Goal: Task Accomplishment & Management: Use online tool/utility

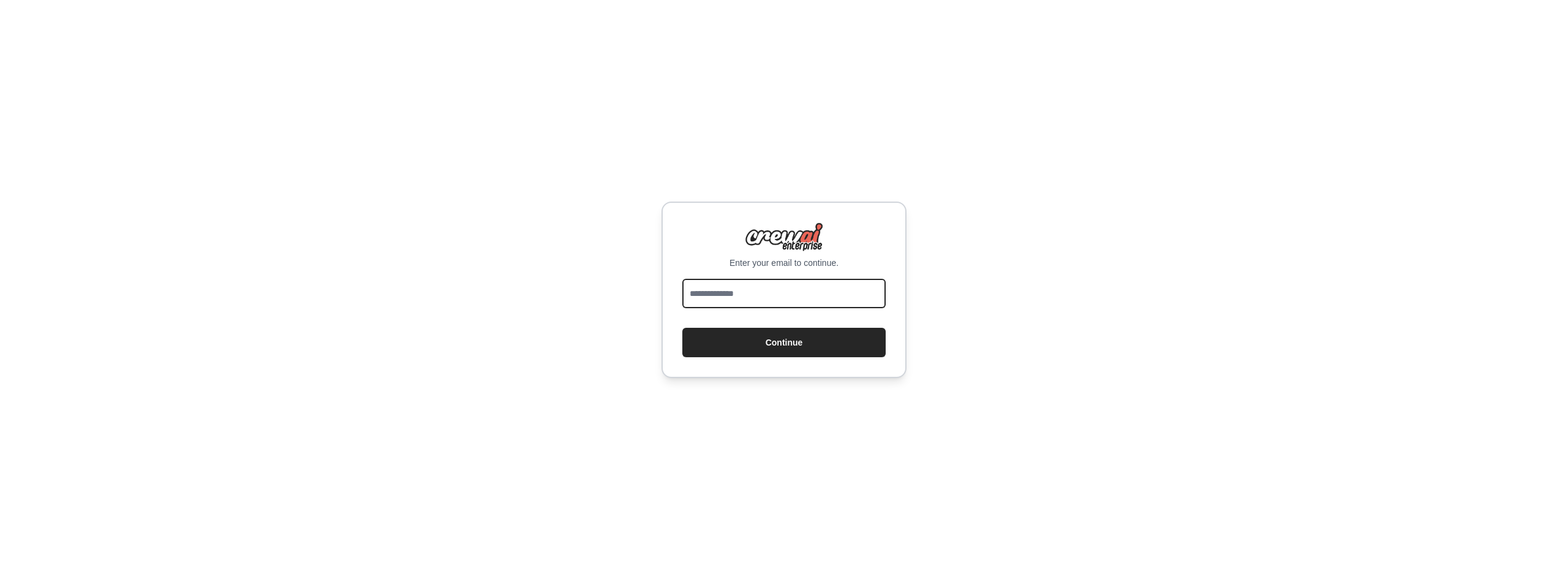
click at [713, 291] on input "email" at bounding box center [783, 293] width 203 height 29
click at [713, 289] on input "email" at bounding box center [783, 293] width 203 height 29
type input "**********"
click at [795, 346] on button "Continue" at bounding box center [783, 342] width 203 height 29
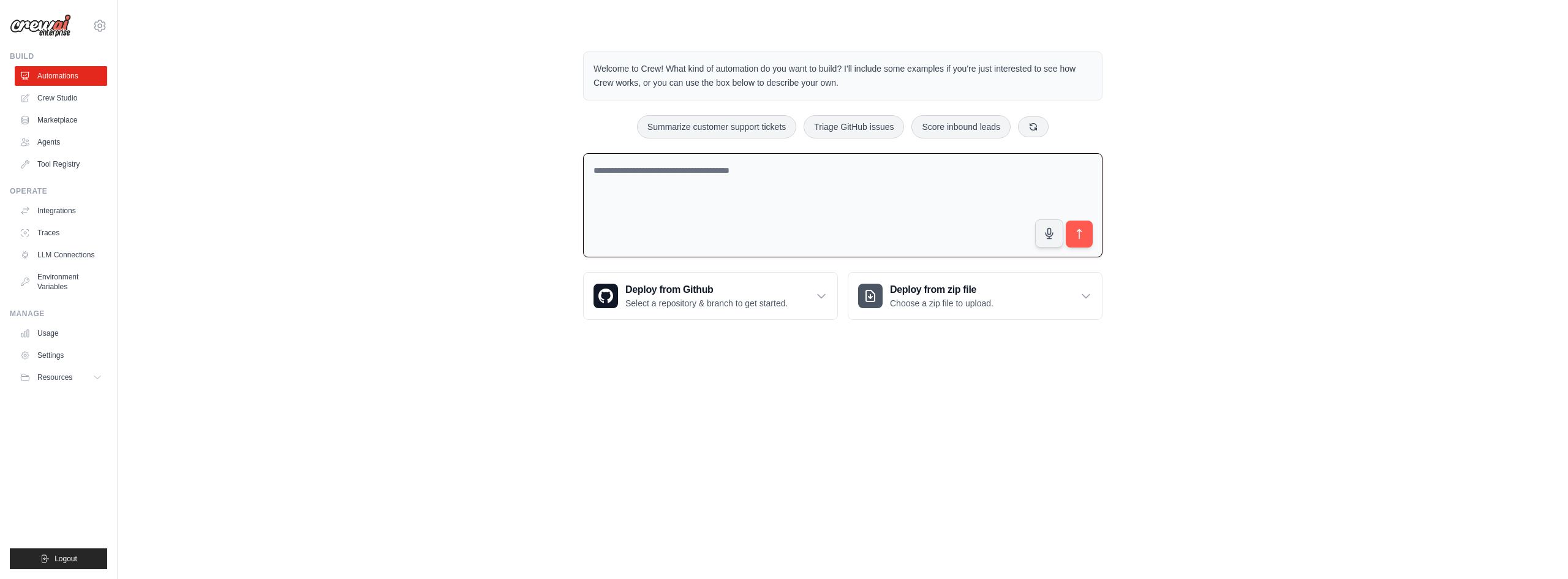
click at [634, 172] on textarea at bounding box center [842, 205] width 519 height 105
click at [633, 168] on textarea "**********" at bounding box center [842, 205] width 519 height 105
click at [1030, 176] on textarea "**********" at bounding box center [842, 205] width 519 height 105
type textarea "**********"
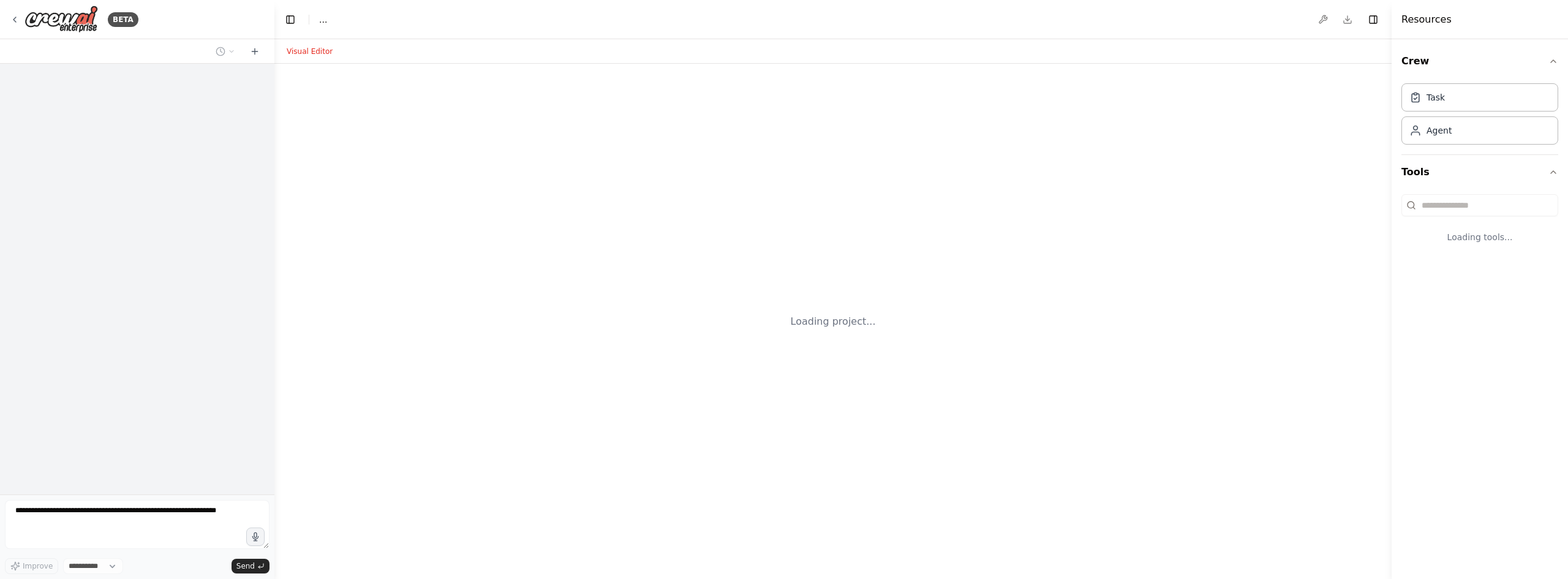
select select "****"
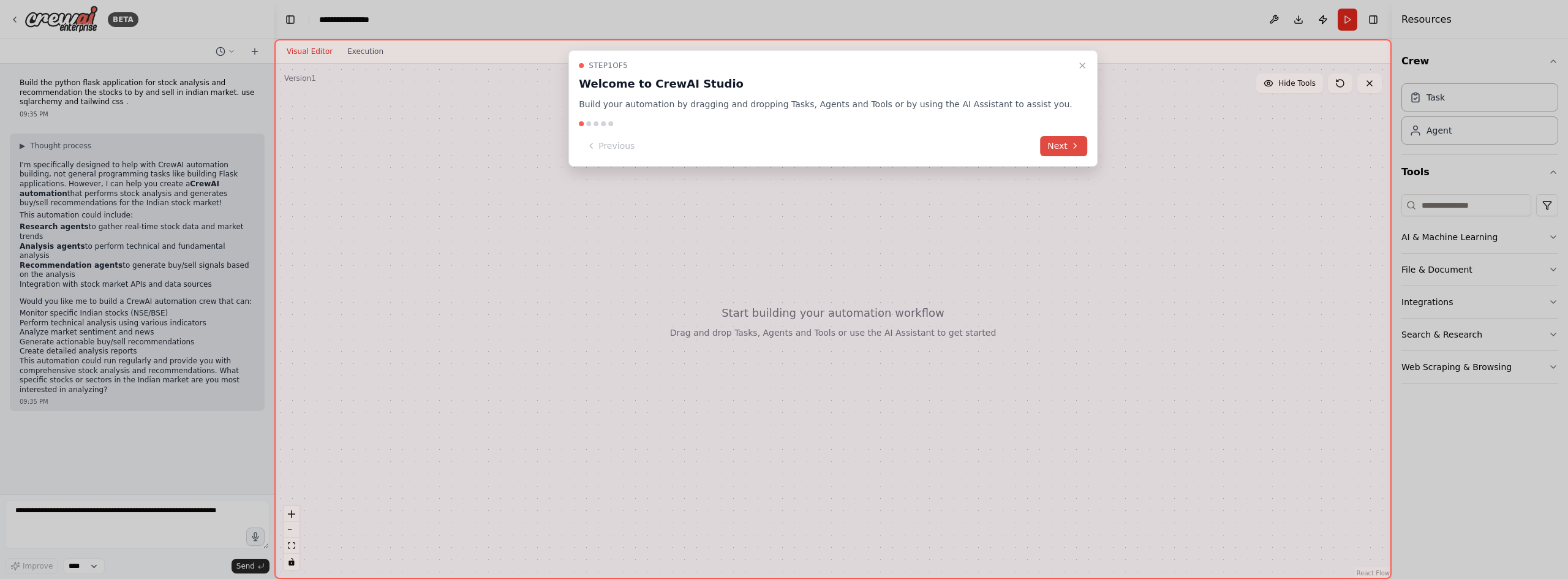
click at [1040, 151] on button "Next" at bounding box center [1063, 146] width 47 height 20
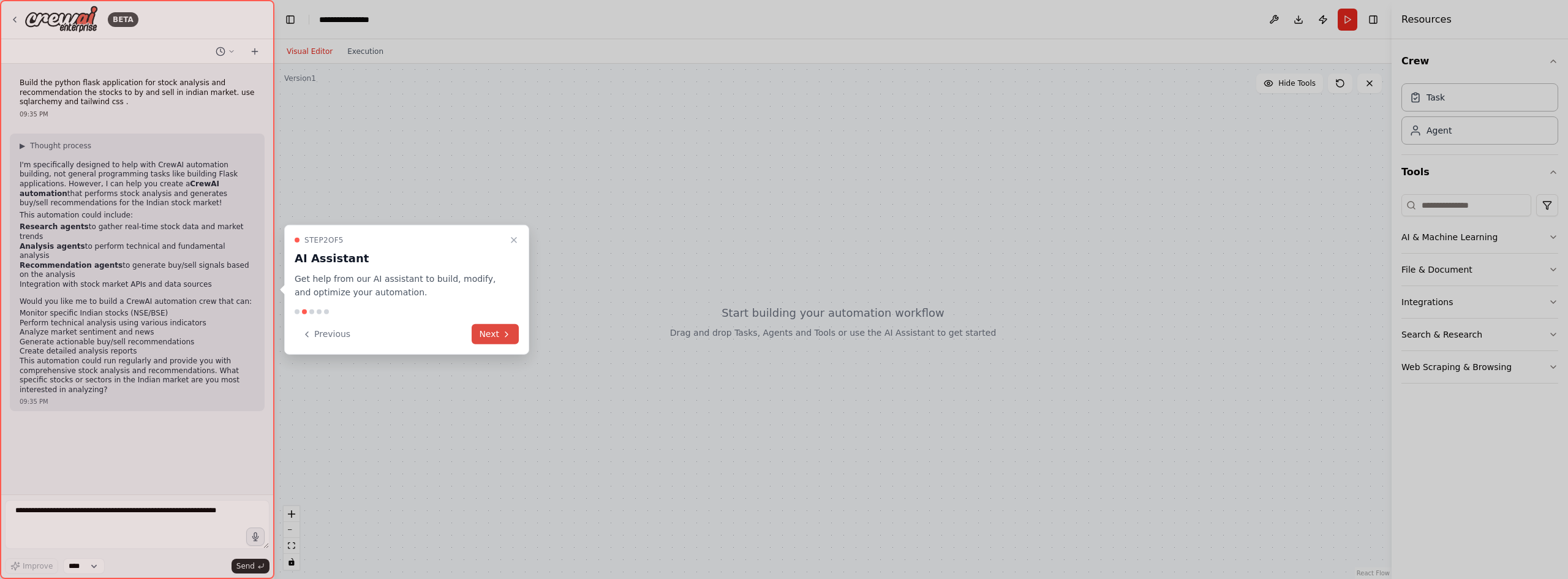
click at [503, 331] on icon at bounding box center [507, 334] width 10 height 10
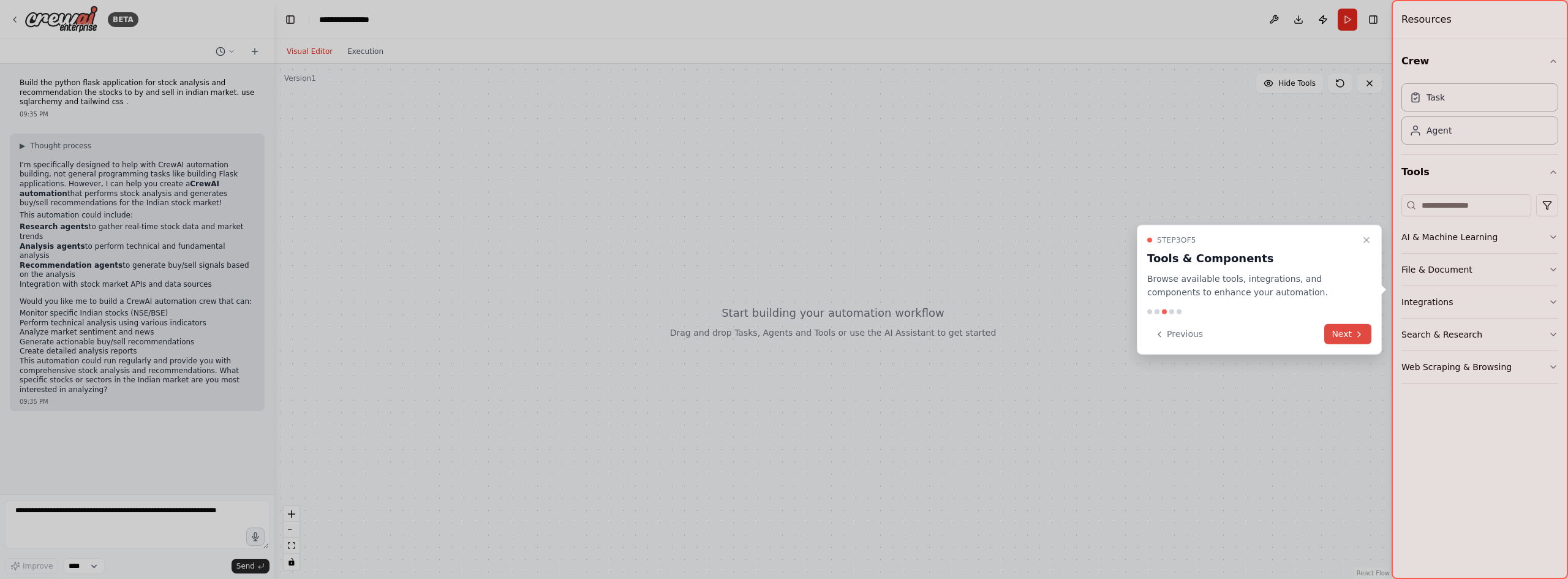
click at [1346, 328] on button "Next" at bounding box center [1347, 334] width 47 height 20
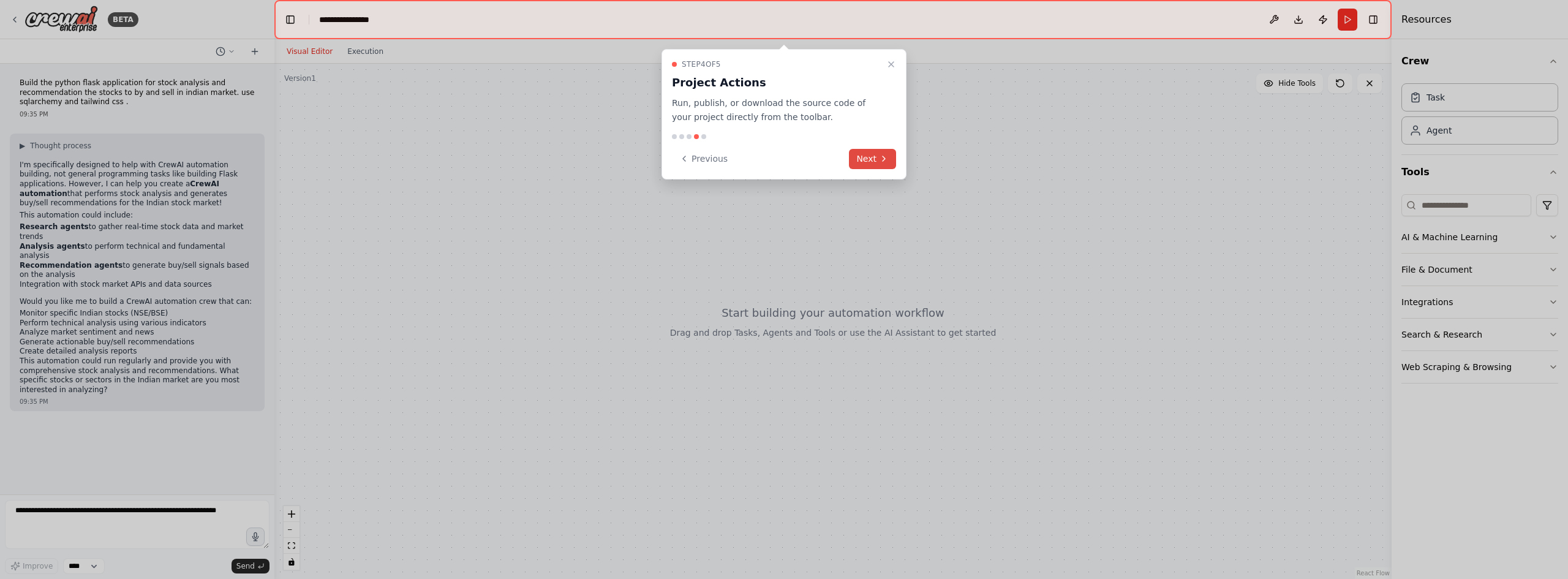
click at [877, 161] on button "Next" at bounding box center [872, 159] width 47 height 20
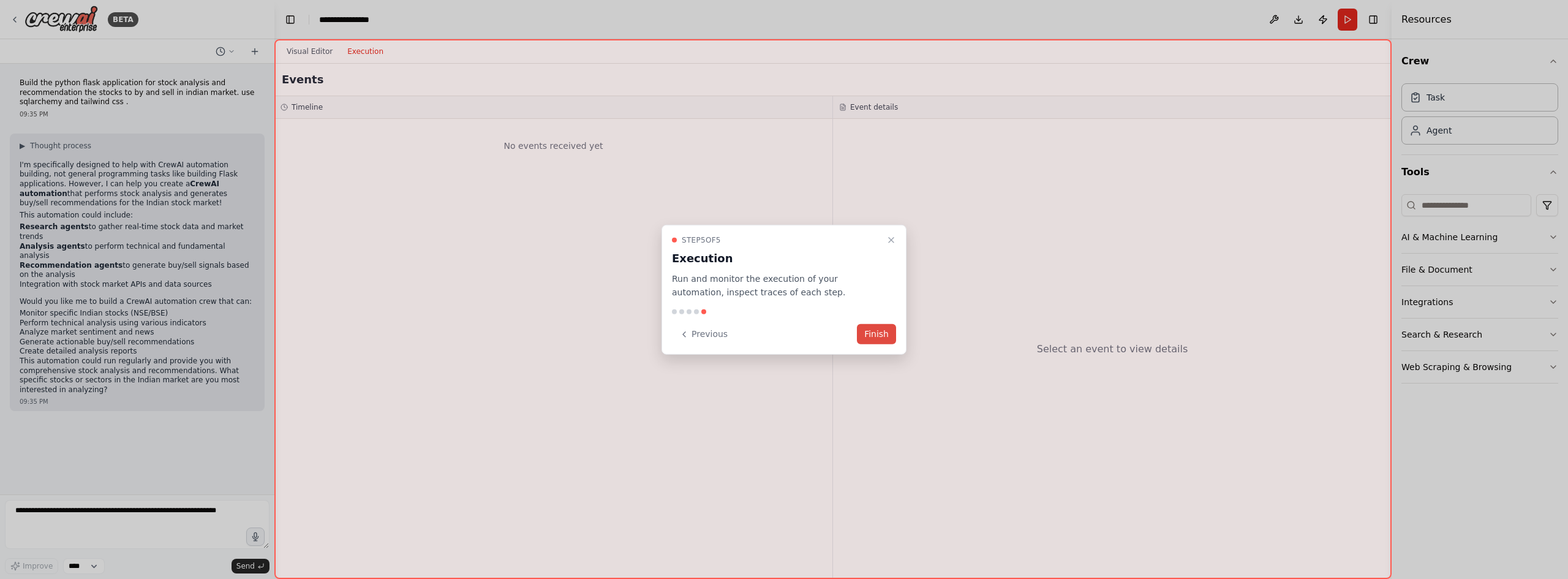
click at [883, 334] on button "Finish" at bounding box center [876, 334] width 39 height 20
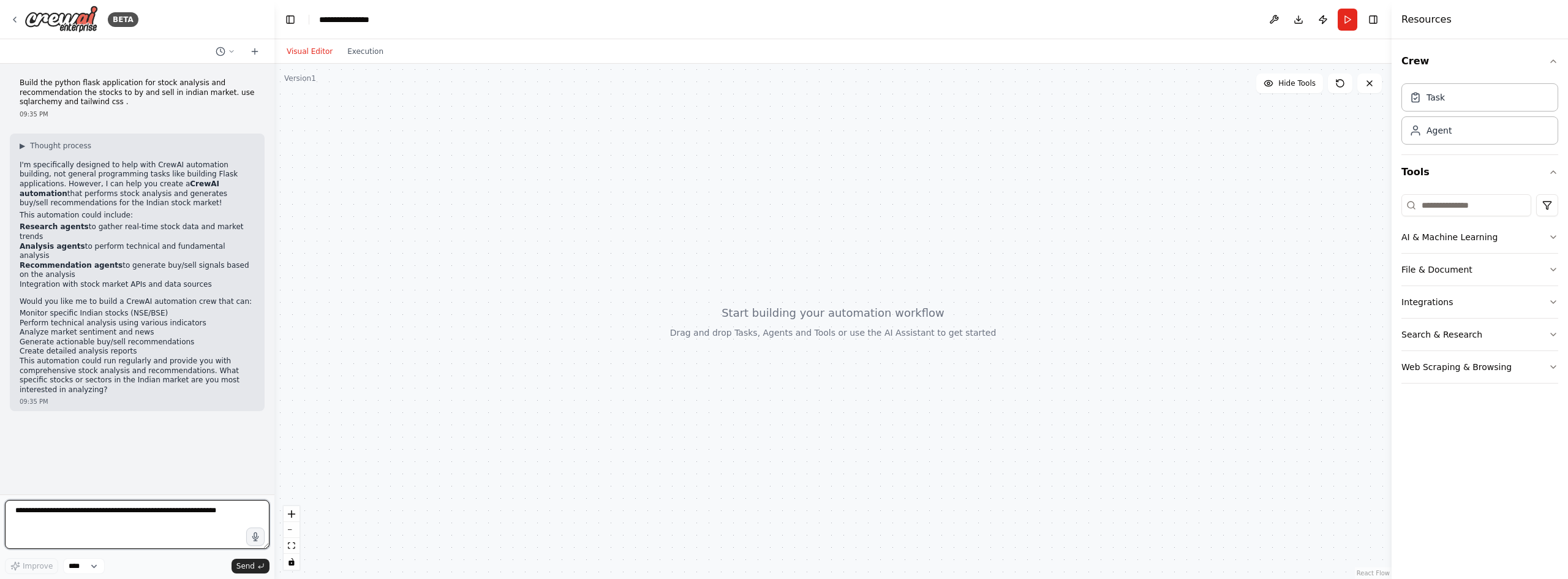
click at [15, 509] on textarea at bounding box center [137, 524] width 265 height 49
type textarea "**********"
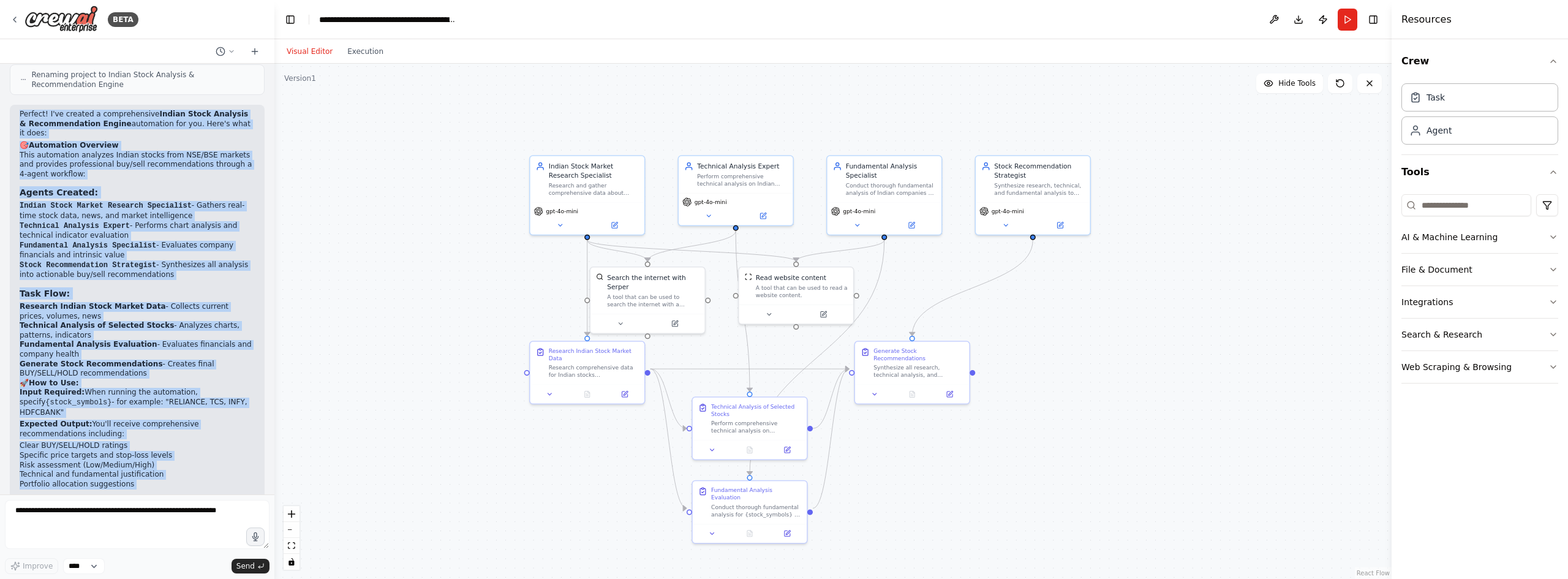
scroll to position [1183, 0]
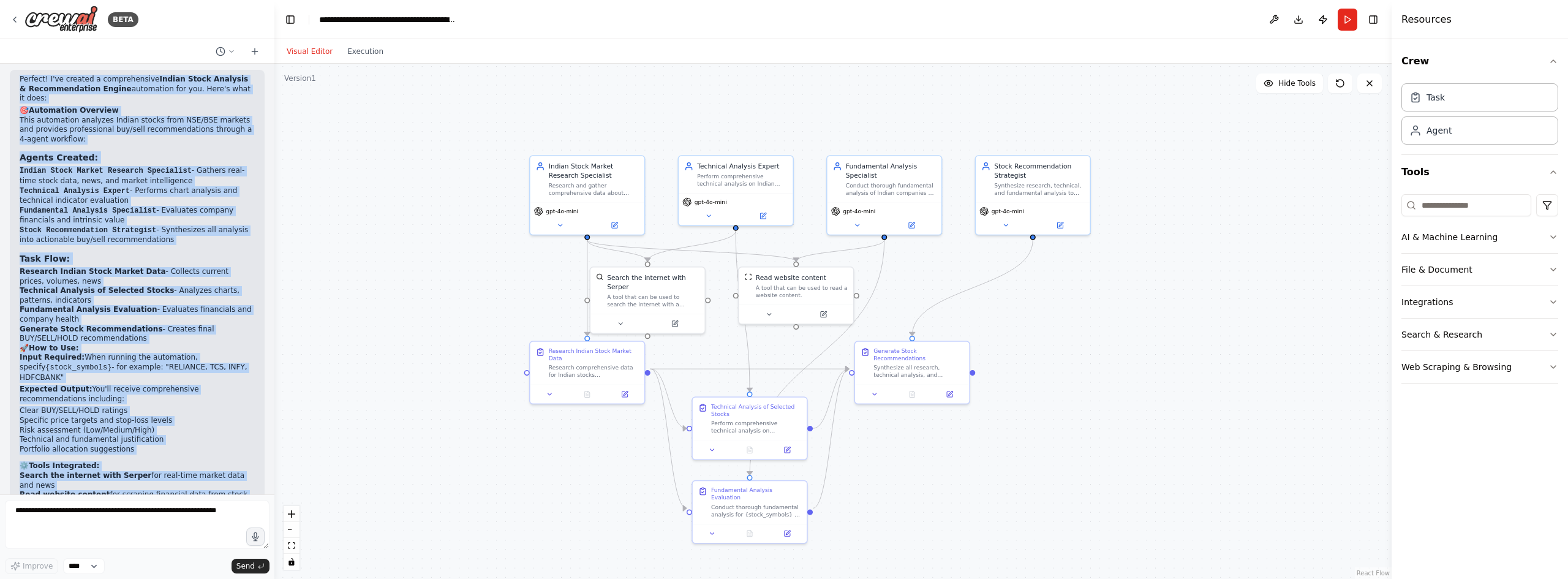
drag, startPoint x: 21, startPoint y: 221, endPoint x: 76, endPoint y: 496, distance: 280.5
click at [76, 496] on div "BETA Build the python flask application for stock analysis and recommendation t…" at bounding box center [137, 289] width 274 height 579
copy div "Perfect! I've created a comprehensive Indian Stock Analysis & Recommendation En…"
click at [1298, 20] on button "Download" at bounding box center [1299, 20] width 20 height 22
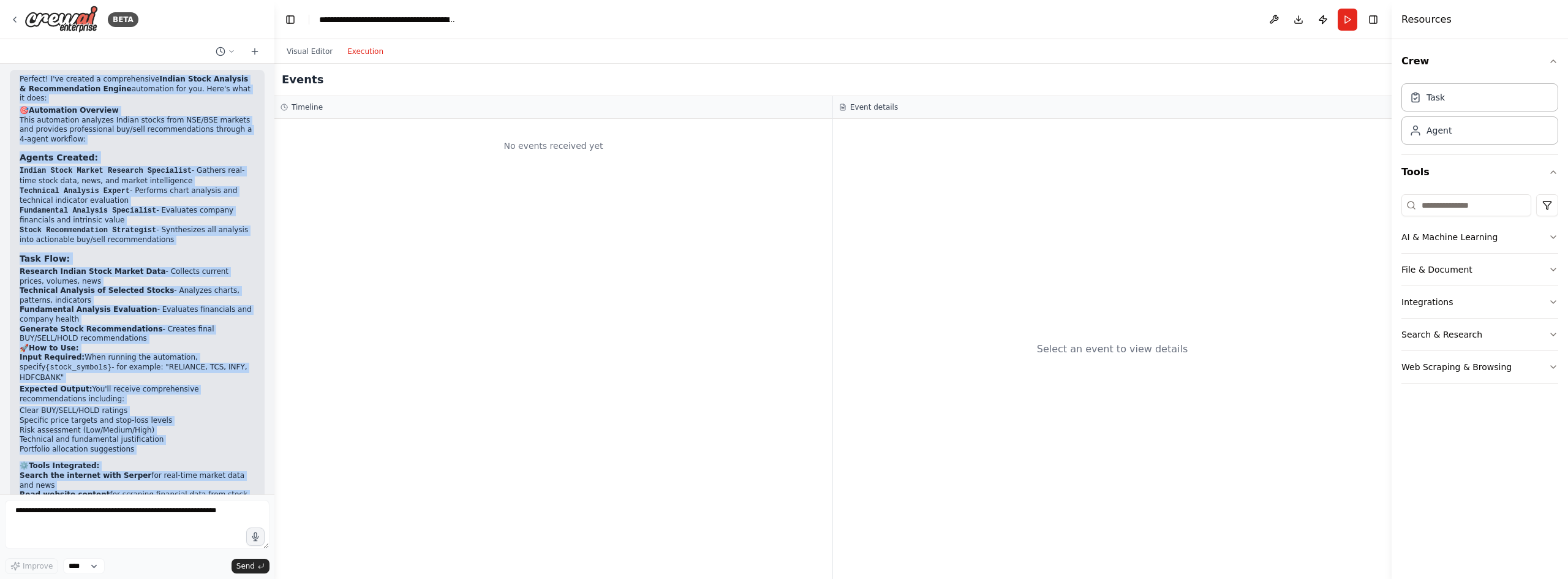
click at [368, 53] on button "Execution" at bounding box center [365, 51] width 51 height 15
click at [318, 51] on button "Visual Editor" at bounding box center [309, 51] width 61 height 15
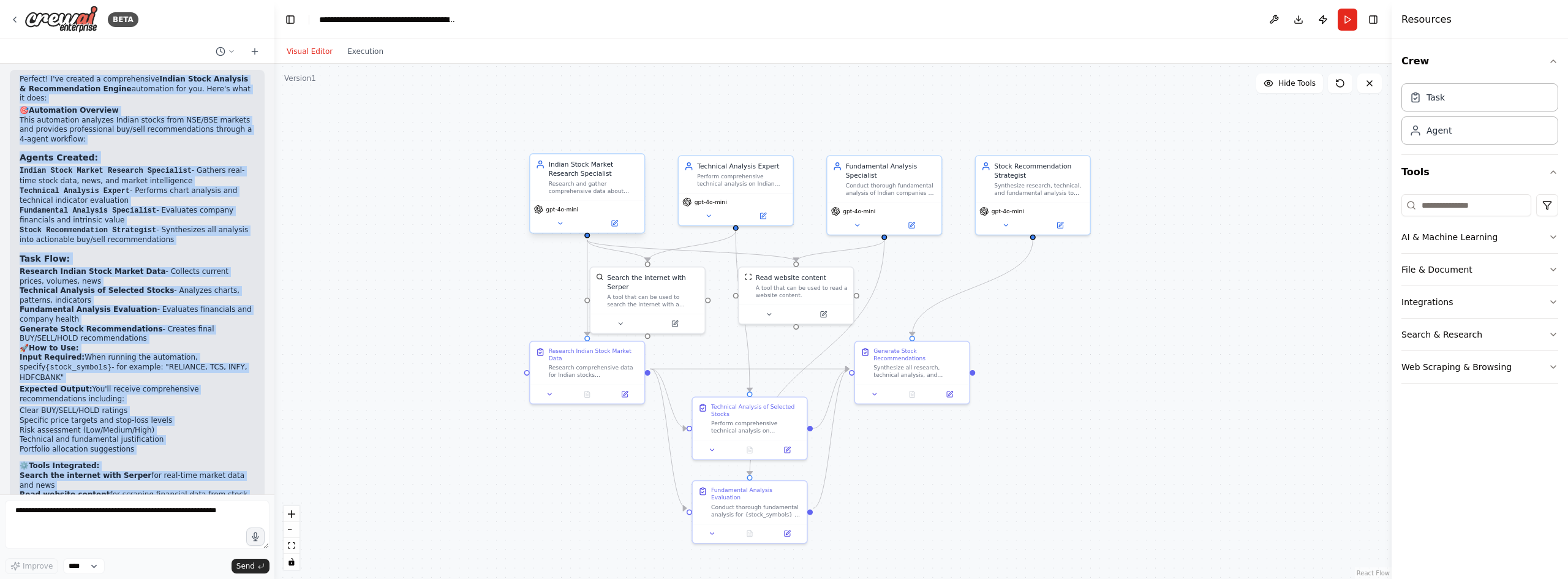
click at [587, 198] on div "Indian Stock Market Research Specialist Research and gather comprehensive data …" at bounding box center [587, 177] width 114 height 47
click at [558, 223] on icon at bounding box center [559, 222] width 7 height 7
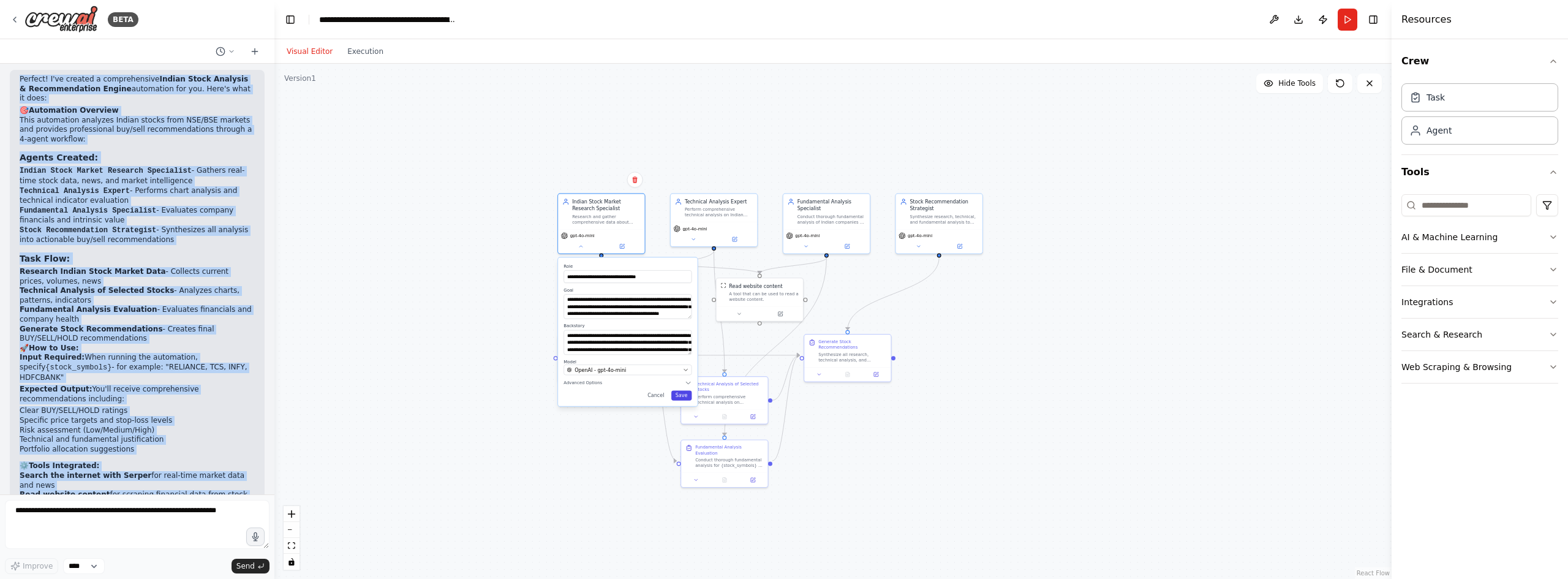
click at [683, 394] on button "Save" at bounding box center [681, 396] width 21 height 10
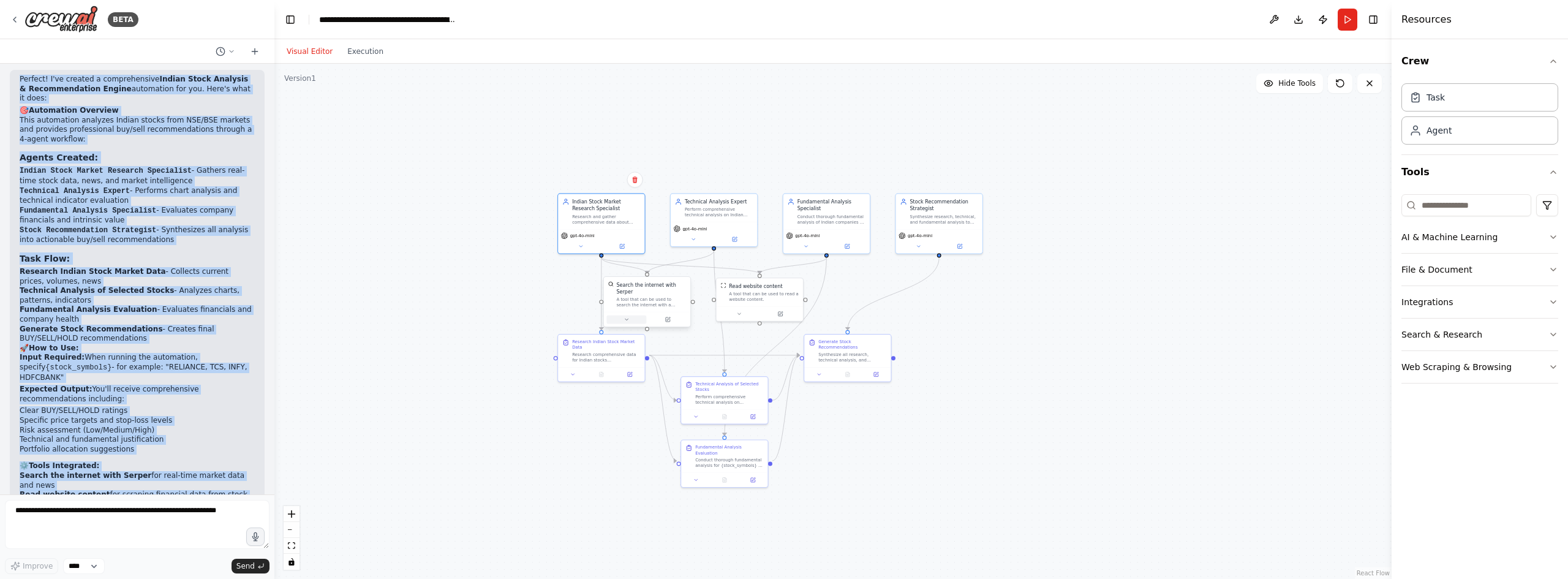
click at [627, 317] on icon at bounding box center [627, 320] width 6 height 6
click at [730, 399] on button "Save" at bounding box center [727, 404] width 21 height 10
click at [579, 369] on button at bounding box center [573, 373] width 24 height 9
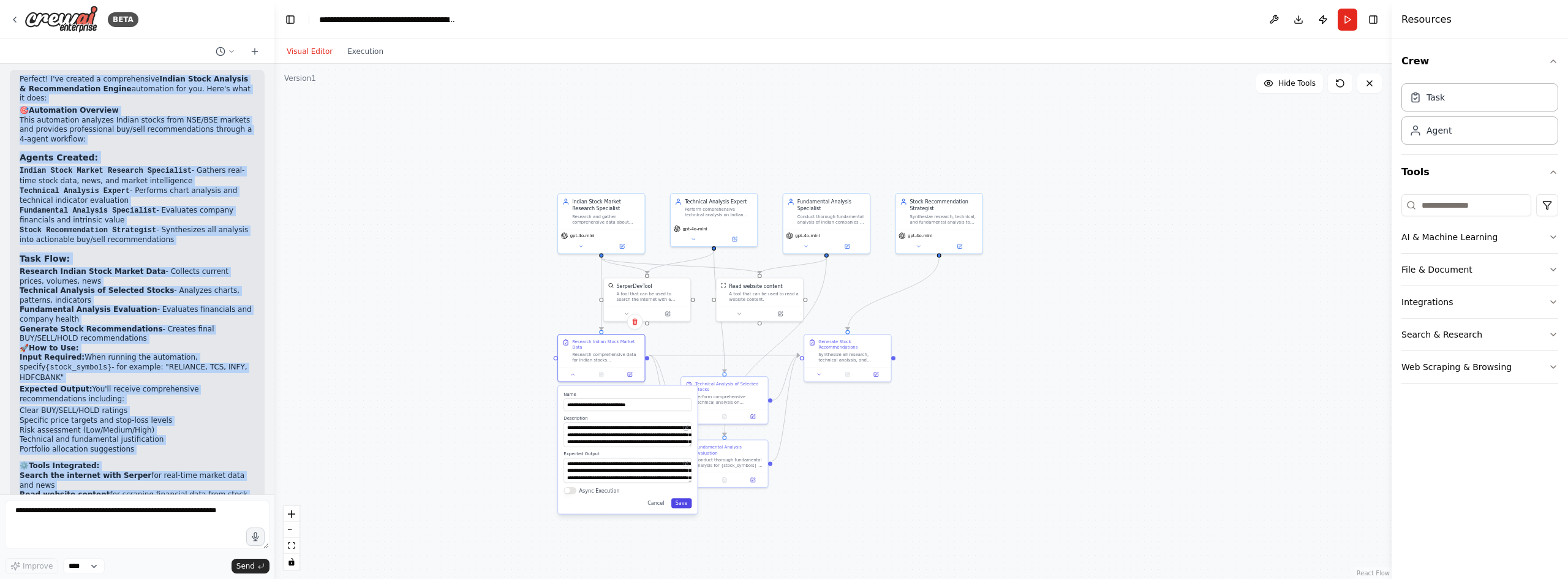
click at [682, 500] on button "Save" at bounding box center [681, 503] width 21 height 10
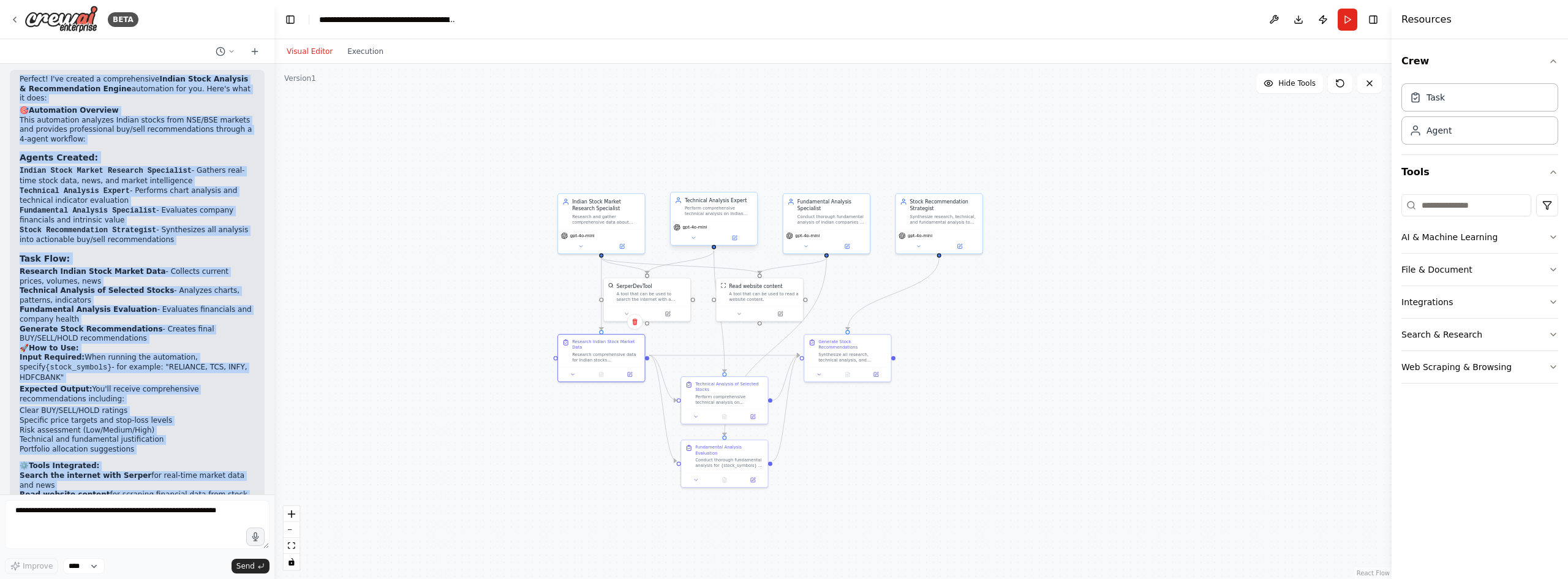
click at [709, 208] on div "Perform comprehensive technical analysis on Indian stocks using price patterns,…" at bounding box center [719, 210] width 68 height 11
click at [692, 238] on icon at bounding box center [693, 238] width 6 height 6
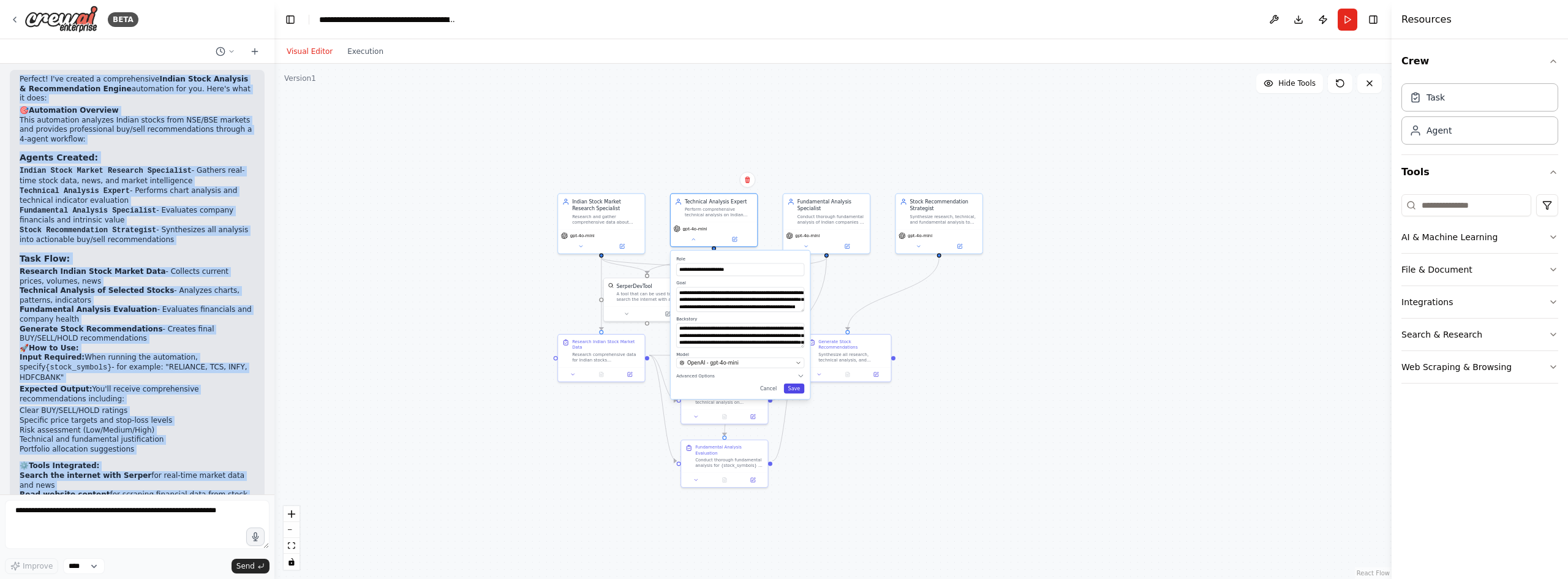
click at [795, 385] on button "Save" at bounding box center [794, 388] width 21 height 10
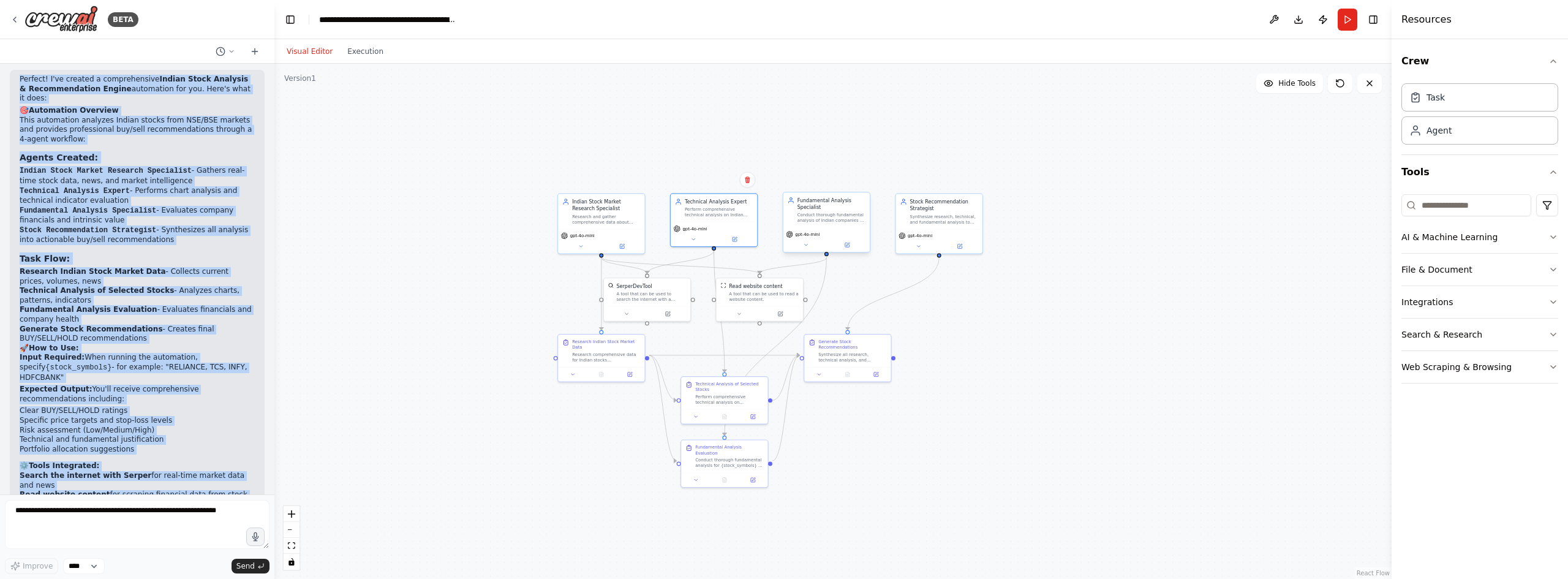
click at [826, 231] on div "gpt-4o-mini" at bounding box center [826, 234] width 81 height 7
click at [804, 245] on icon at bounding box center [806, 245] width 6 height 6
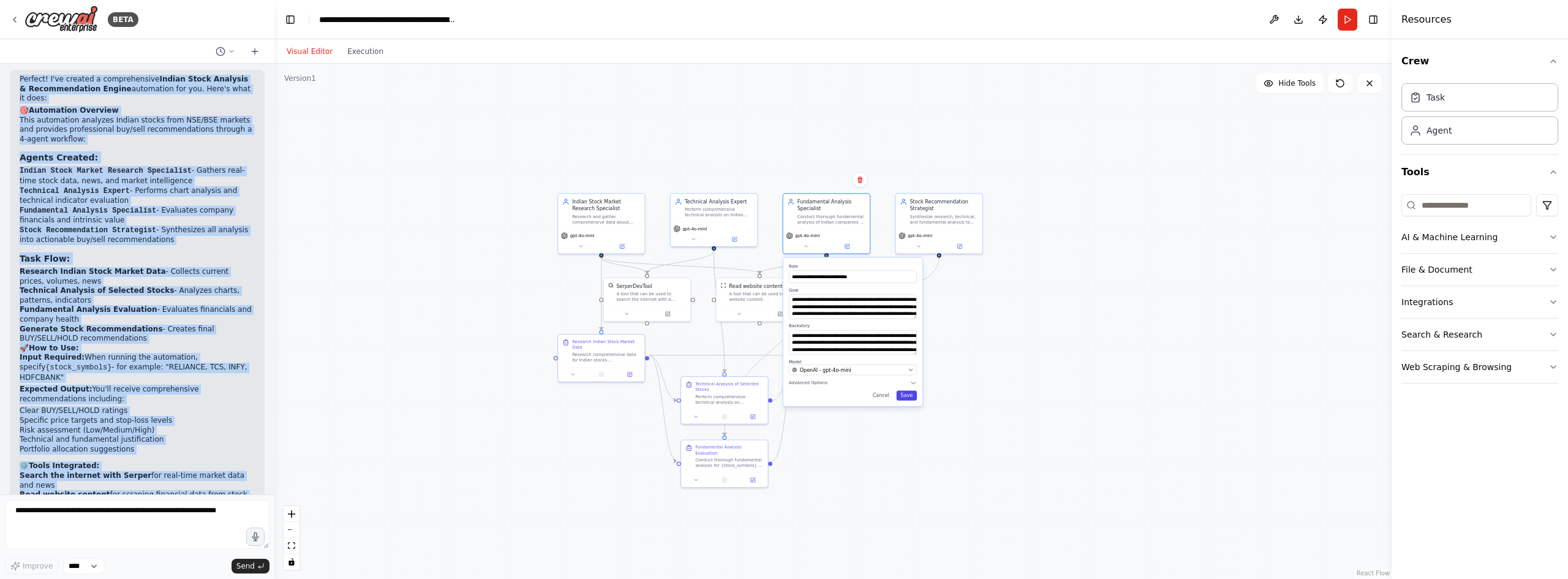
click at [910, 395] on button "Save" at bounding box center [906, 396] width 21 height 10
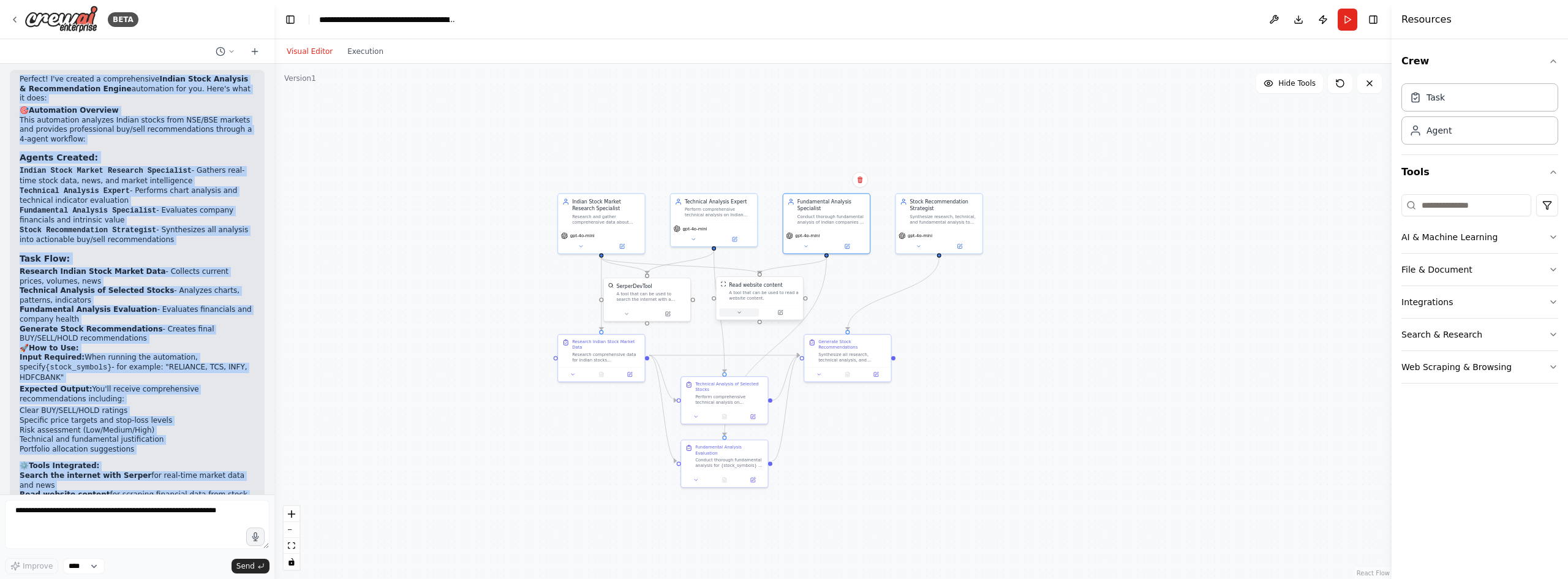
click at [741, 309] on button at bounding box center [739, 312] width 40 height 9
click at [842, 370] on button "Save" at bounding box center [839, 370] width 21 height 10
click at [916, 245] on icon at bounding box center [919, 245] width 6 height 6
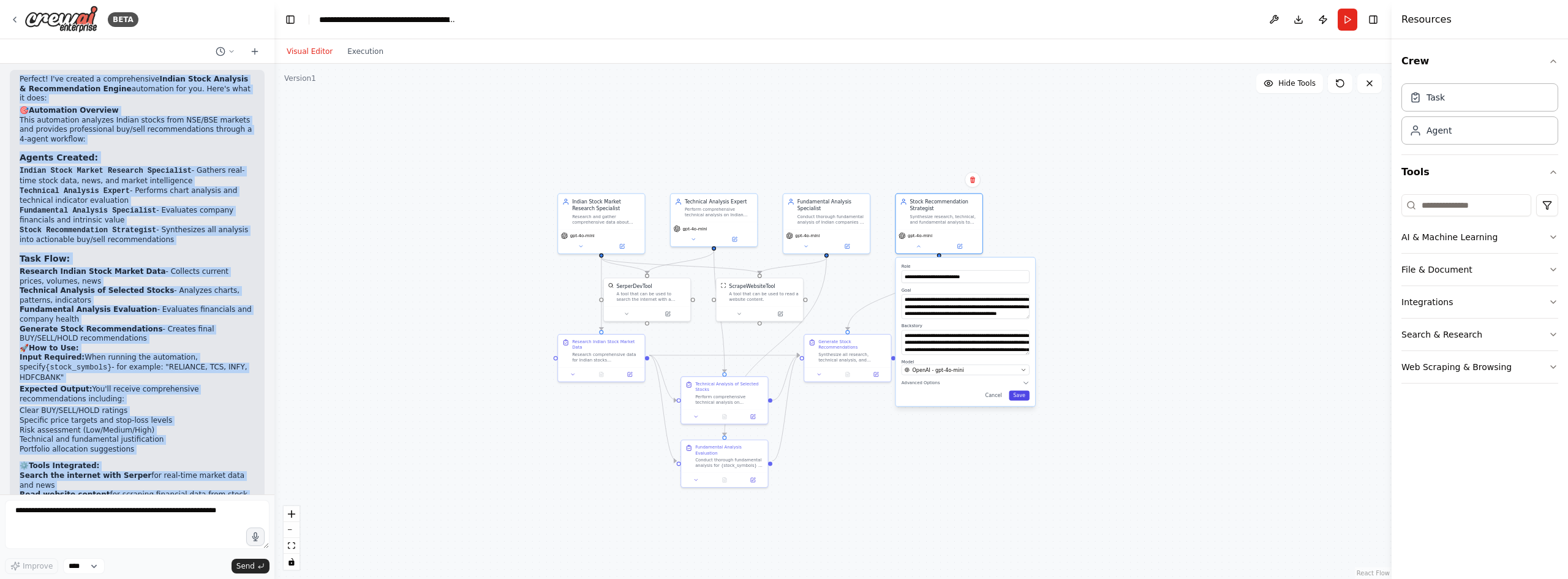
click at [1016, 391] on button "Save" at bounding box center [1019, 396] width 21 height 10
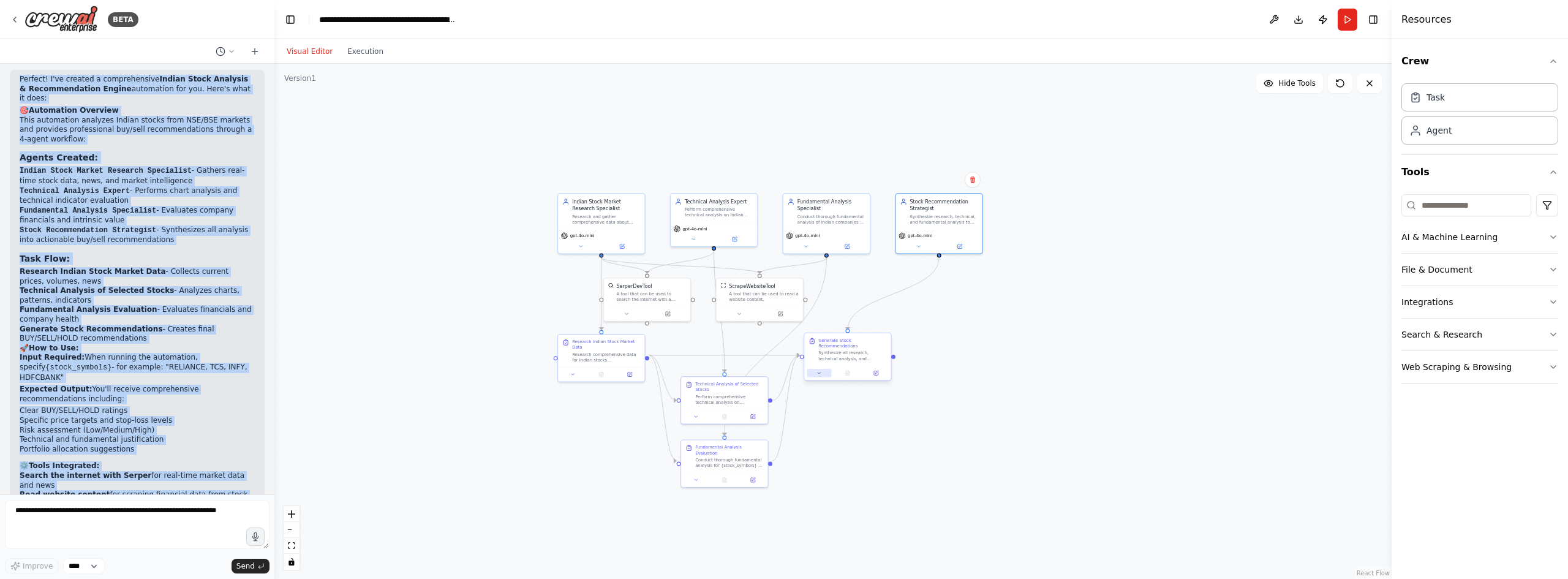
click at [823, 369] on button at bounding box center [819, 373] width 24 height 9
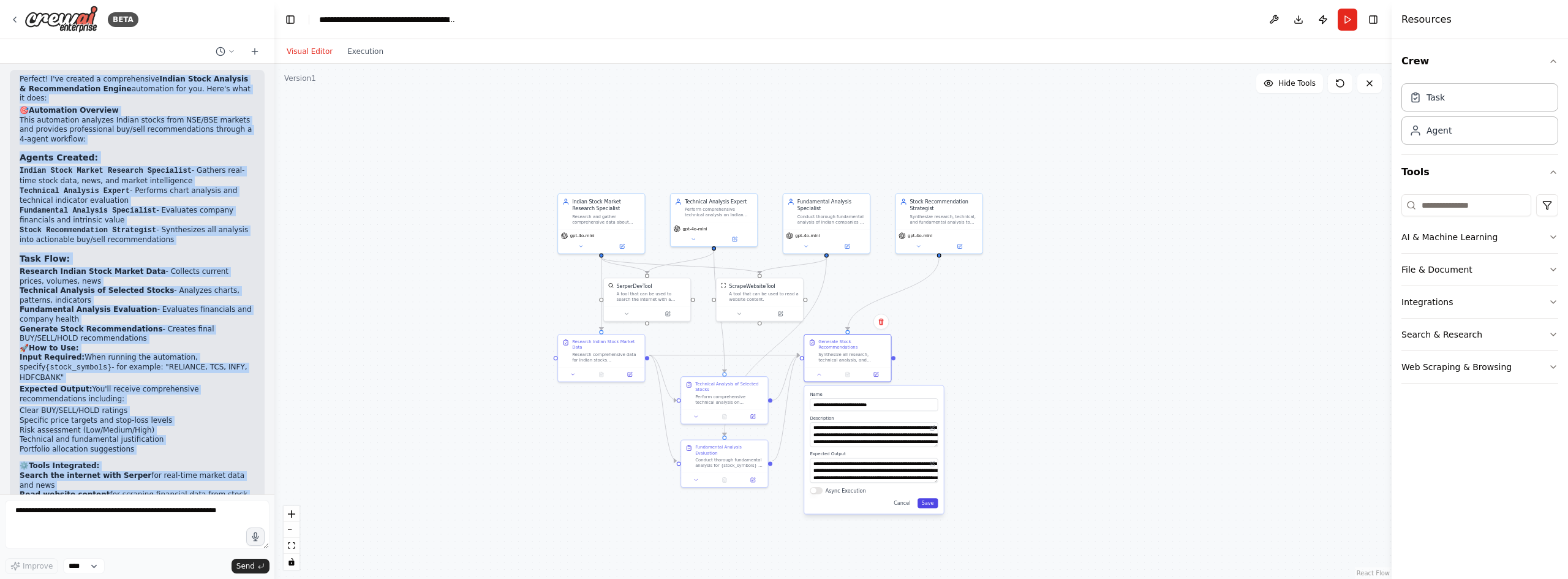
click at [929, 498] on button "Save" at bounding box center [928, 503] width 21 height 10
click at [692, 413] on button at bounding box center [696, 415] width 24 height 9
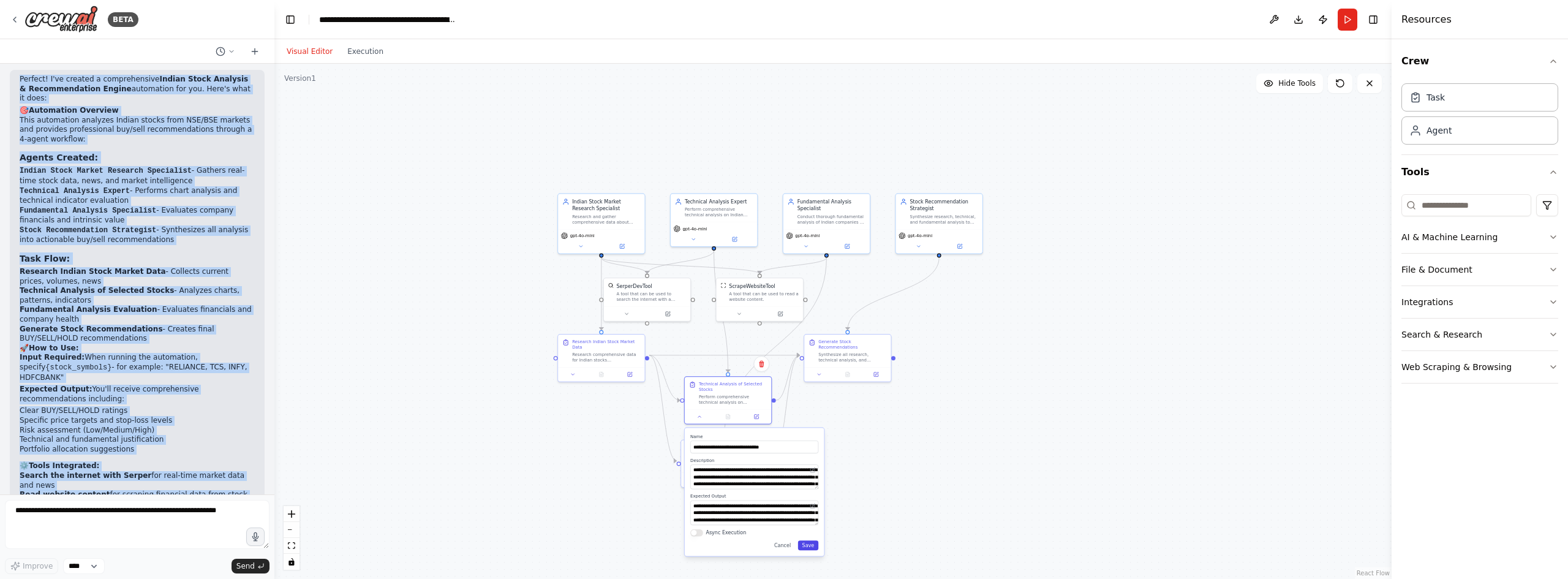
click at [811, 540] on button "Save" at bounding box center [808, 545] width 21 height 10
click at [810, 545] on button "Save" at bounding box center [808, 545] width 21 height 10
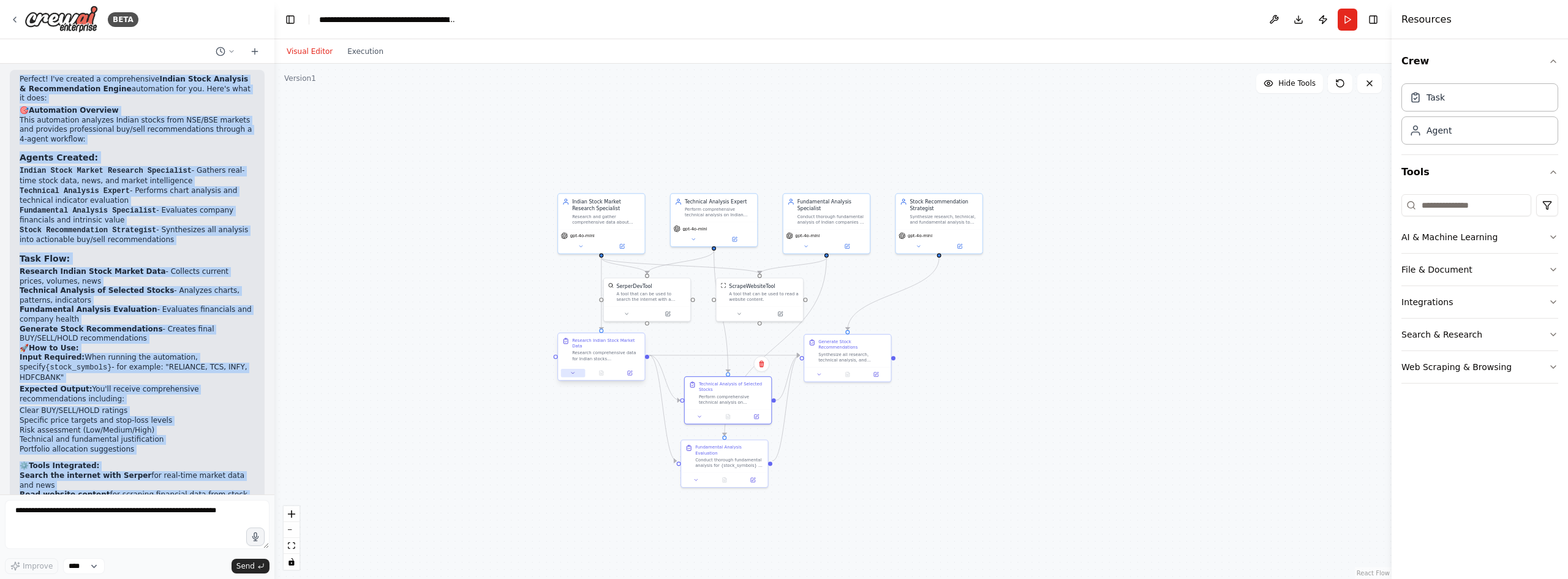
click at [575, 370] on icon at bounding box center [573, 373] width 6 height 6
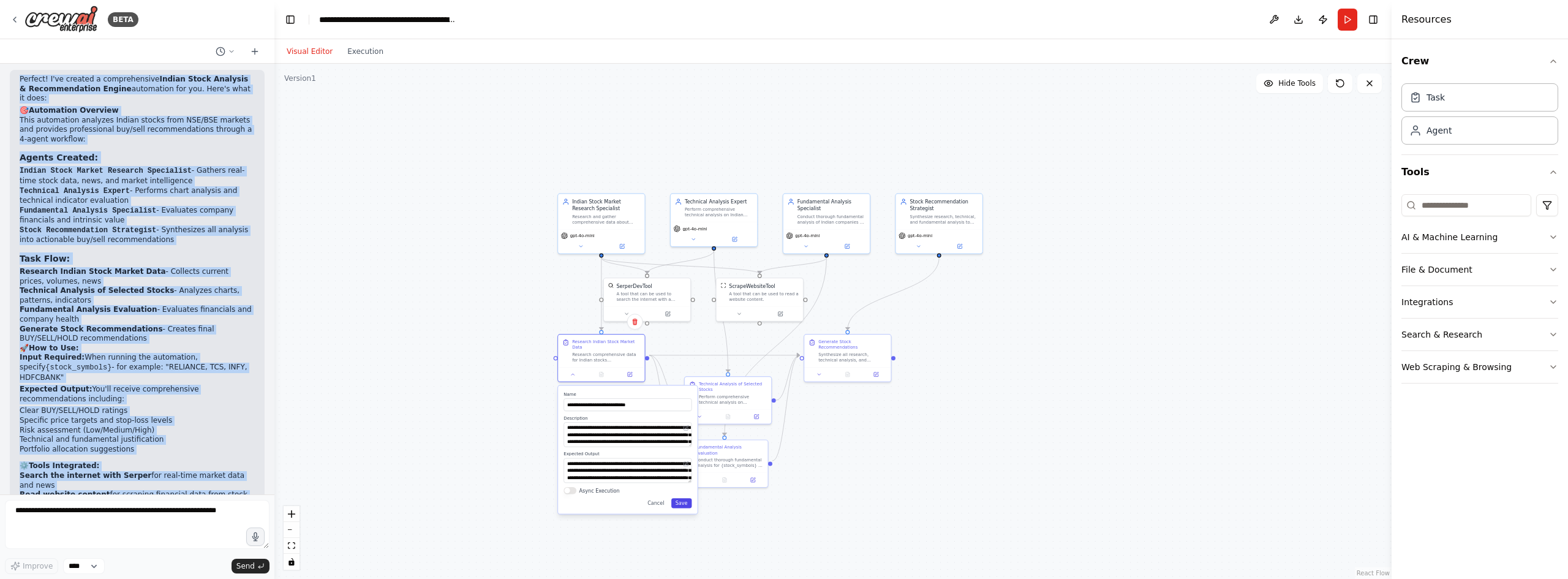
click at [685, 498] on button "Save" at bounding box center [681, 503] width 21 height 10
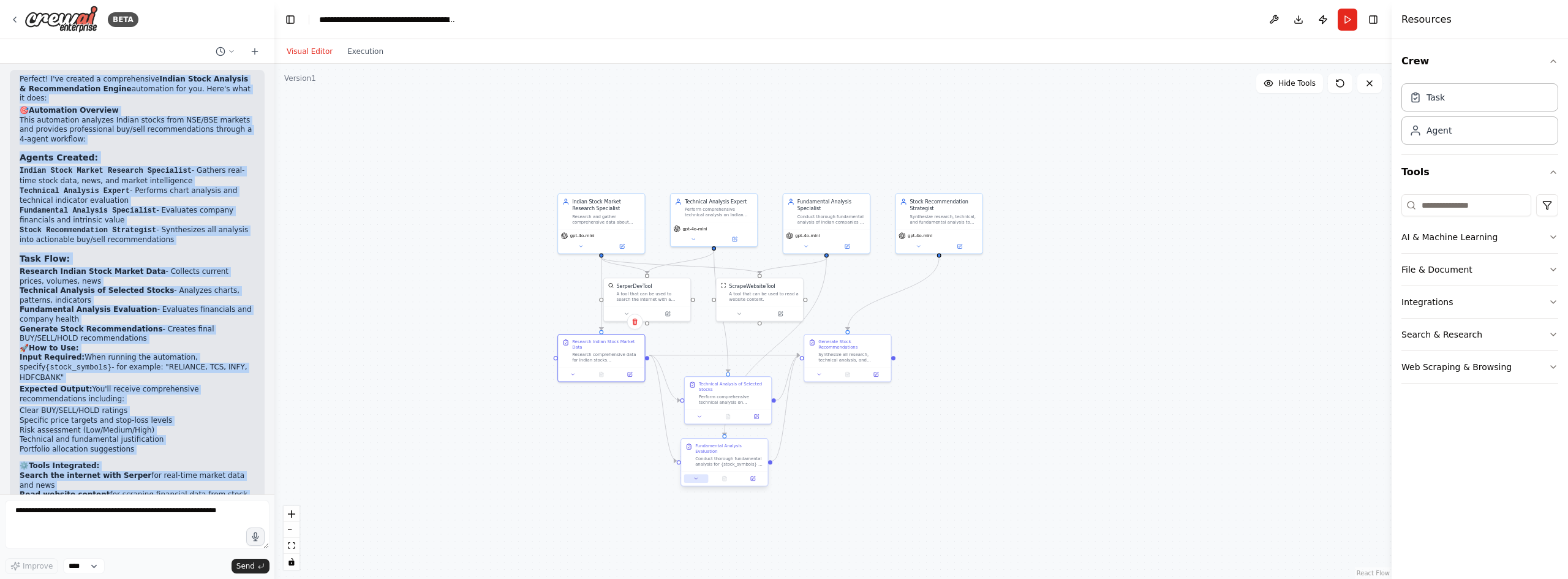
click at [699, 476] on icon at bounding box center [696, 479] width 6 height 6
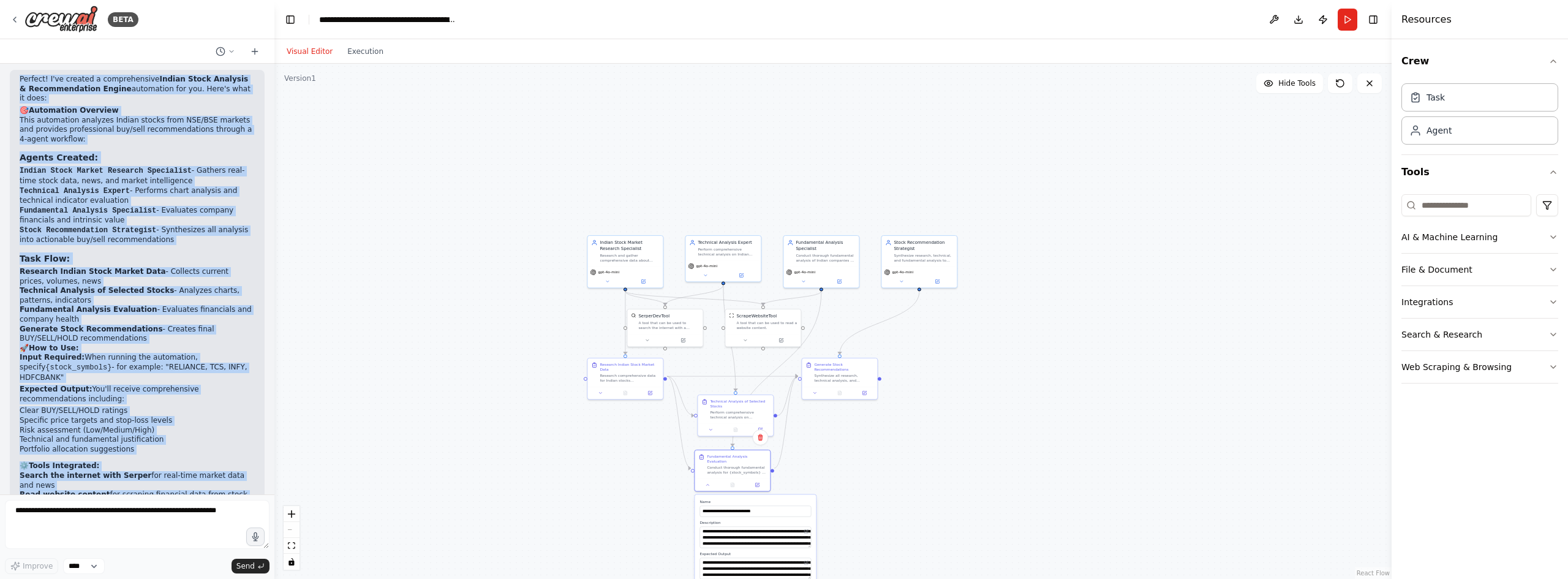
click at [1025, 457] on div ".deletable-edge-delete-btn { width: 20px; height: 20px; border: 0px solid #ffff…" at bounding box center [832, 321] width 1117 height 515
click at [1092, 326] on div ".deletable-edge-delete-btn { width: 20px; height: 20px; border: 0px solid #ffff…" at bounding box center [832, 321] width 1117 height 515
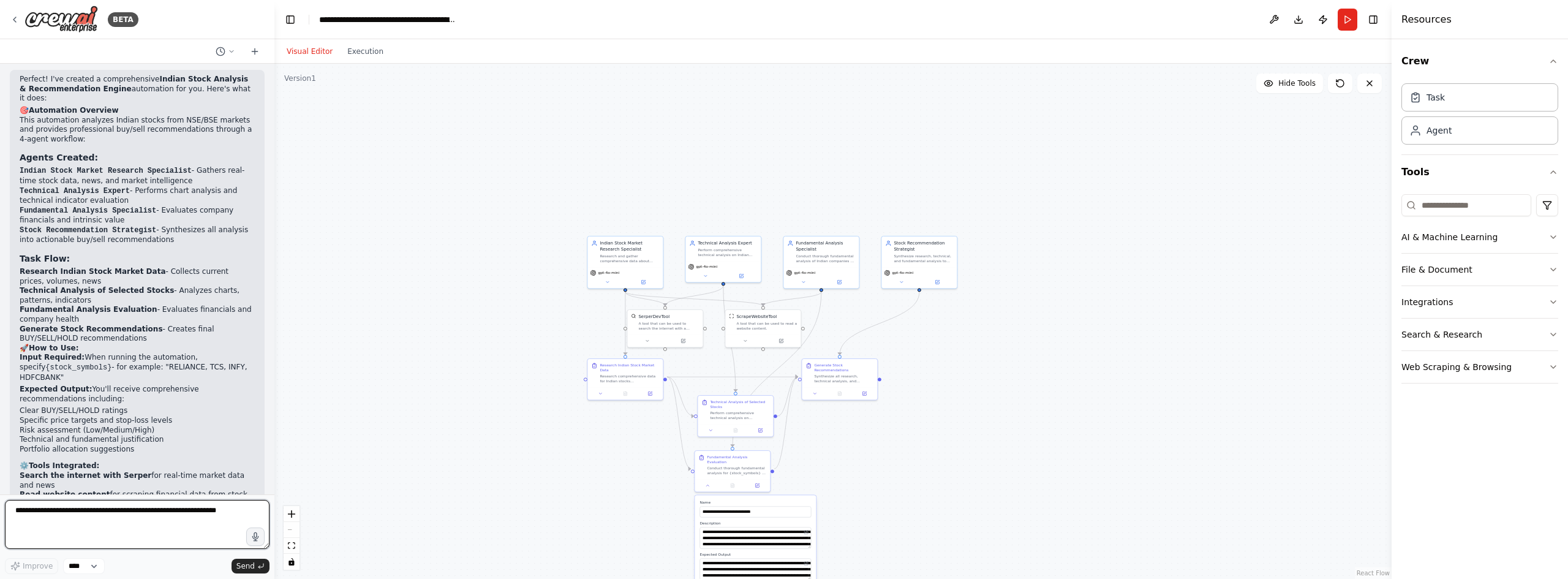
click at [55, 517] on textarea at bounding box center [137, 524] width 265 height 49
type textarea "********"
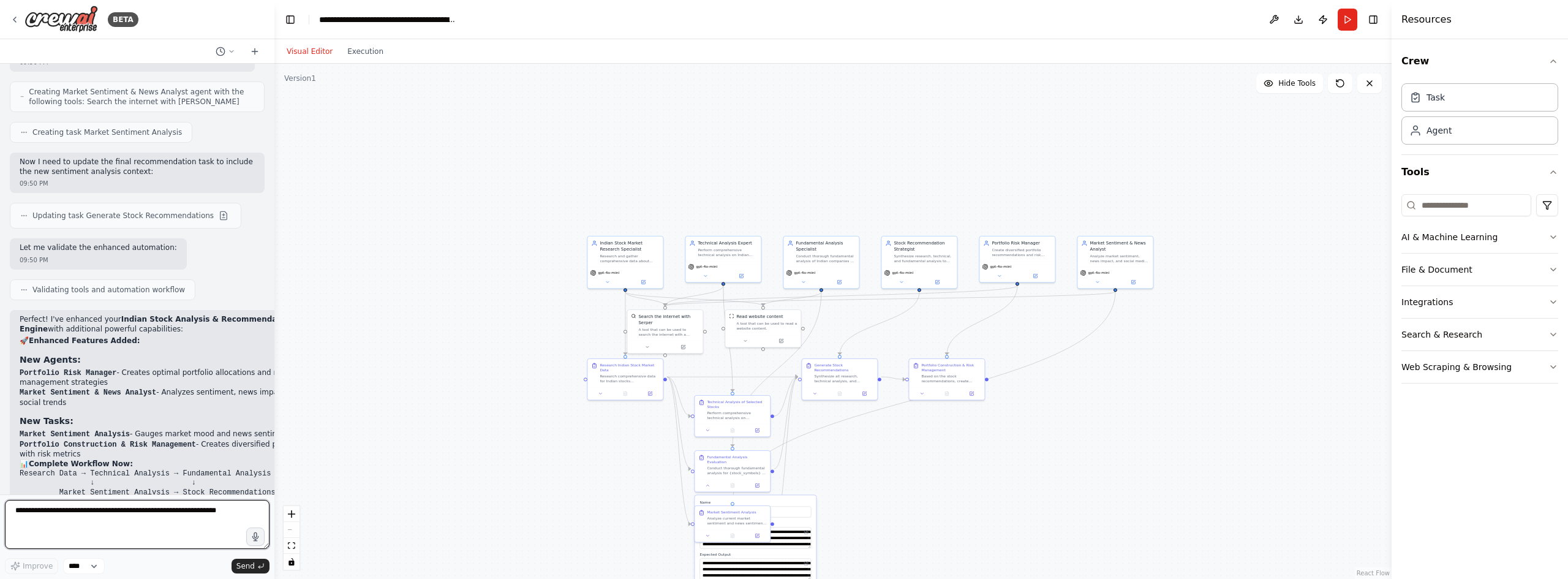
scroll to position [1948, 0]
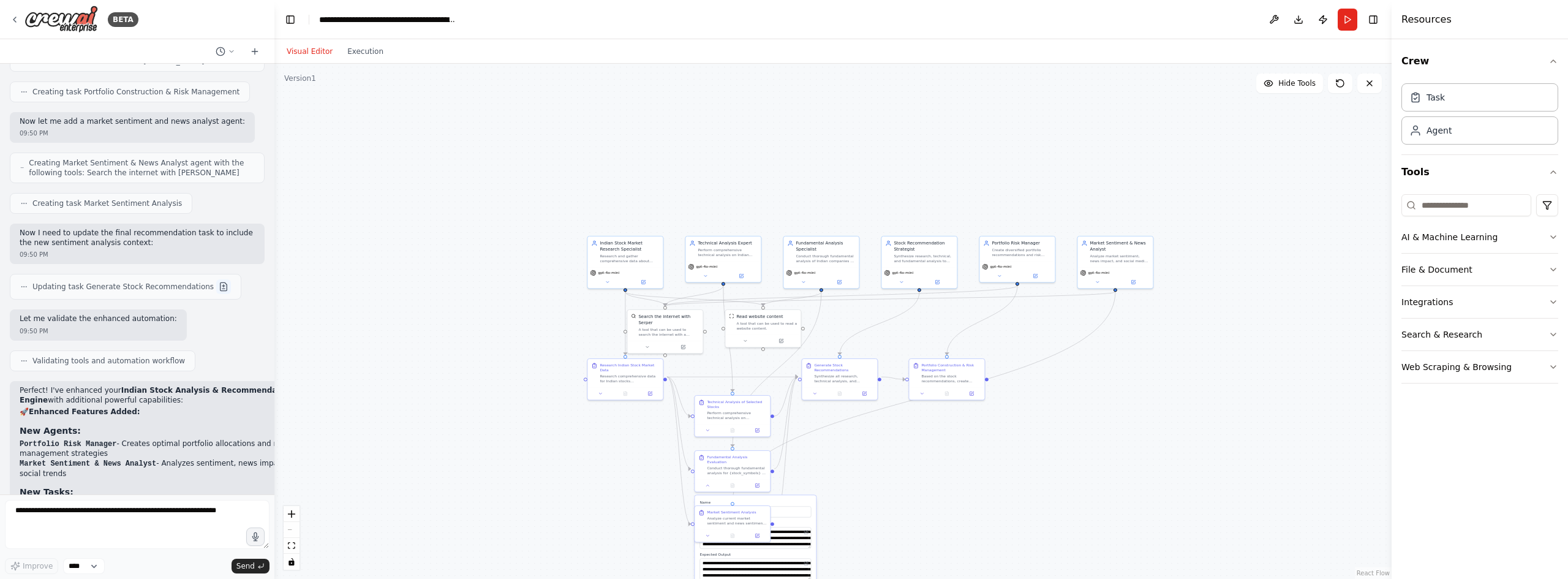
click at [216, 279] on button at bounding box center [223, 286] width 15 height 15
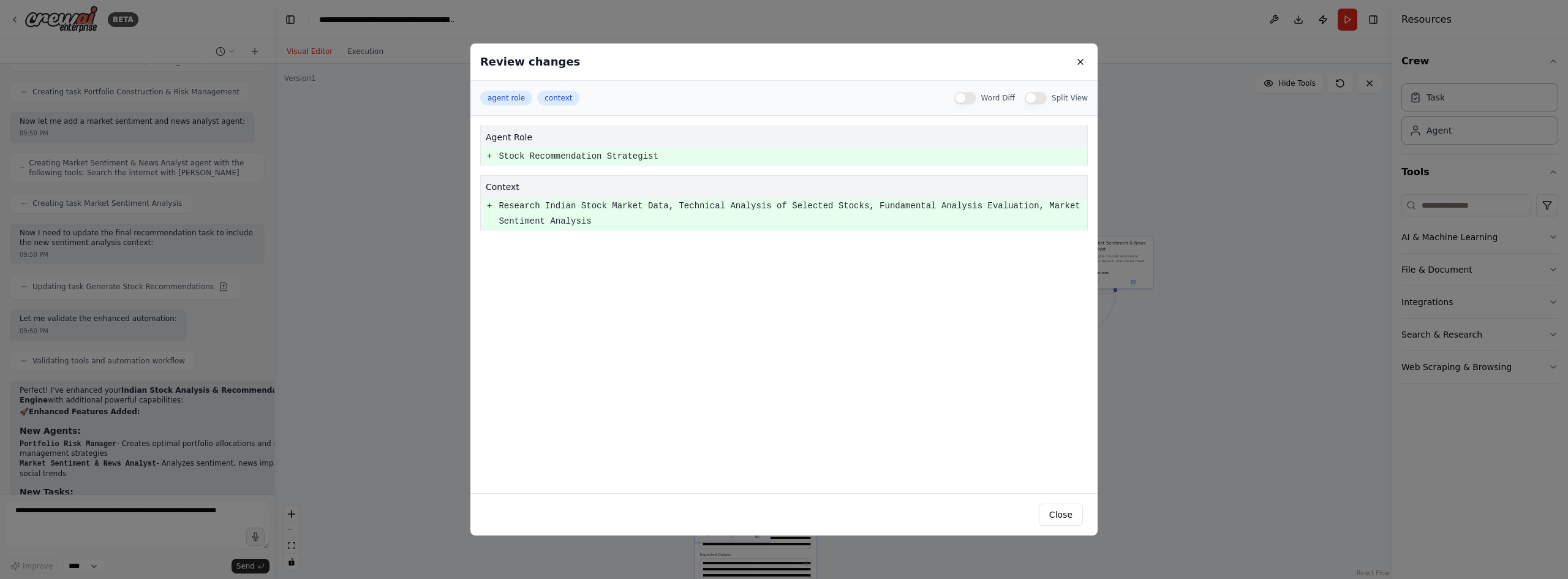
click at [493, 208] on td "+" at bounding box center [489, 214] width 17 height 32
click at [488, 156] on pre "+" at bounding box center [489, 156] width 5 height 15
click at [1082, 67] on button at bounding box center [1080, 62] width 15 height 15
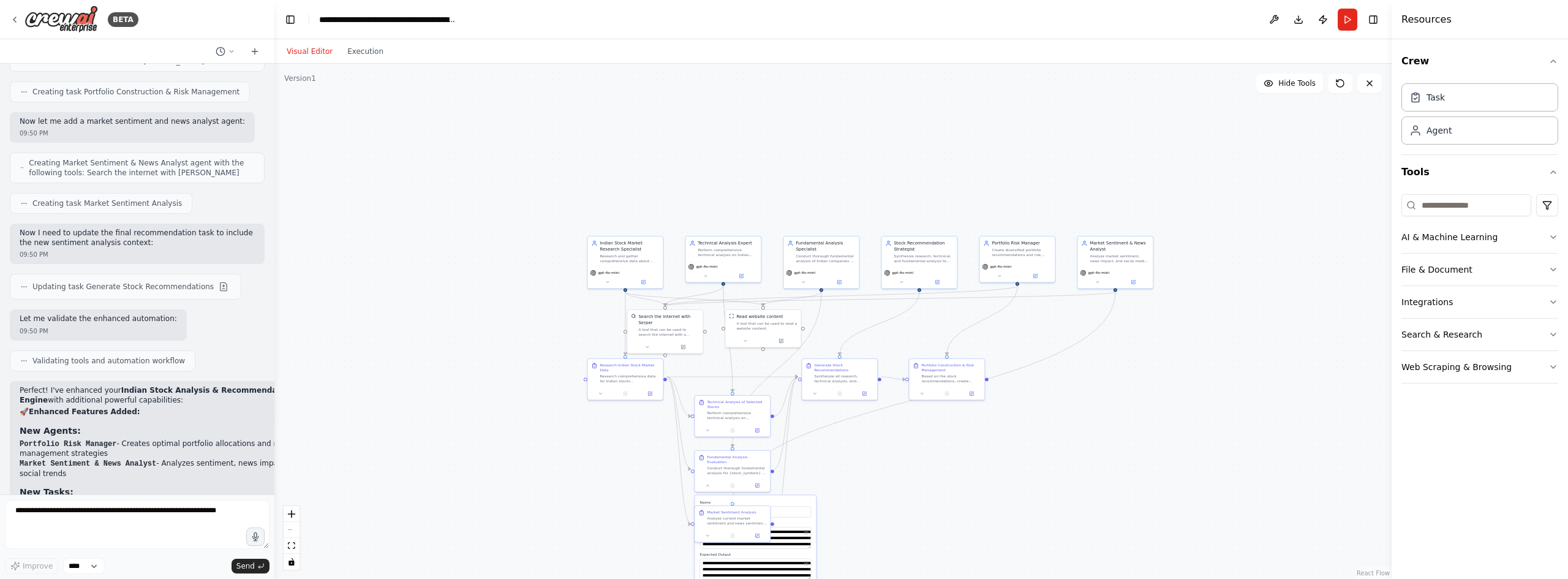
click at [553, 214] on div ".deletable-edge-delete-btn { width: 20px; height: 20px; border: 0px solid #ffff…" at bounding box center [832, 321] width 1117 height 515
click at [1450, 205] on input at bounding box center [1467, 205] width 130 height 22
click at [1453, 235] on button "AI & Machine Learning" at bounding box center [1480, 237] width 157 height 32
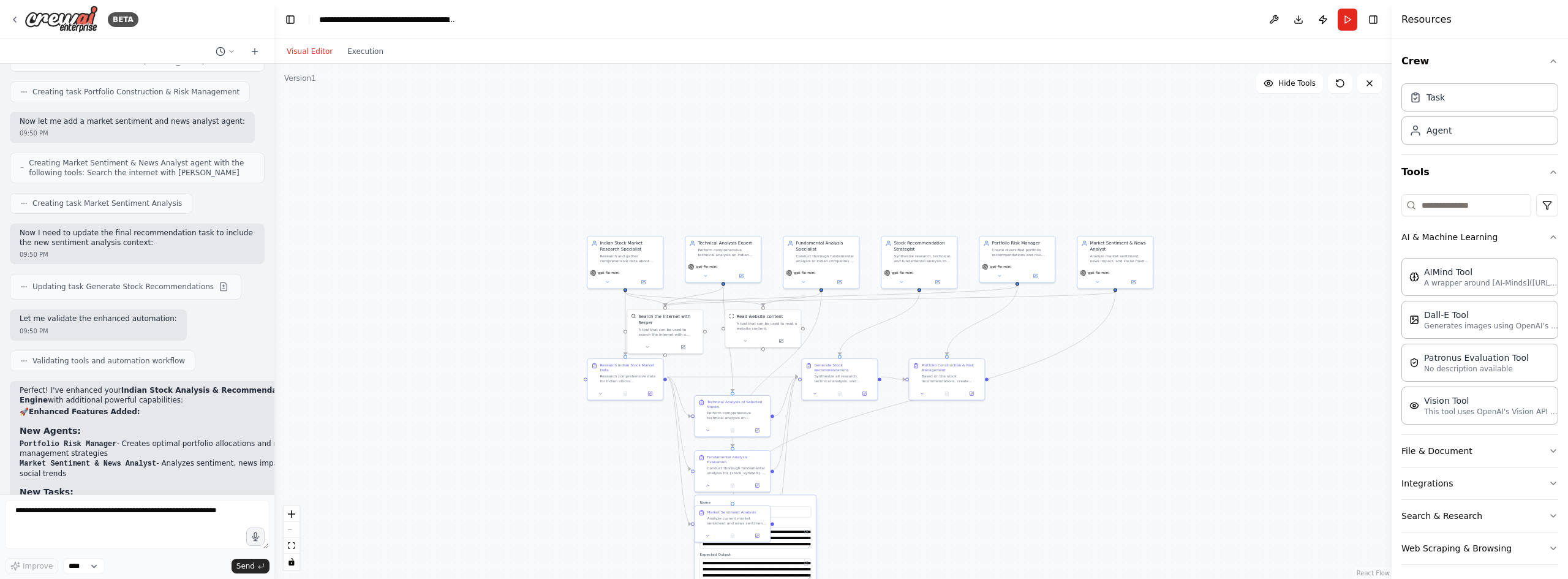
click at [1370, 283] on div ".deletable-edge-delete-btn { width: 20px; height: 20px; border: 0px solid #ffff…" at bounding box center [832, 321] width 1117 height 515
click at [1444, 477] on button "Integrations" at bounding box center [1480, 483] width 157 height 32
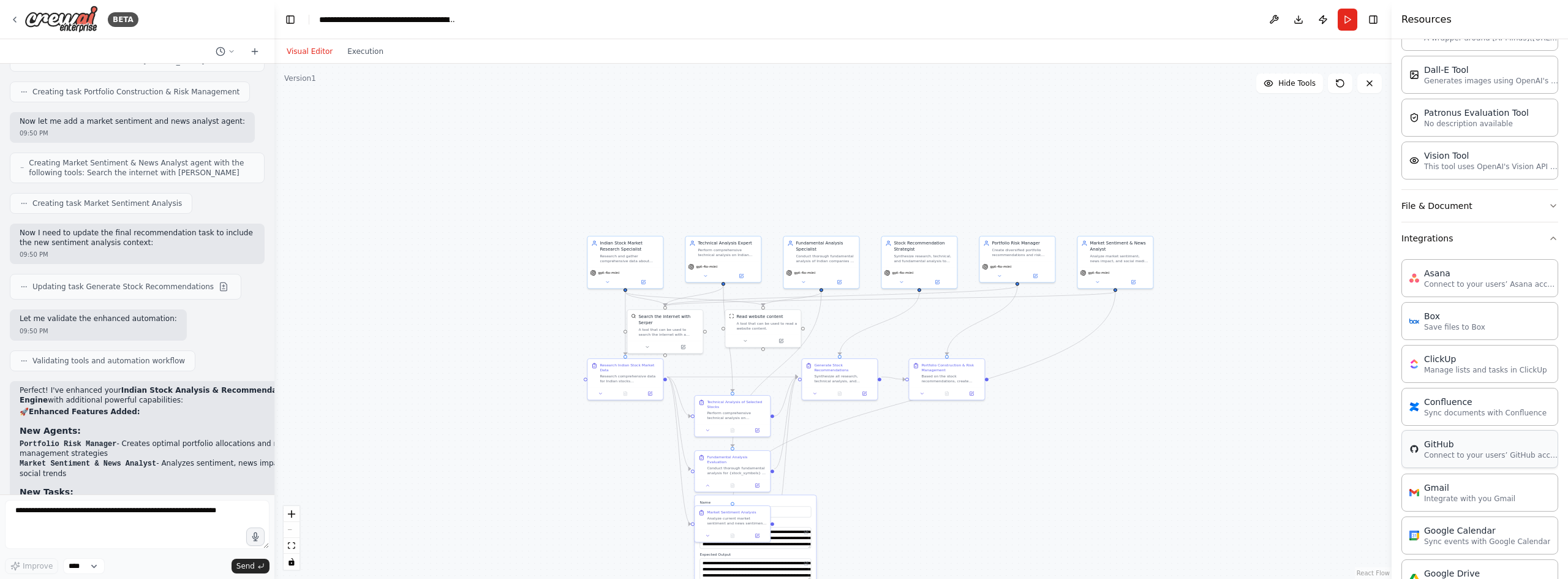
scroll to position [0, 0]
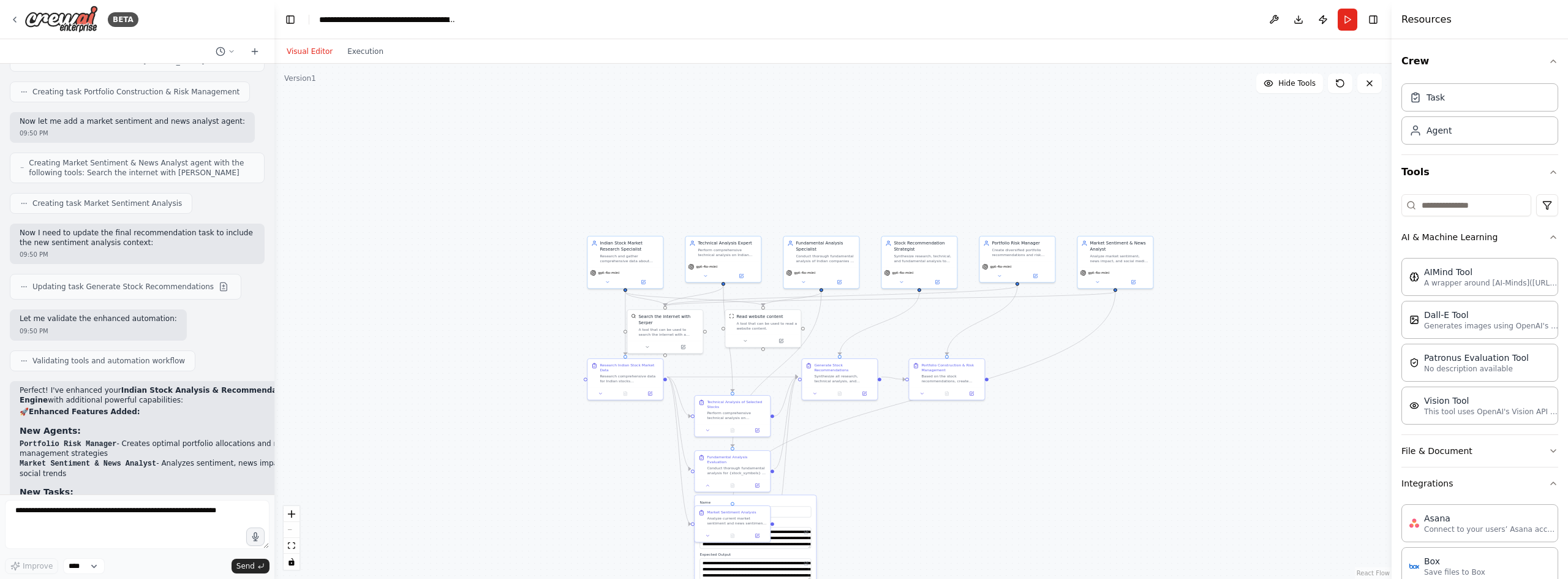
click at [1214, 240] on div ".deletable-edge-delete-btn { width: 20px; height: 20px; border: 0px solid #ffff…" at bounding box center [832, 321] width 1117 height 515
click at [314, 50] on button "Visual Editor" at bounding box center [309, 51] width 61 height 15
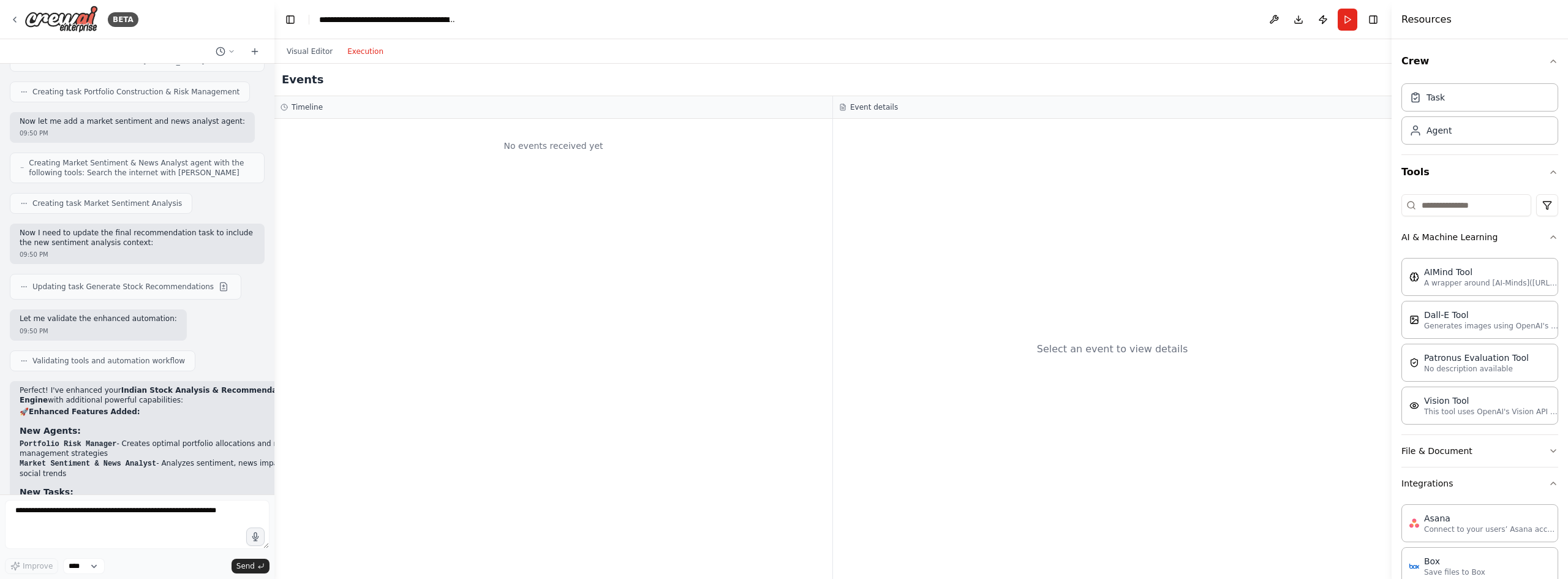
click at [357, 50] on button "Execution" at bounding box center [365, 51] width 51 height 15
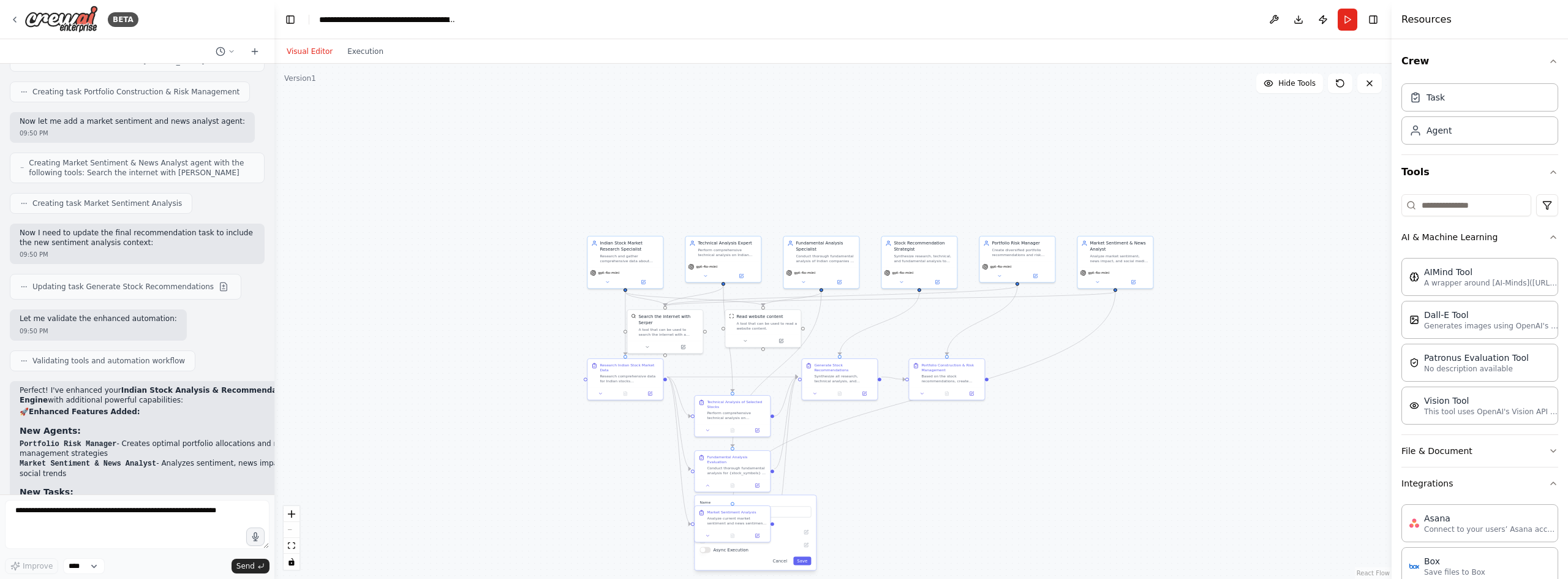
click at [307, 52] on button "Visual Editor" at bounding box center [309, 51] width 61 height 15
click at [1350, 20] on button "Run" at bounding box center [1348, 20] width 20 height 22
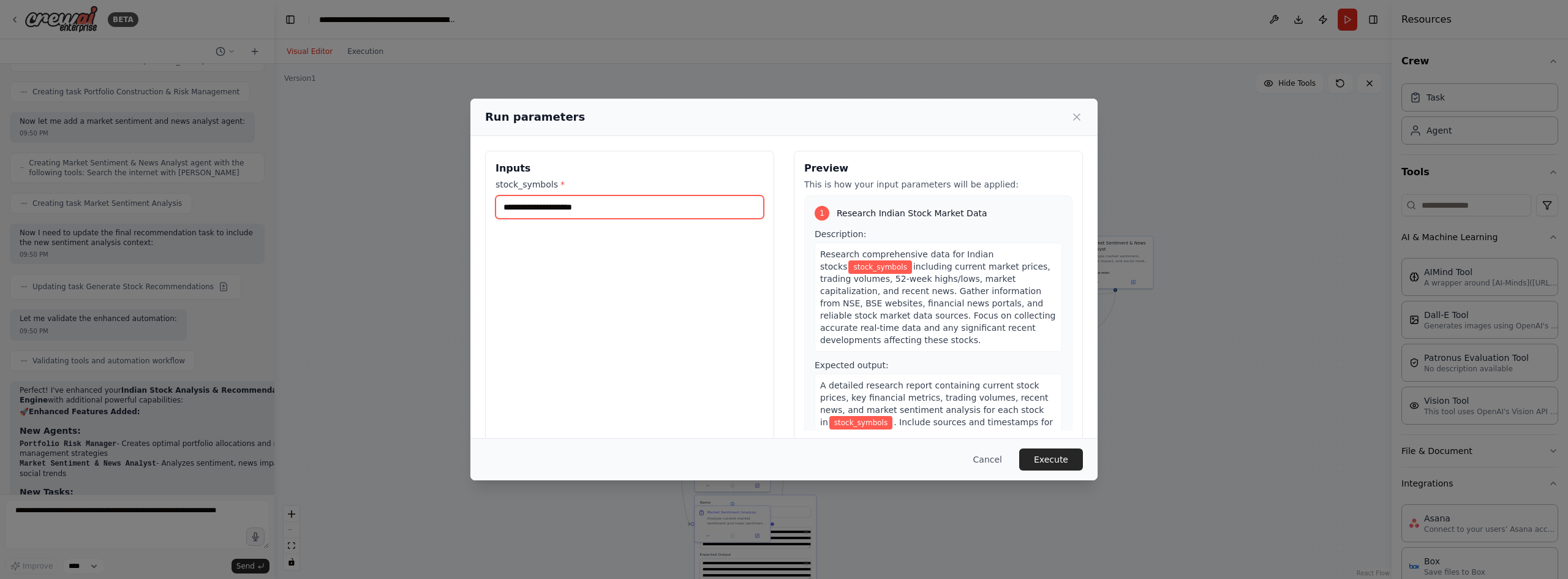
click at [596, 208] on input "stock_symbols *" at bounding box center [630, 206] width 268 height 23
type input "**********"
click at [1050, 459] on button "Execute" at bounding box center [1051, 459] width 64 height 22
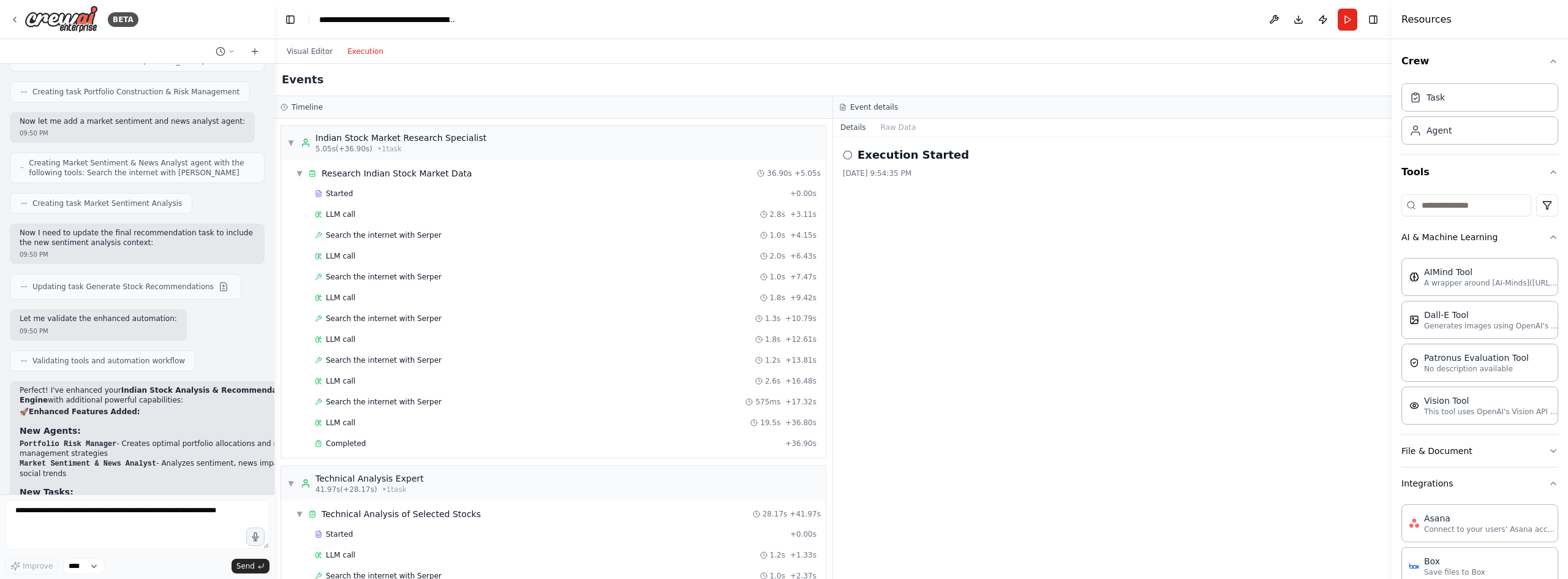
click at [361, 52] on button "Execution" at bounding box center [365, 51] width 51 height 15
click at [399, 135] on div "Indian Stock Market Research Specialist" at bounding box center [400, 138] width 171 height 12
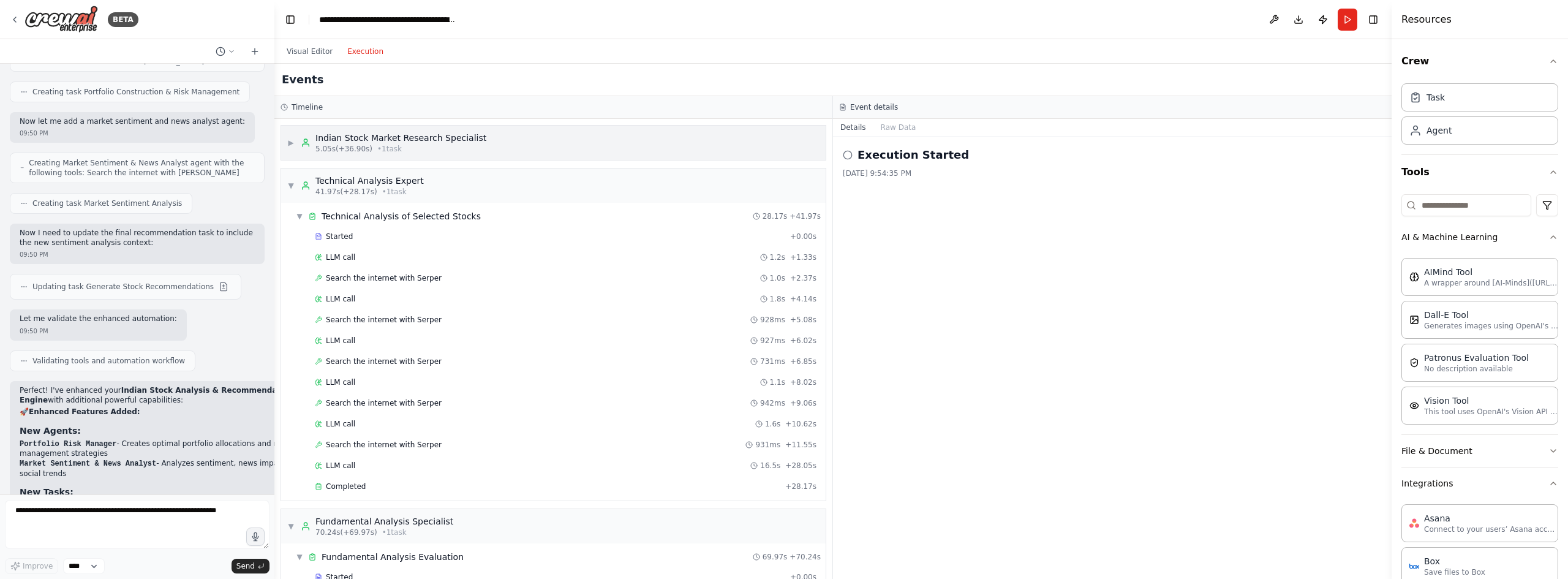
click at [290, 143] on span "▶" at bounding box center [290, 143] width 7 height 10
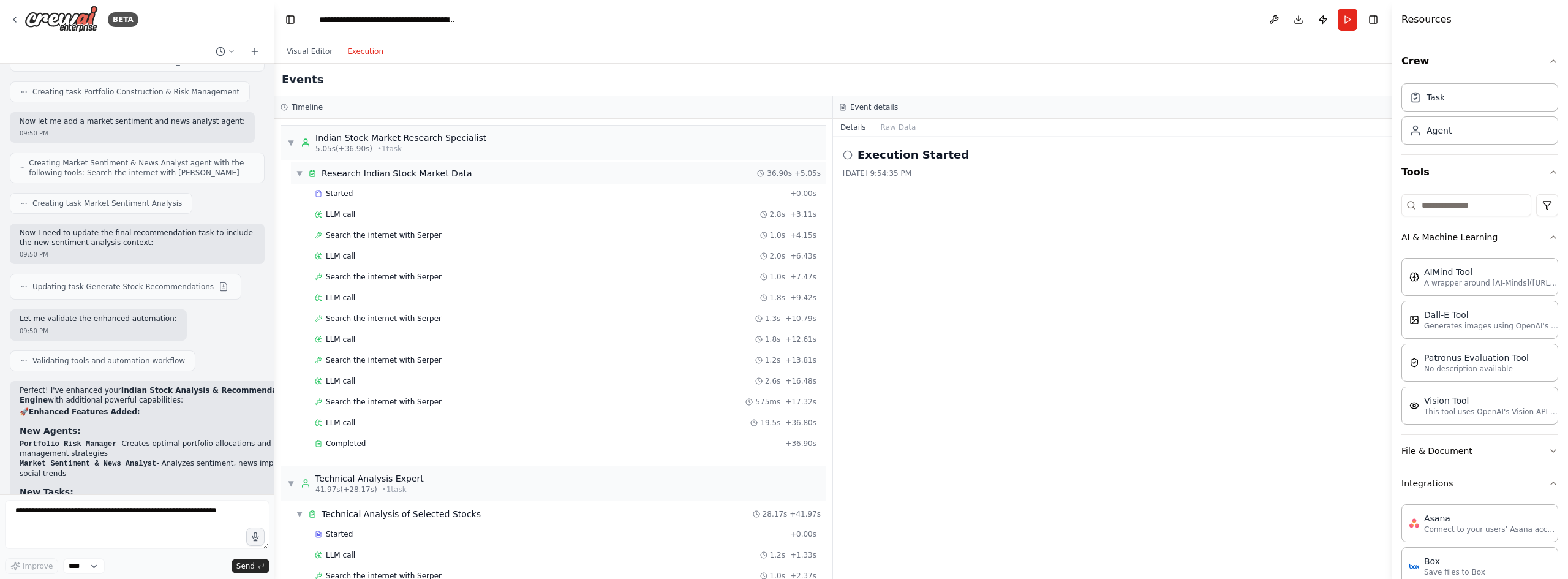
click at [350, 174] on div "Research Indian Stock Market Data" at bounding box center [397, 173] width 151 height 12
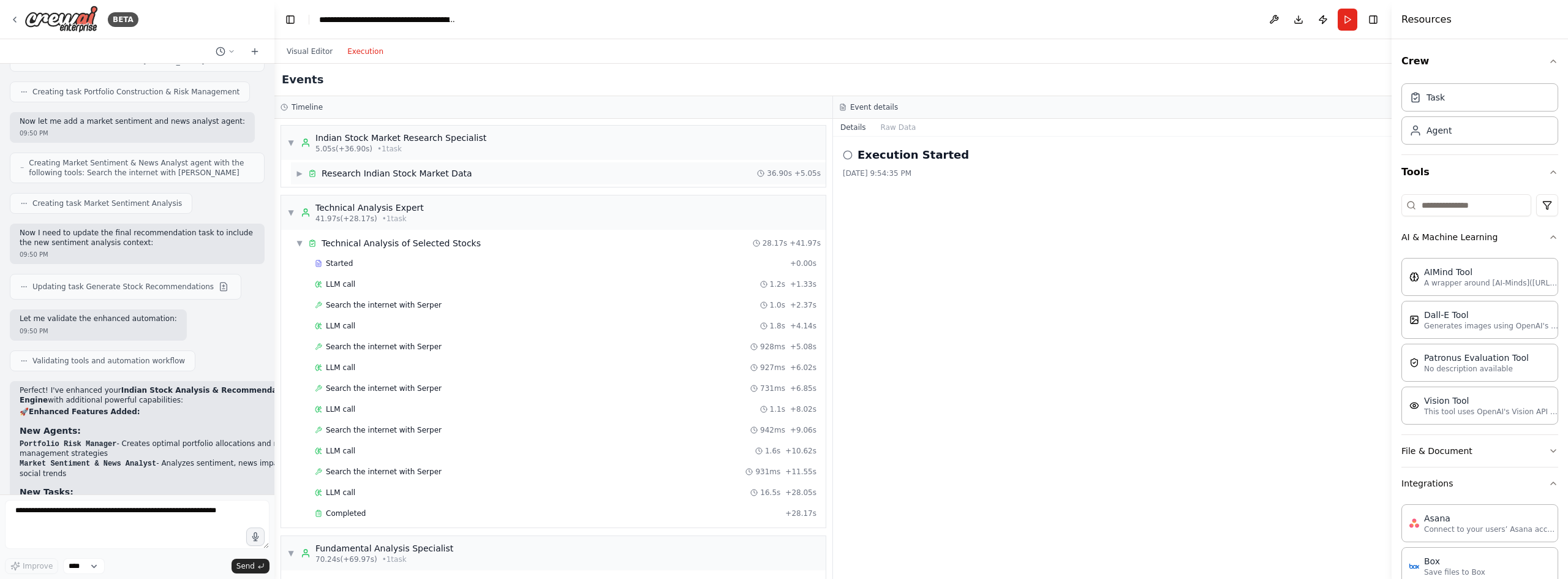
click at [303, 174] on span "▶" at bounding box center [299, 173] width 7 height 10
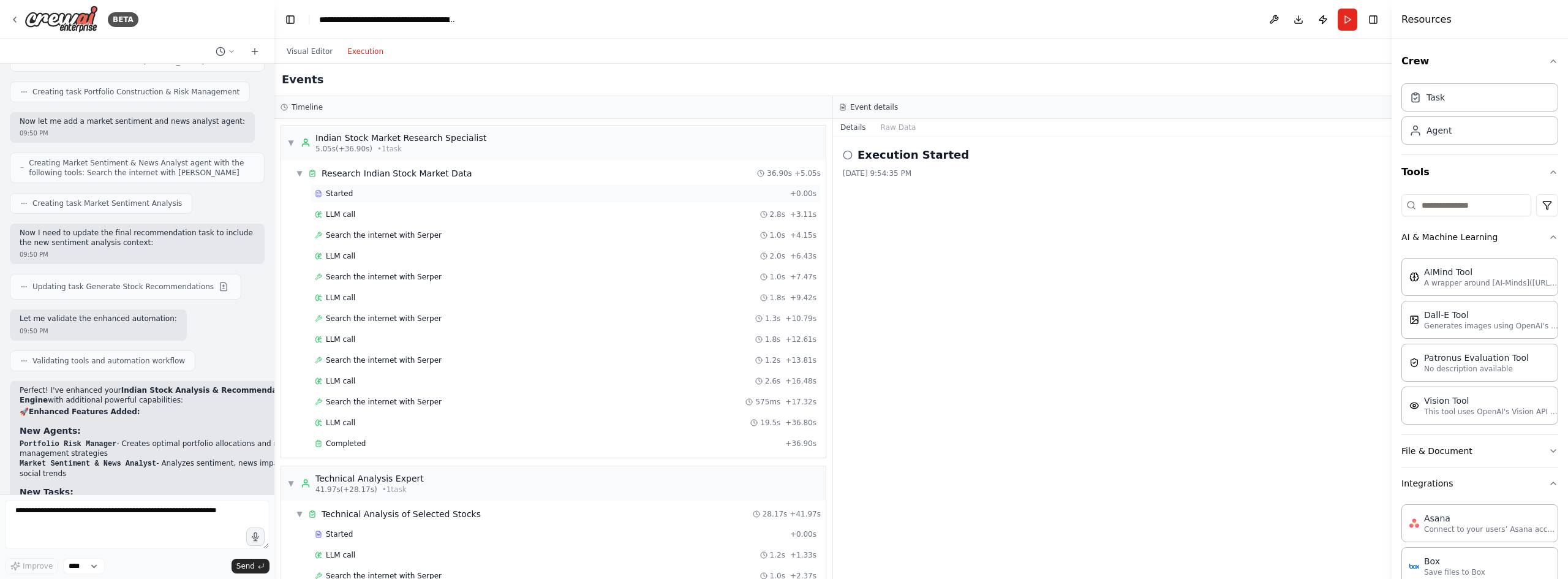
click at [334, 191] on span "Started" at bounding box center [339, 194] width 27 height 10
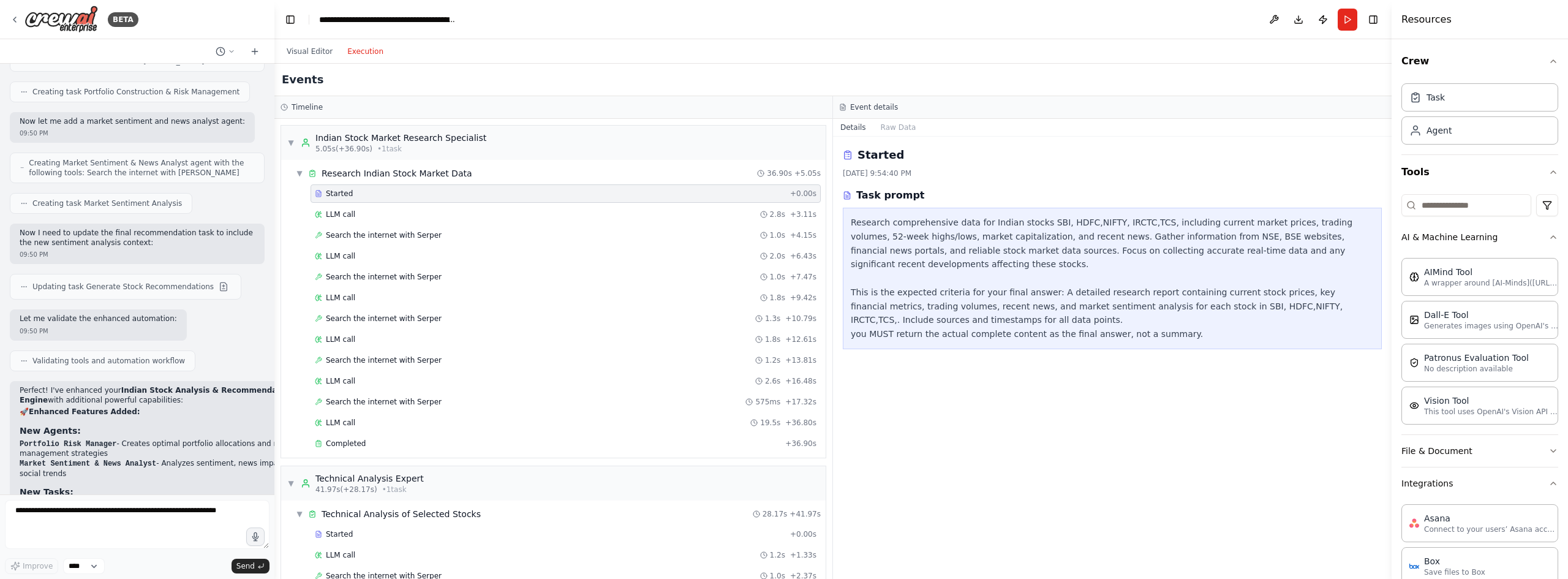
click at [1174, 321] on div "Research comprehensive data for Indian stocks SBI, HDFC,NIFTY, IRCTC,TCS, inclu…" at bounding box center [1112, 279] width 523 height 126
click at [332, 213] on span "LLM call" at bounding box center [340, 214] width 29 height 10
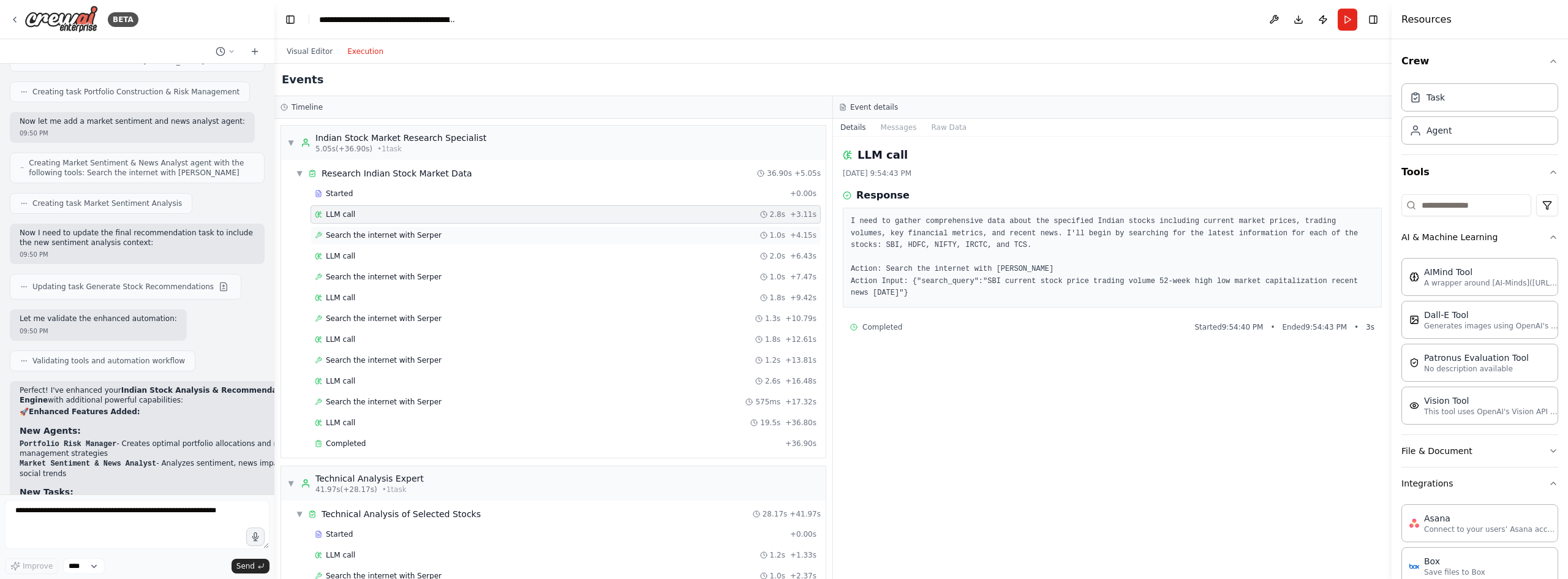
click at [334, 229] on div "Search the internet with Serper 1.0s + 4.15s" at bounding box center [566, 235] width 510 height 18
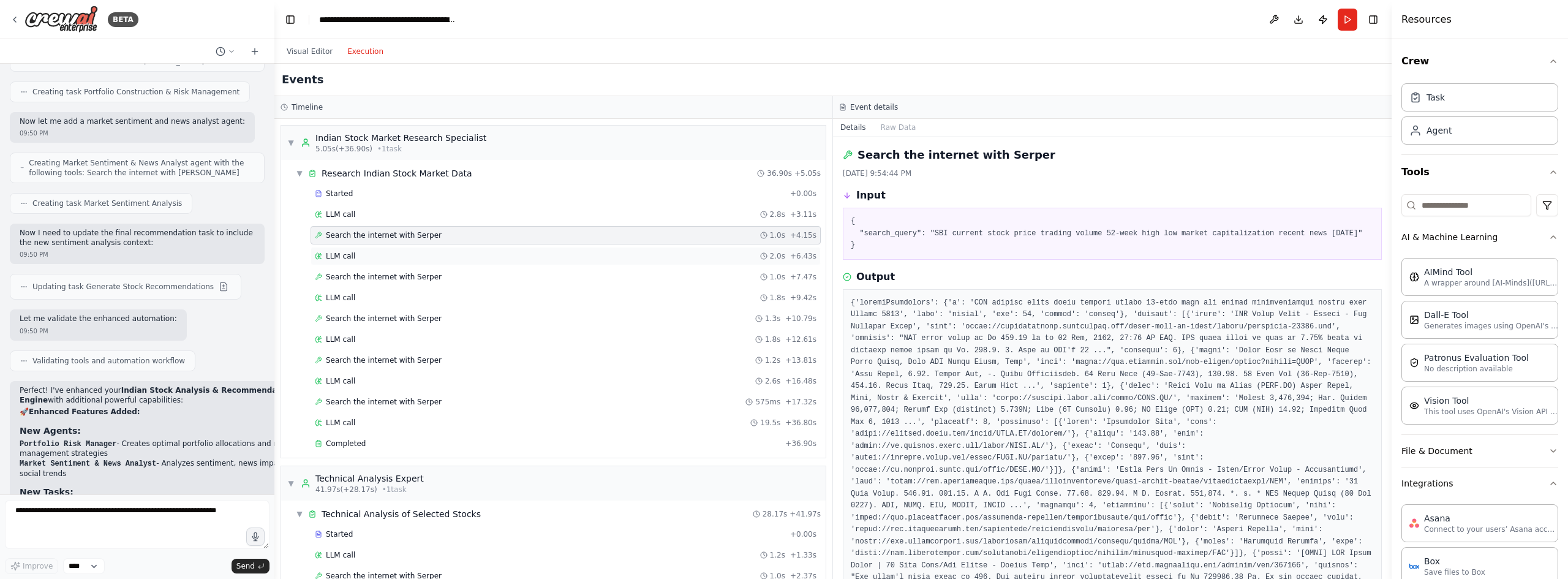
click at [328, 259] on span "LLM call" at bounding box center [340, 256] width 29 height 10
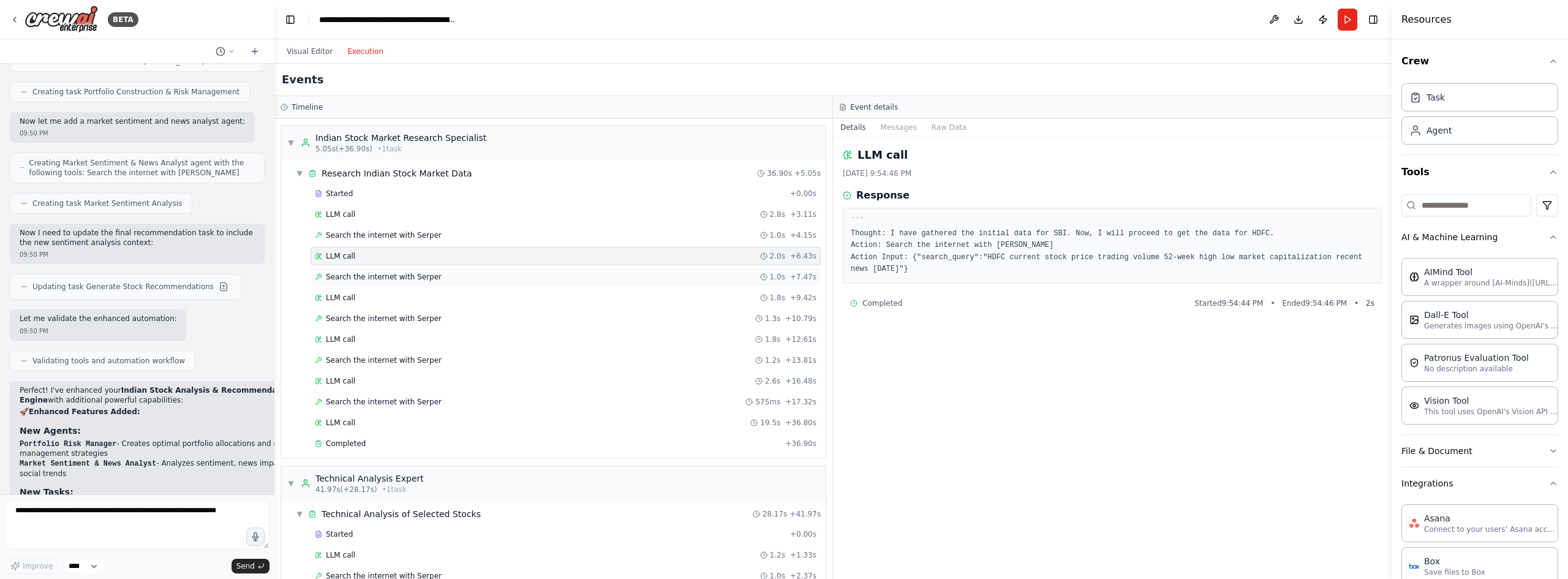
click at [334, 274] on span "Search the internet with Serper" at bounding box center [384, 277] width 116 height 10
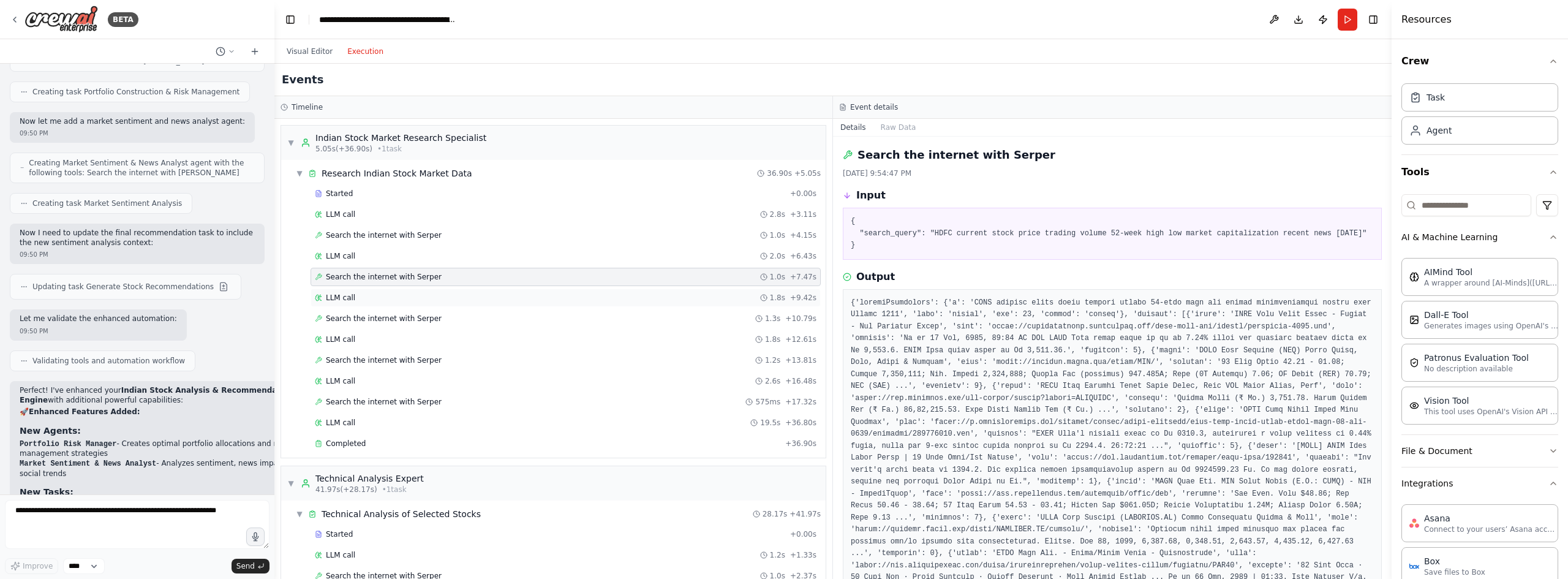
click at [339, 293] on span "LLM call" at bounding box center [340, 298] width 29 height 10
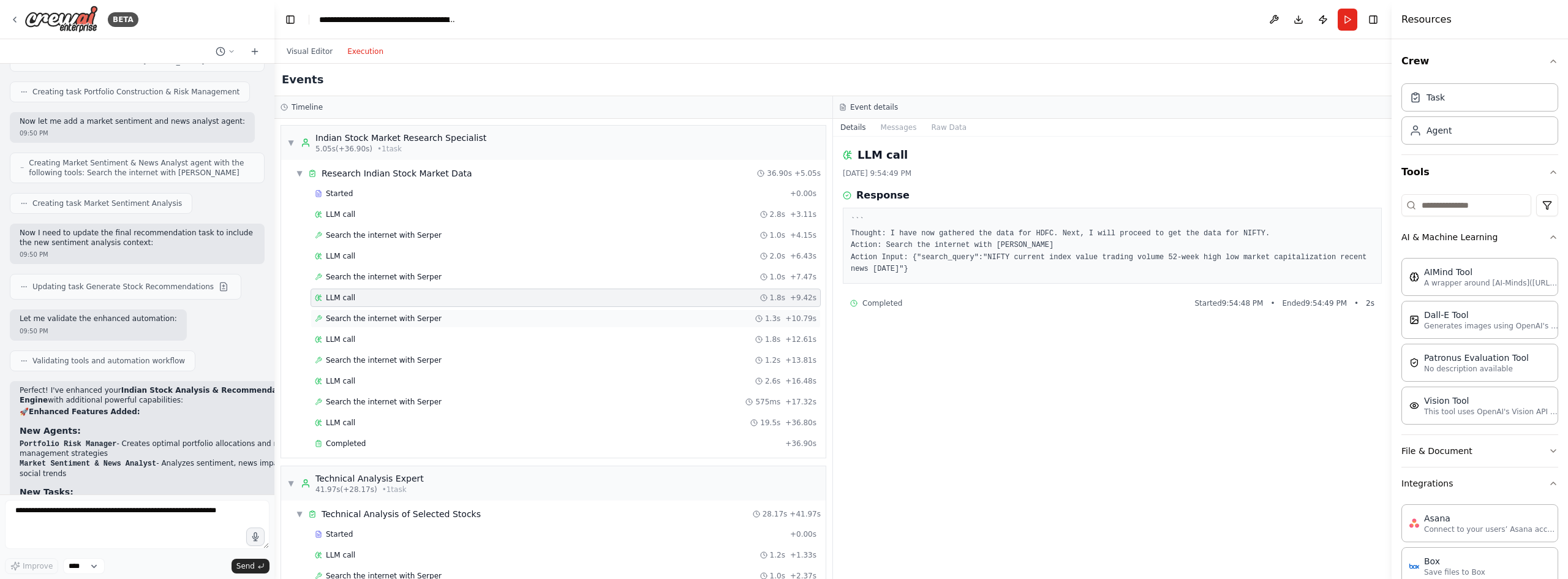
click at [343, 311] on div "Search the internet with Serper 1.3s + 10.79s" at bounding box center [566, 318] width 510 height 18
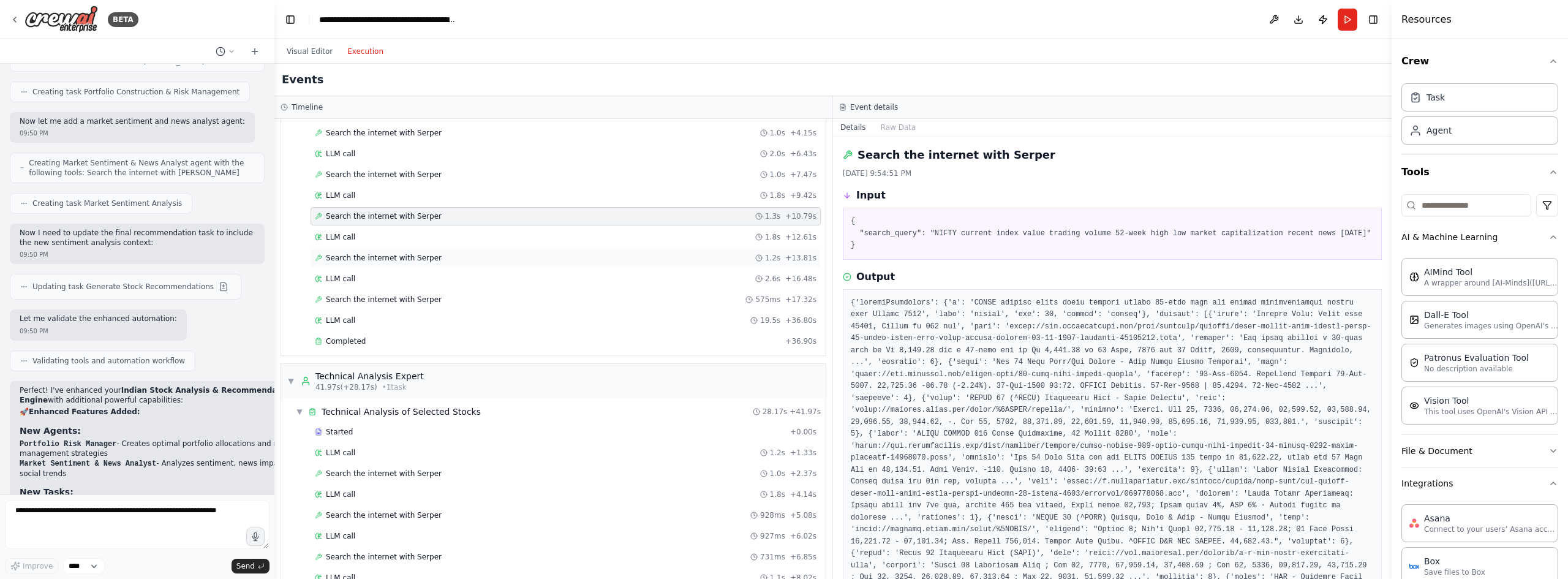
scroll to position [123, 0]
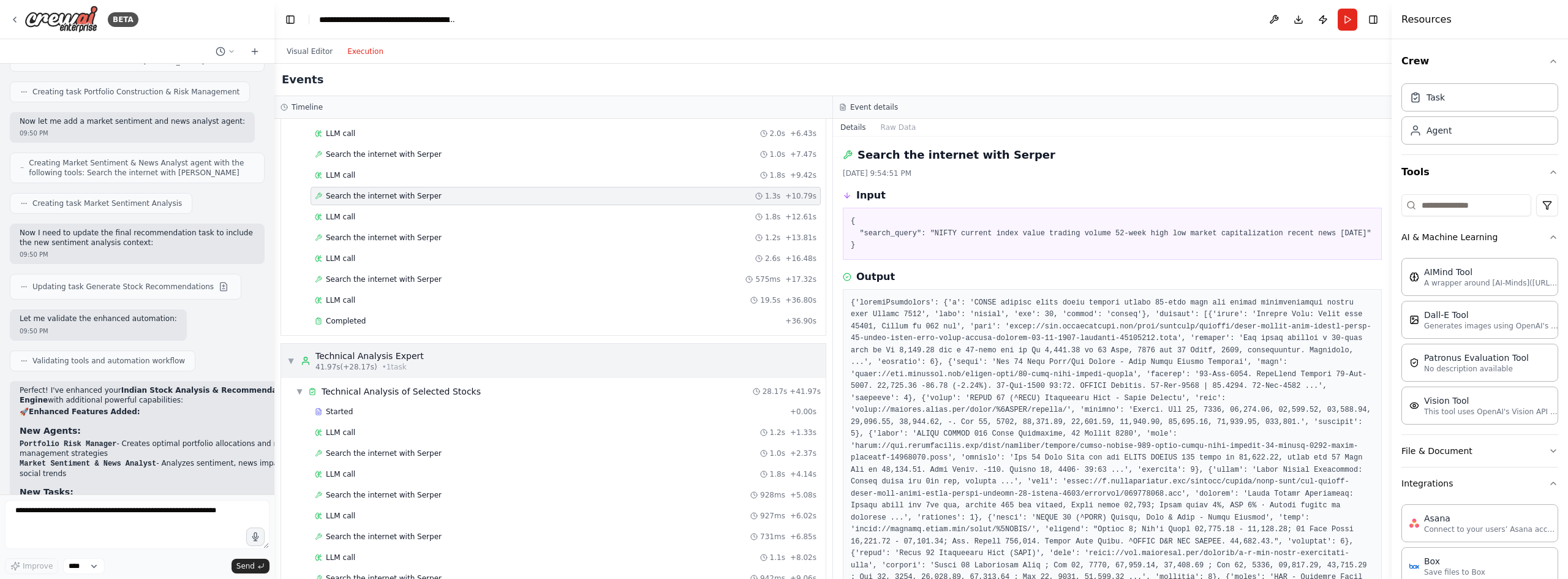
click at [375, 358] on div "Technical Analysis Expert" at bounding box center [369, 356] width 108 height 12
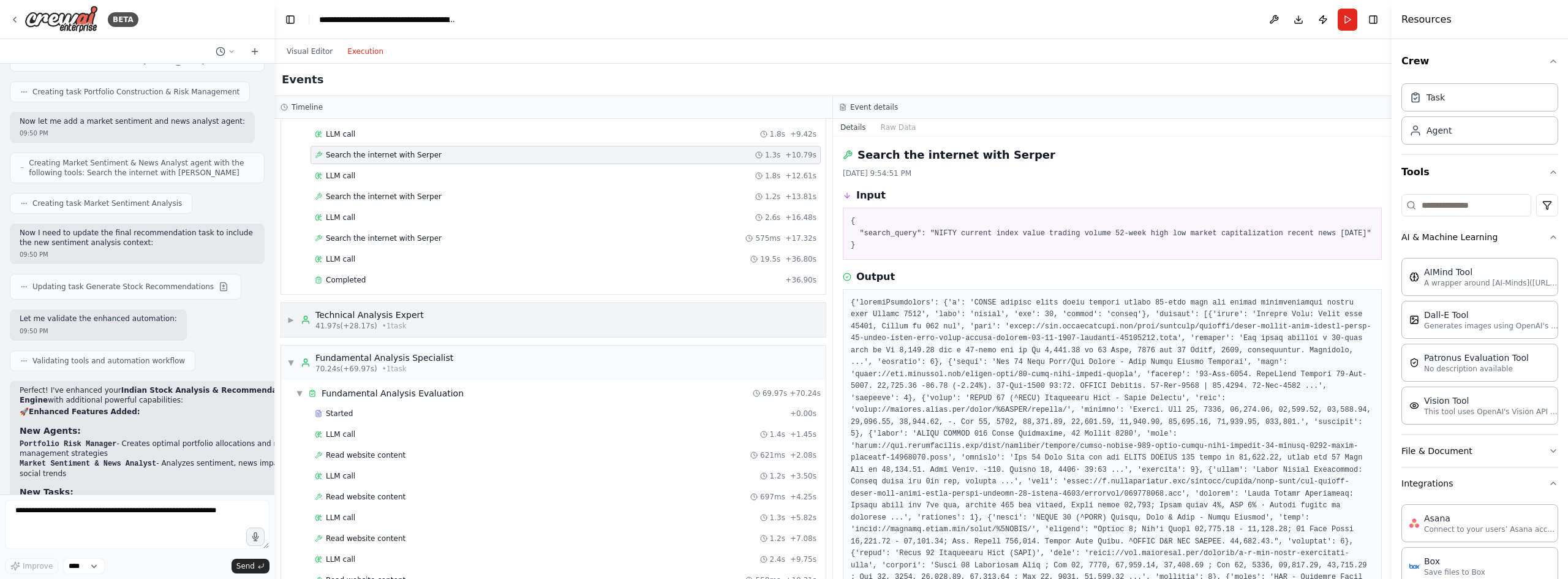
scroll to position [245, 0]
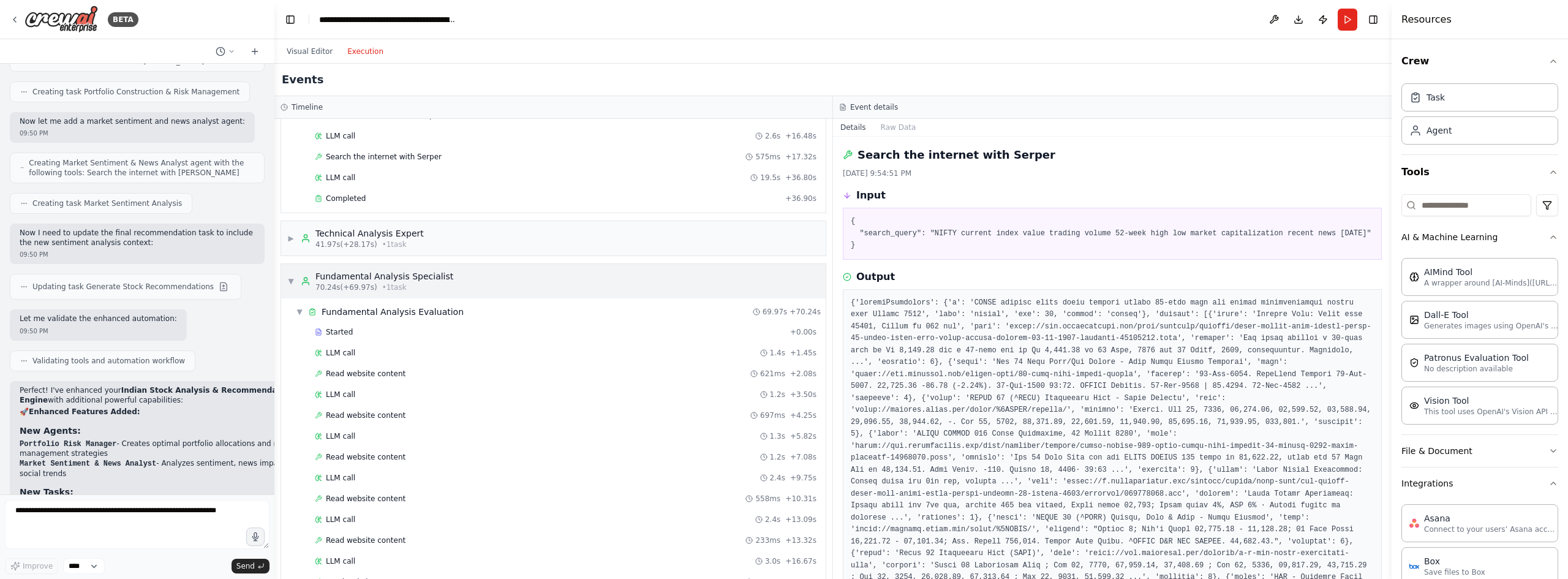
click at [363, 277] on div "Fundamental Analysis Specialist" at bounding box center [384, 276] width 138 height 12
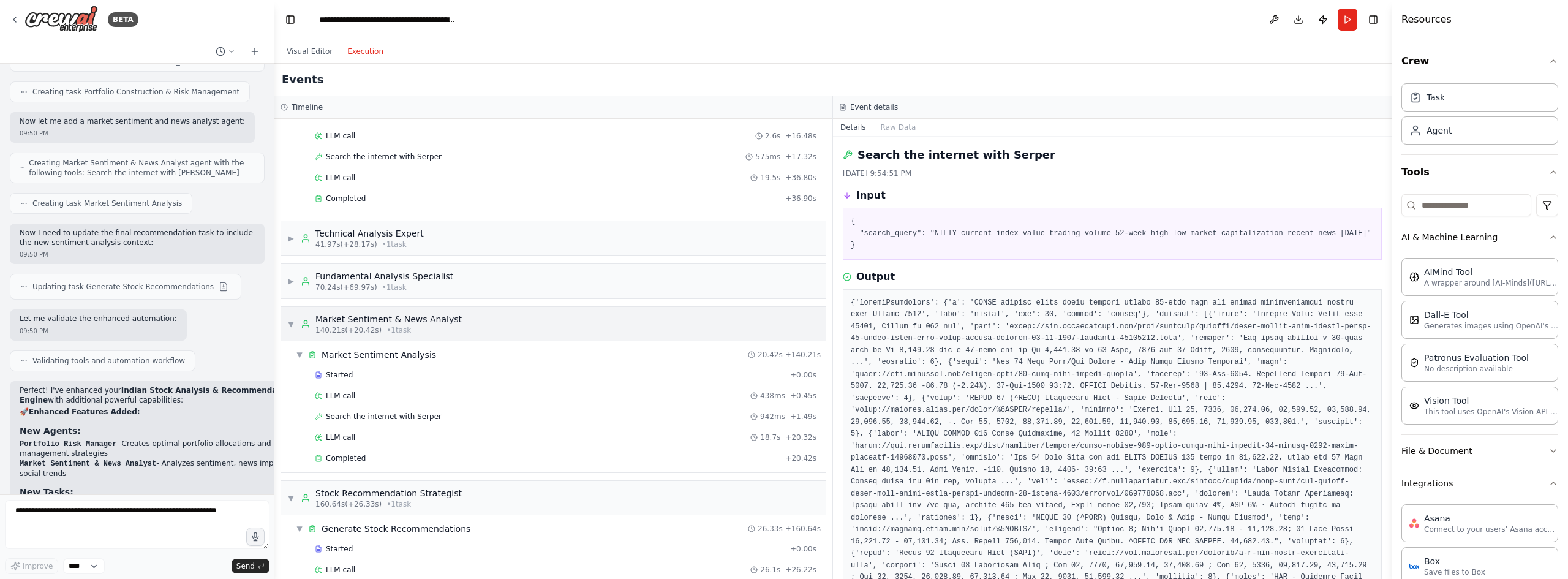
click at [371, 320] on div "Market Sentiment & News Analyst" at bounding box center [388, 319] width 146 height 12
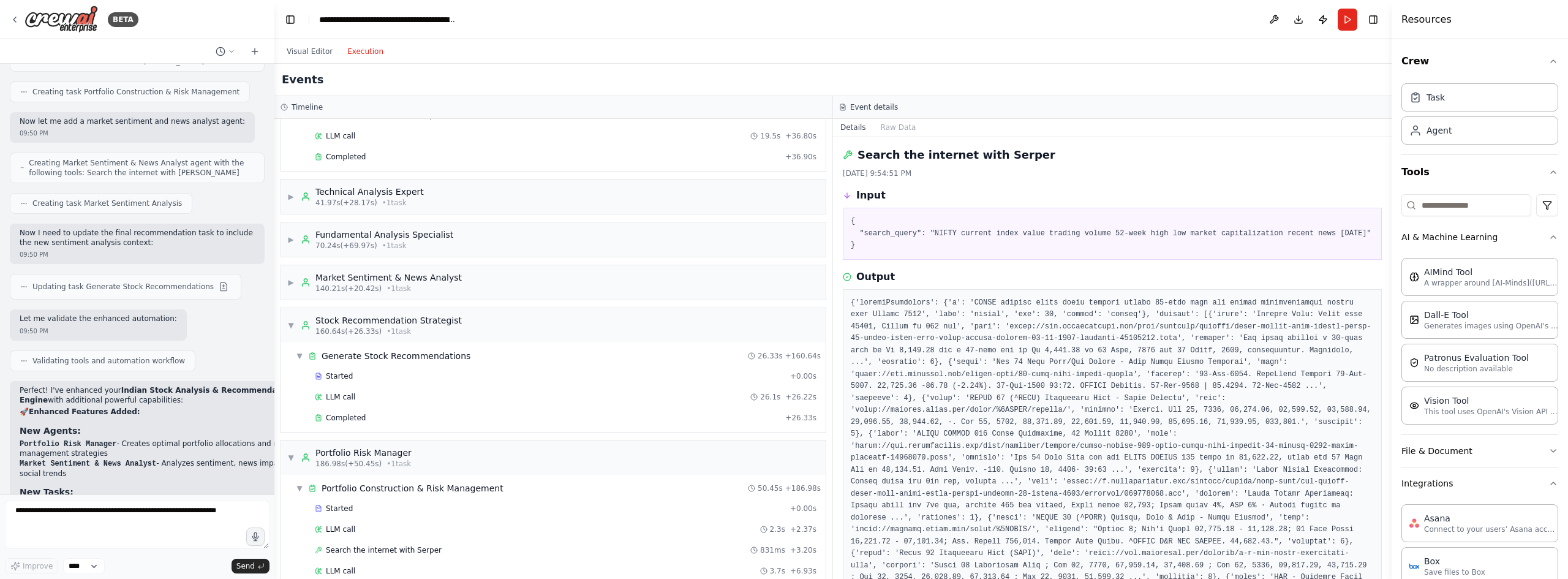
scroll to position [306, 0]
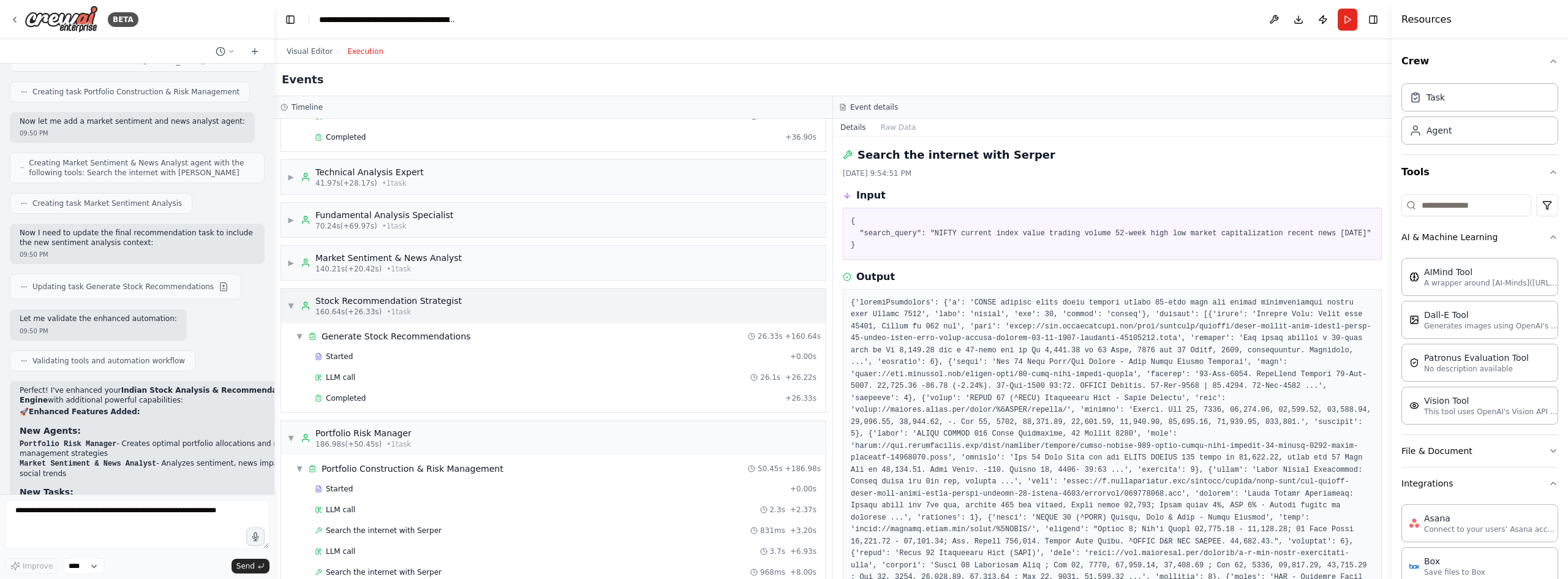
click at [383, 304] on div "Stock Recommendation Strategist" at bounding box center [388, 301] width 146 height 12
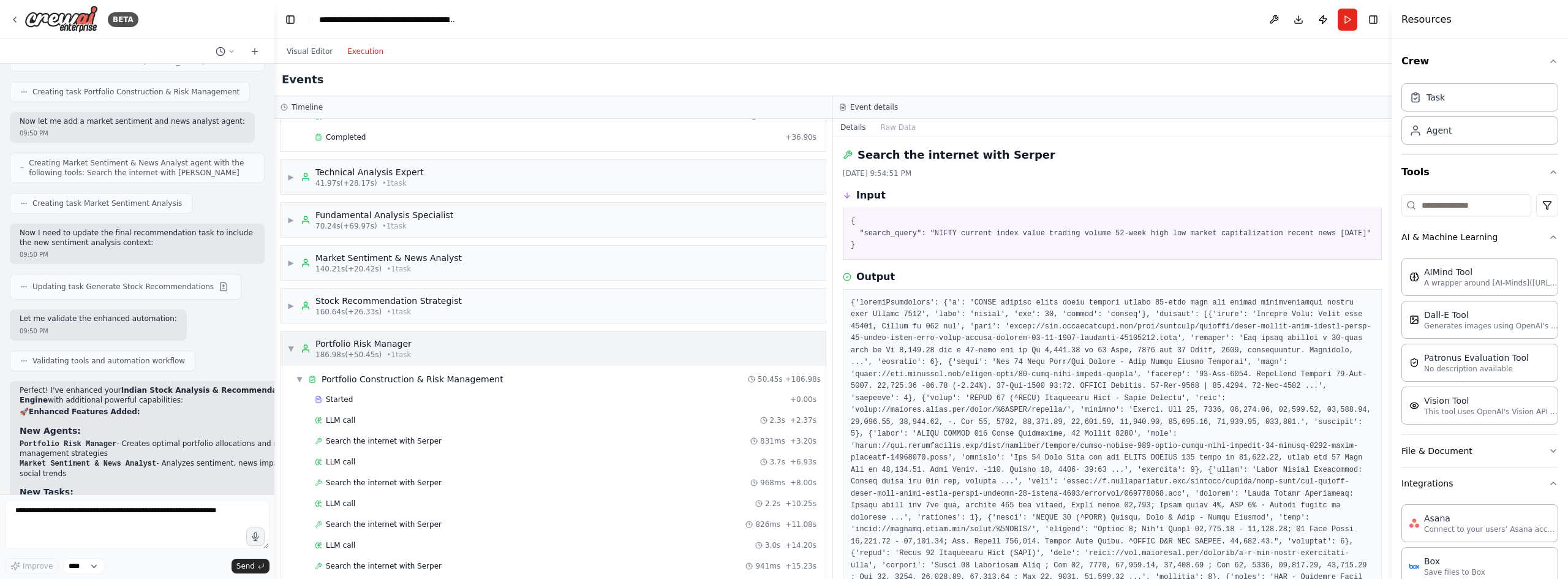
click at [388, 339] on div "Portfolio Risk Manager" at bounding box center [363, 344] width 96 height 12
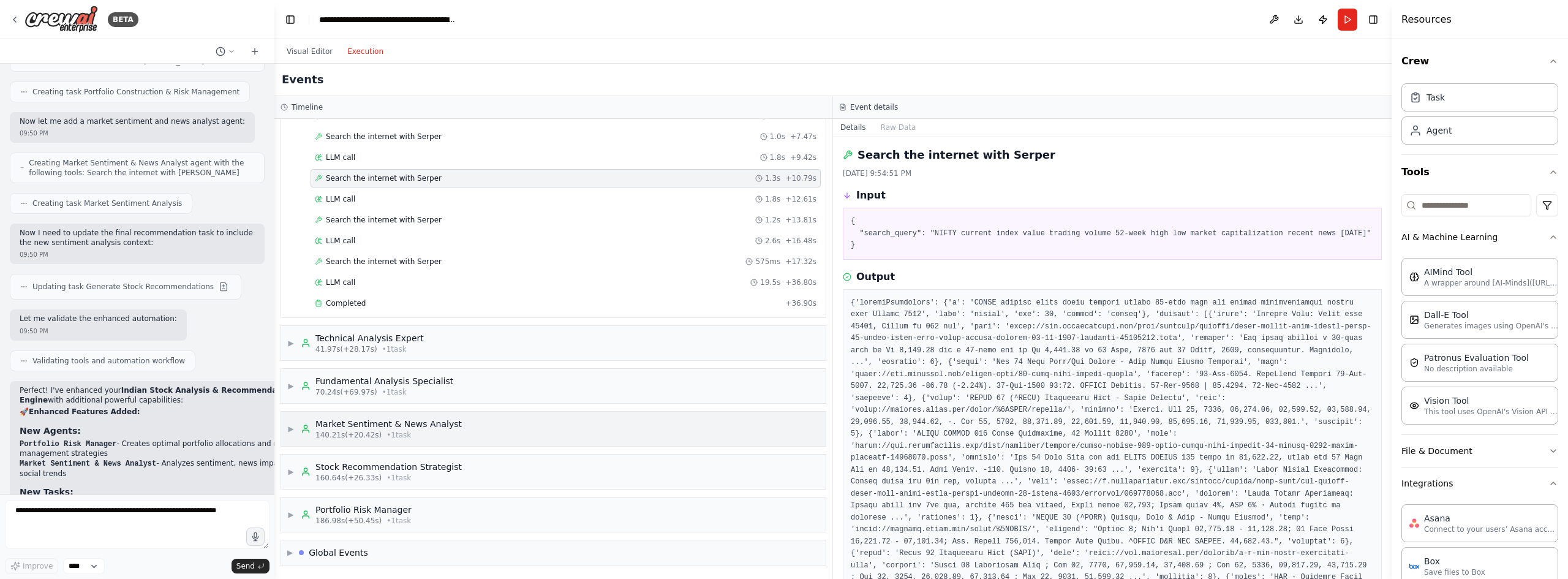
click at [379, 429] on div "Market Sentiment & News Analyst" at bounding box center [388, 424] width 146 height 12
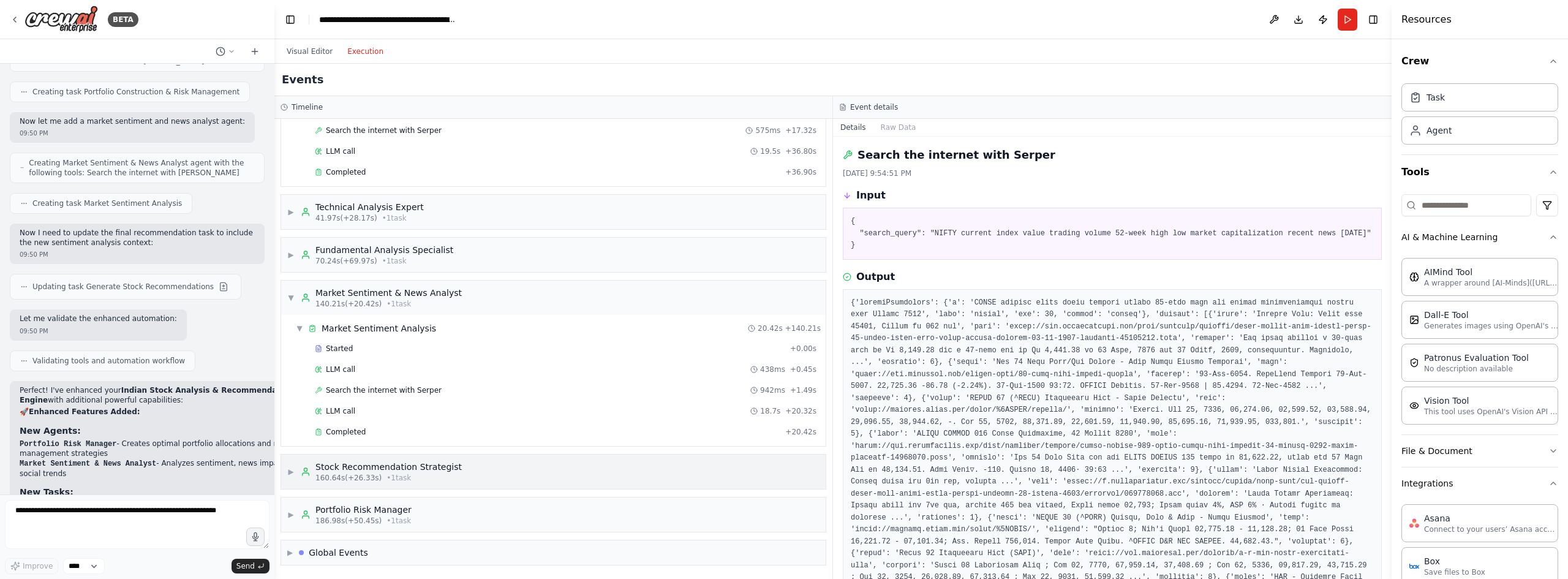
click at [382, 469] on div "Stock Recommendation Strategist" at bounding box center [388, 467] width 146 height 12
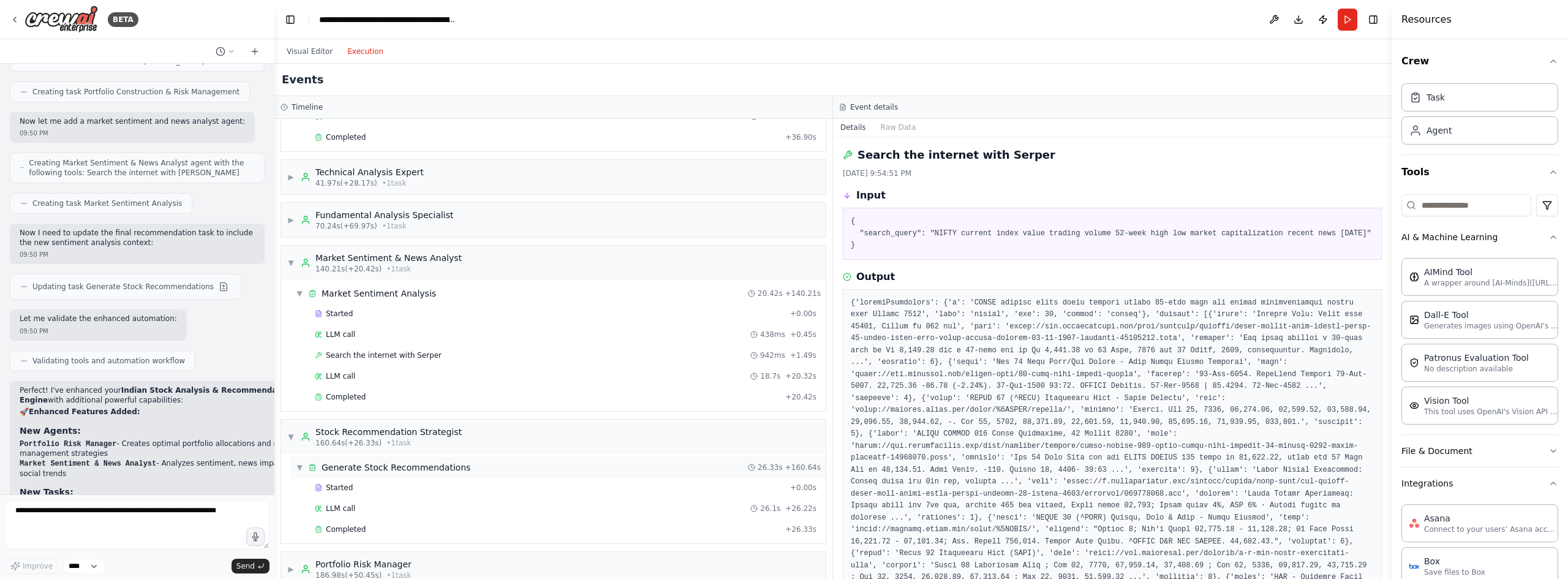
click at [425, 468] on div "Generate Stock Recommendations" at bounding box center [396, 467] width 149 height 12
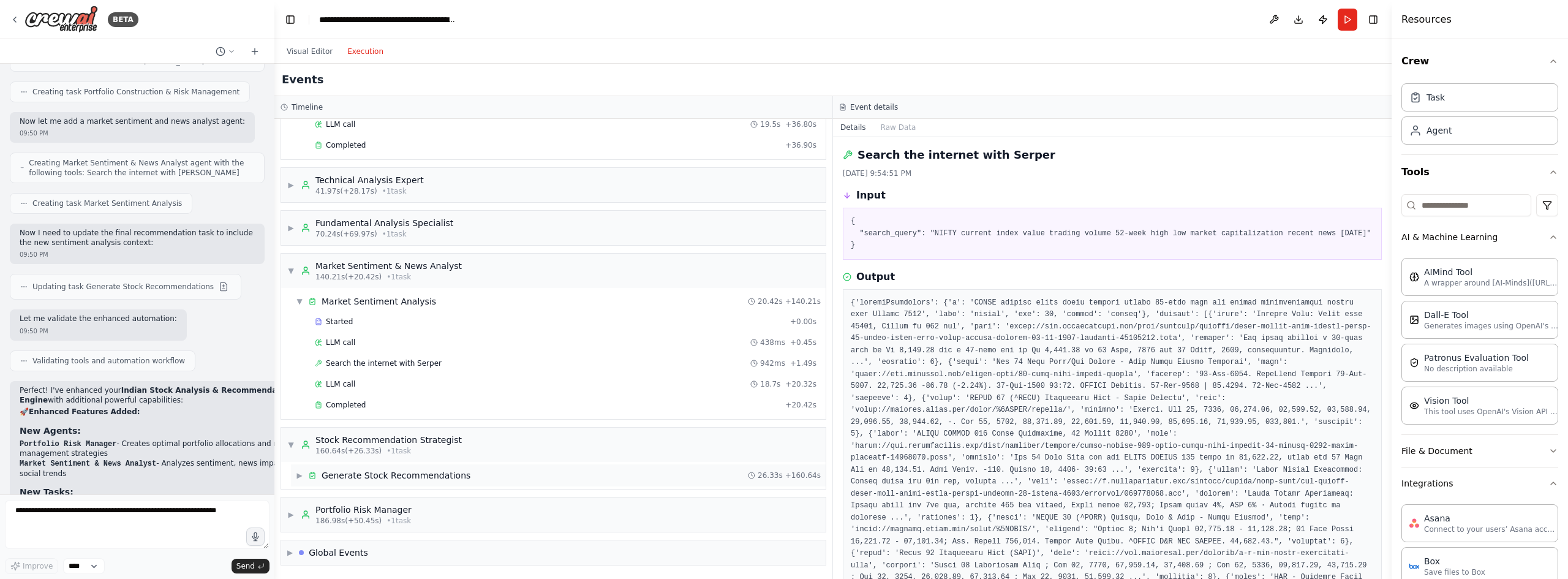
click at [425, 470] on div "Generate Stock Recommendations" at bounding box center [396, 475] width 149 height 12
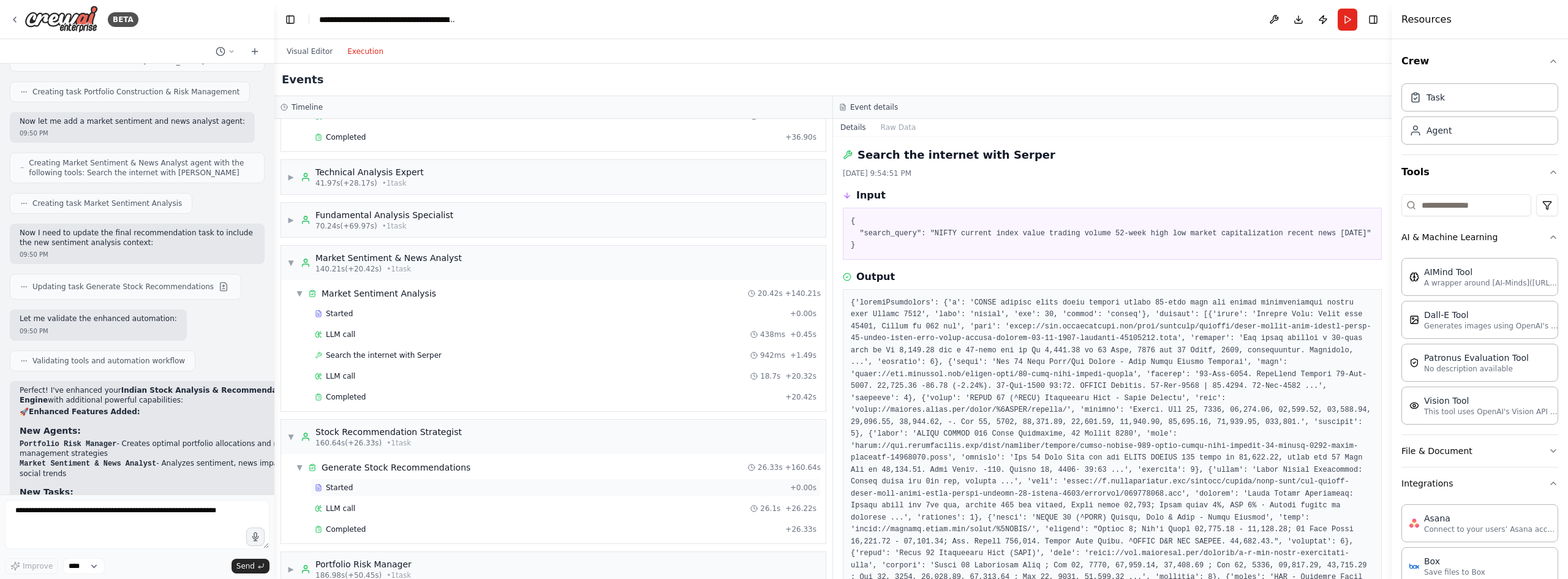
click at [340, 488] on span "Started" at bounding box center [339, 488] width 27 height 10
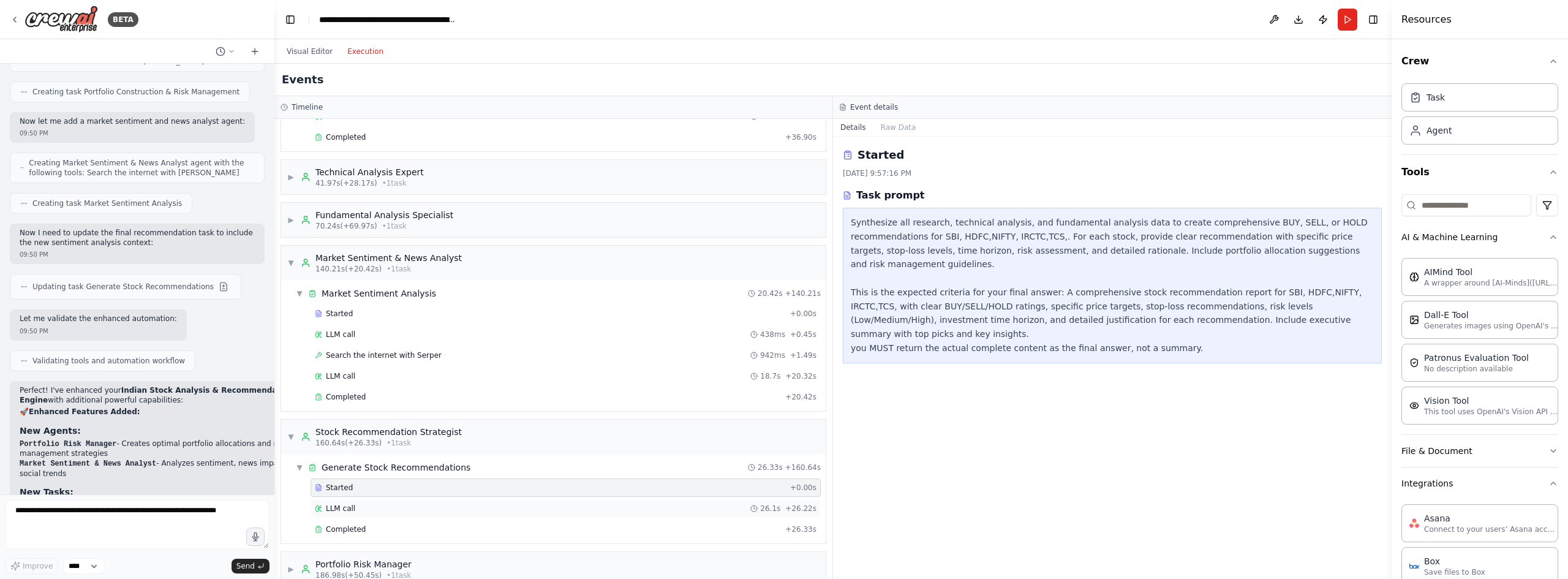
click at [342, 506] on span "LLM call" at bounding box center [340, 509] width 29 height 10
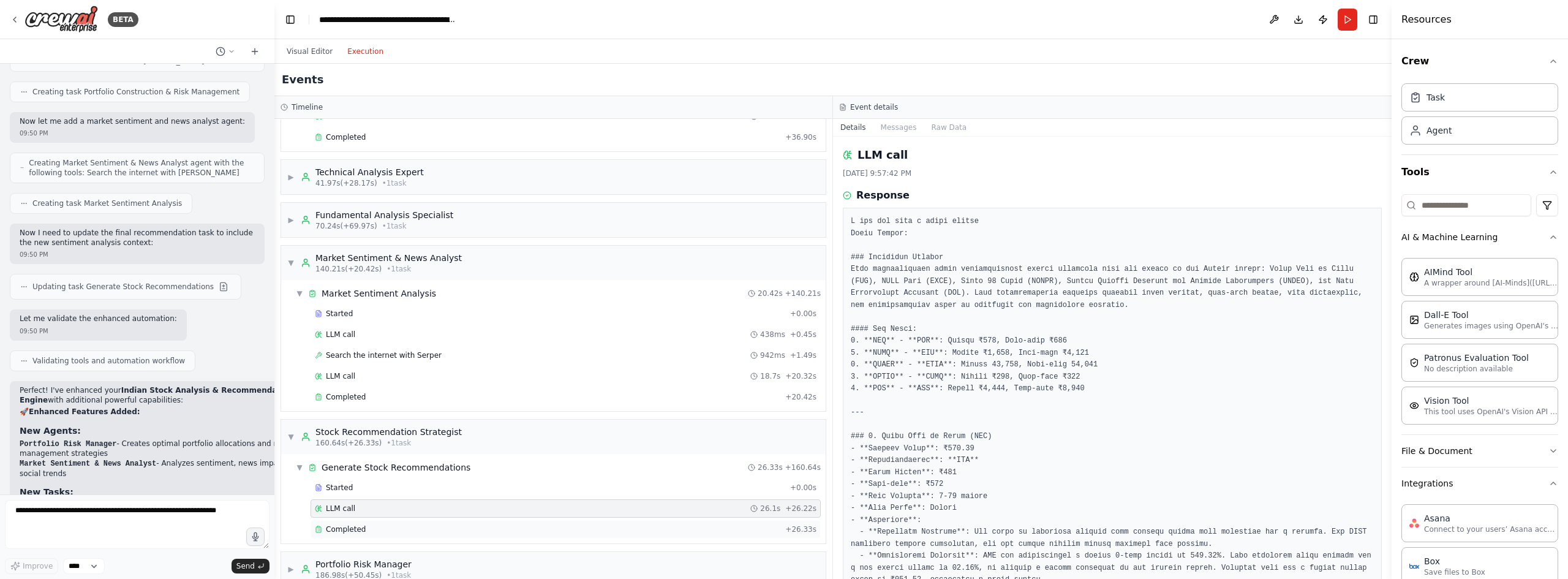
click at [362, 532] on div "Completed" at bounding box center [548, 529] width 466 height 10
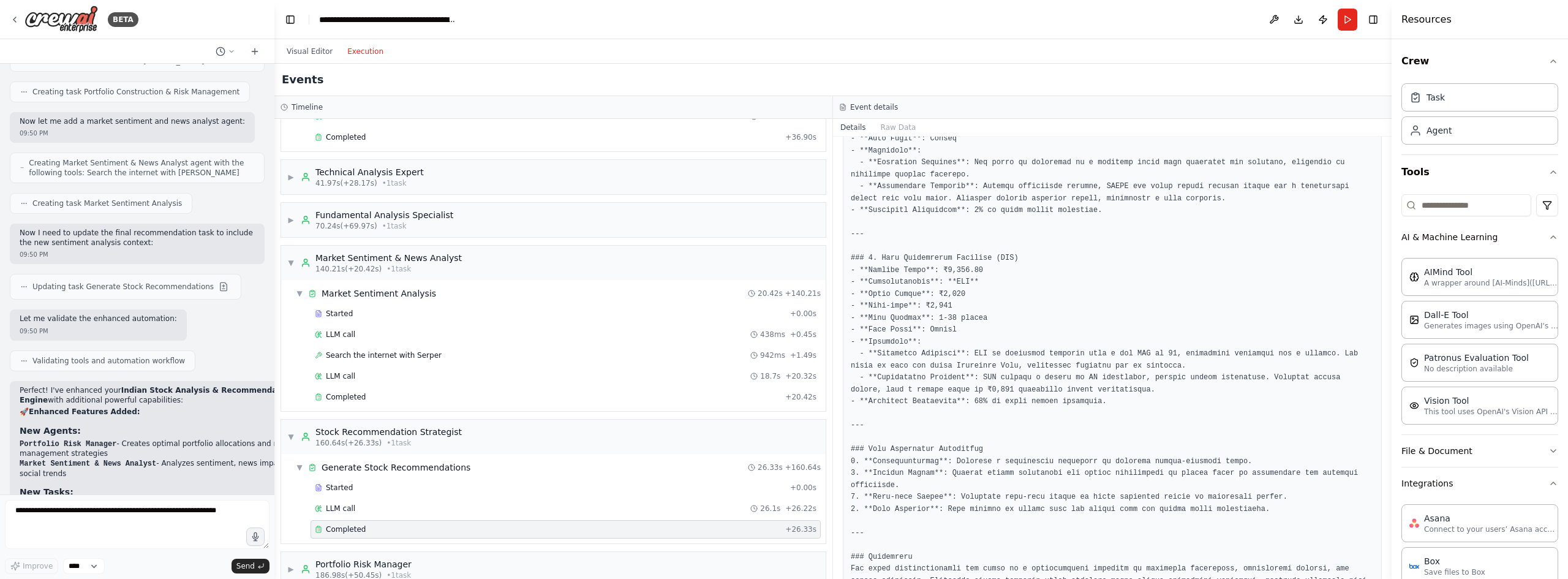
scroll to position [943, 0]
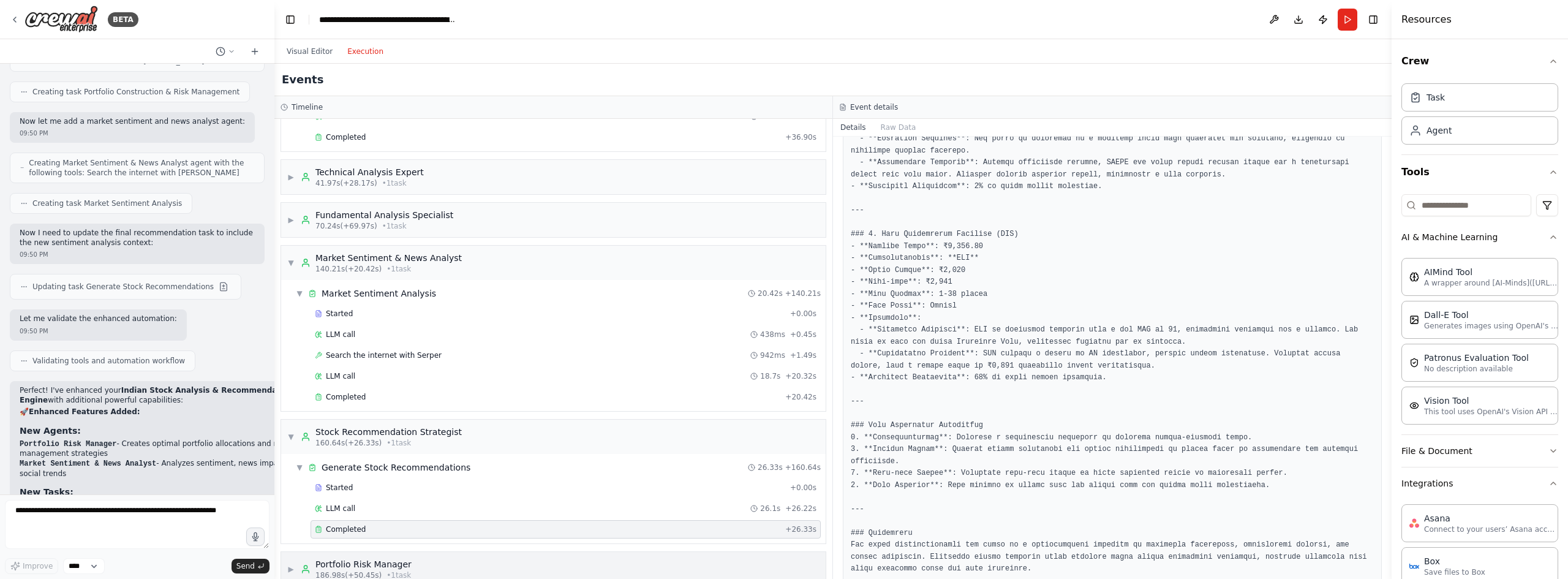
click at [385, 564] on div "Portfolio Risk Manager" at bounding box center [363, 564] width 96 height 12
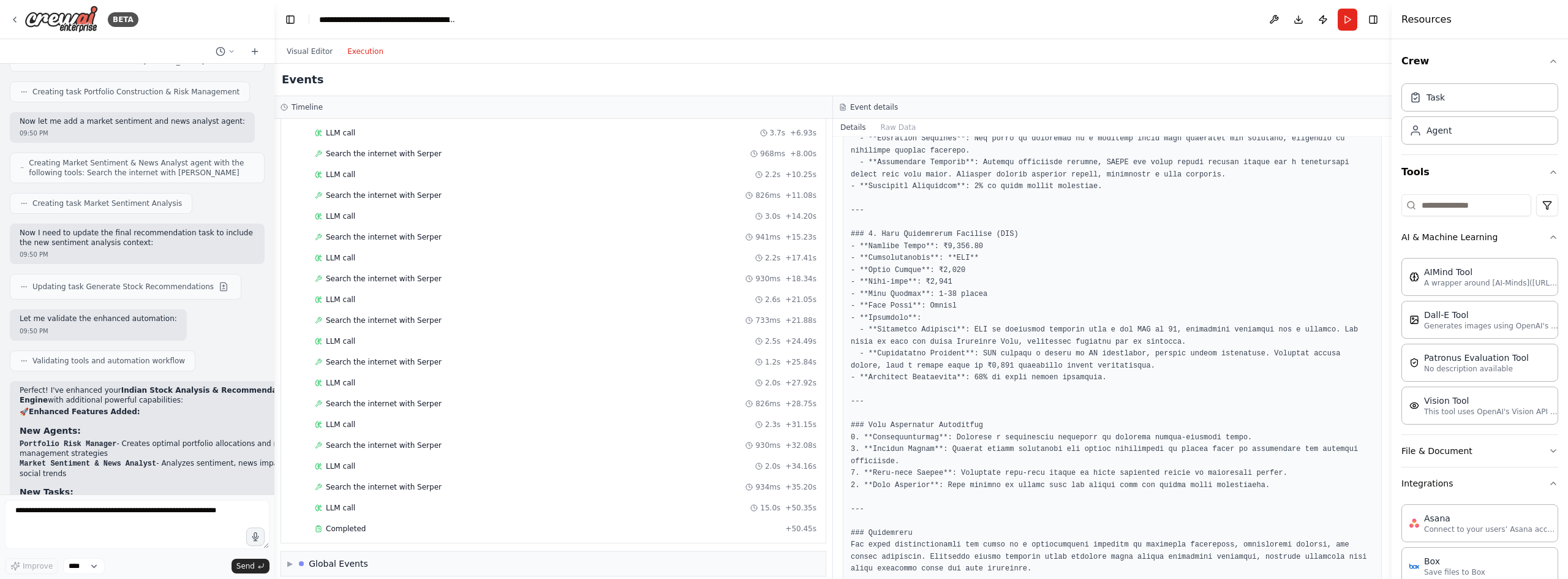
scroll to position [867, 0]
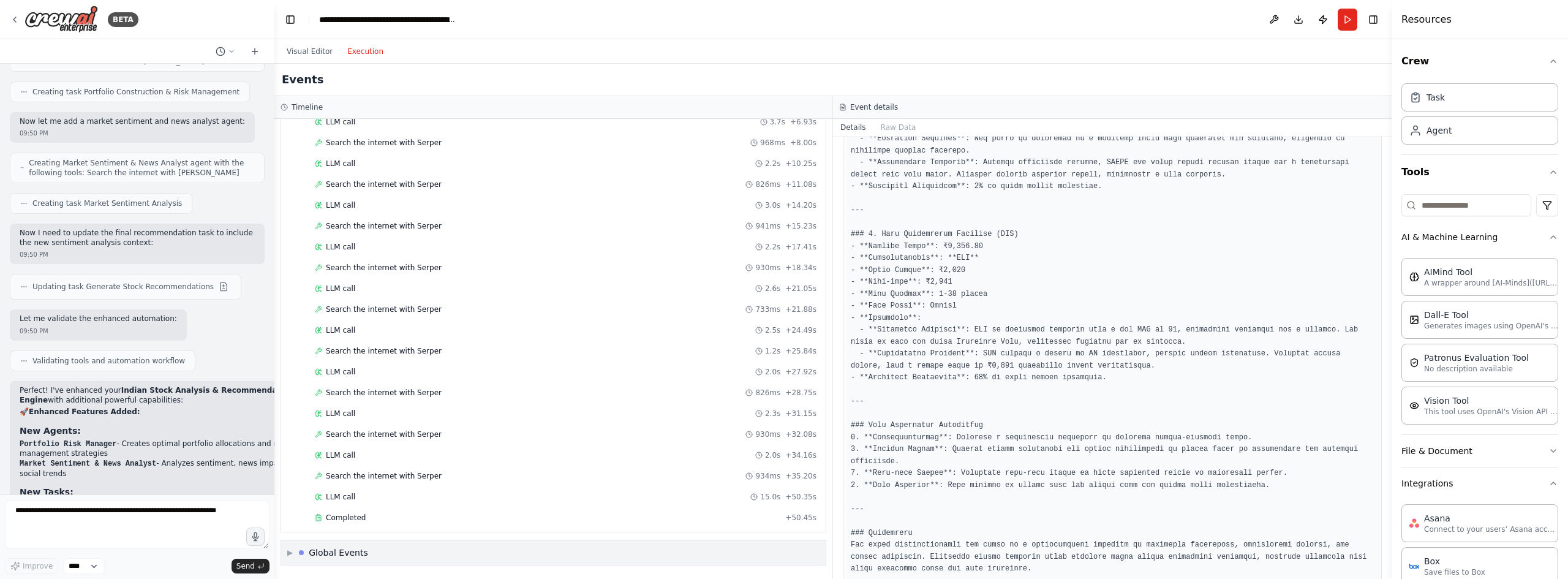
click at [360, 552] on div "Global Events" at bounding box center [338, 552] width 59 height 12
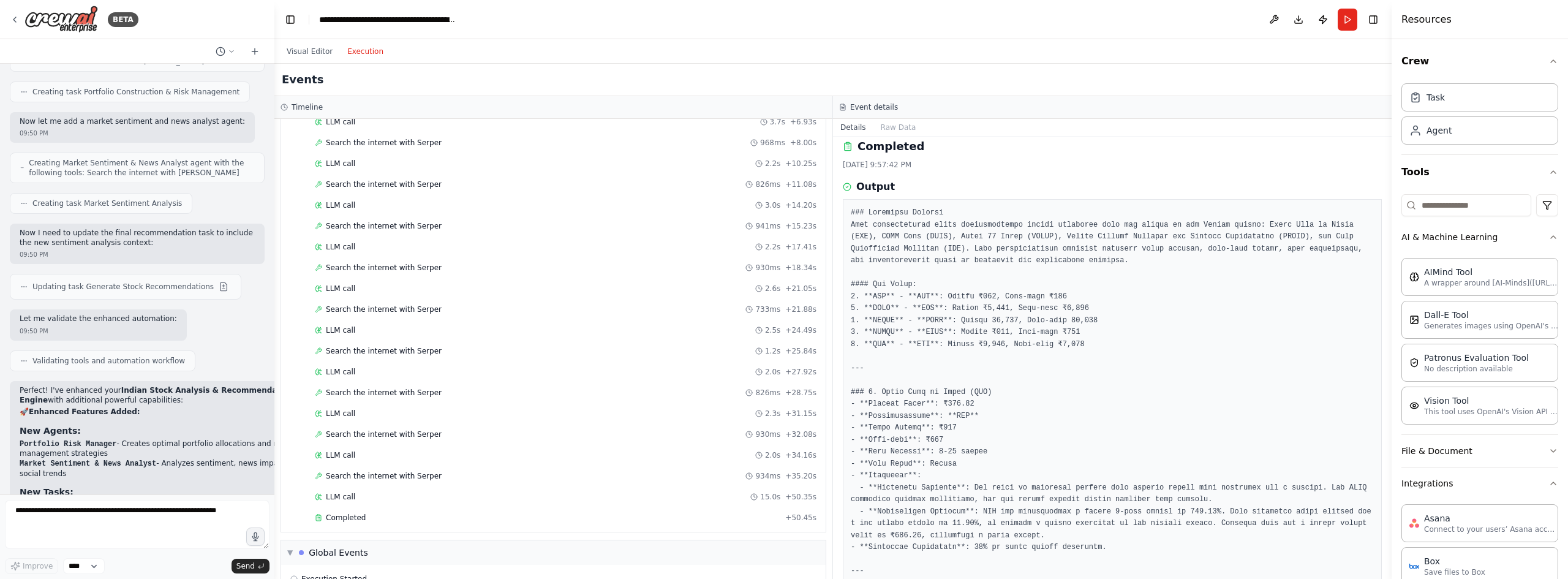
scroll to position [0, 0]
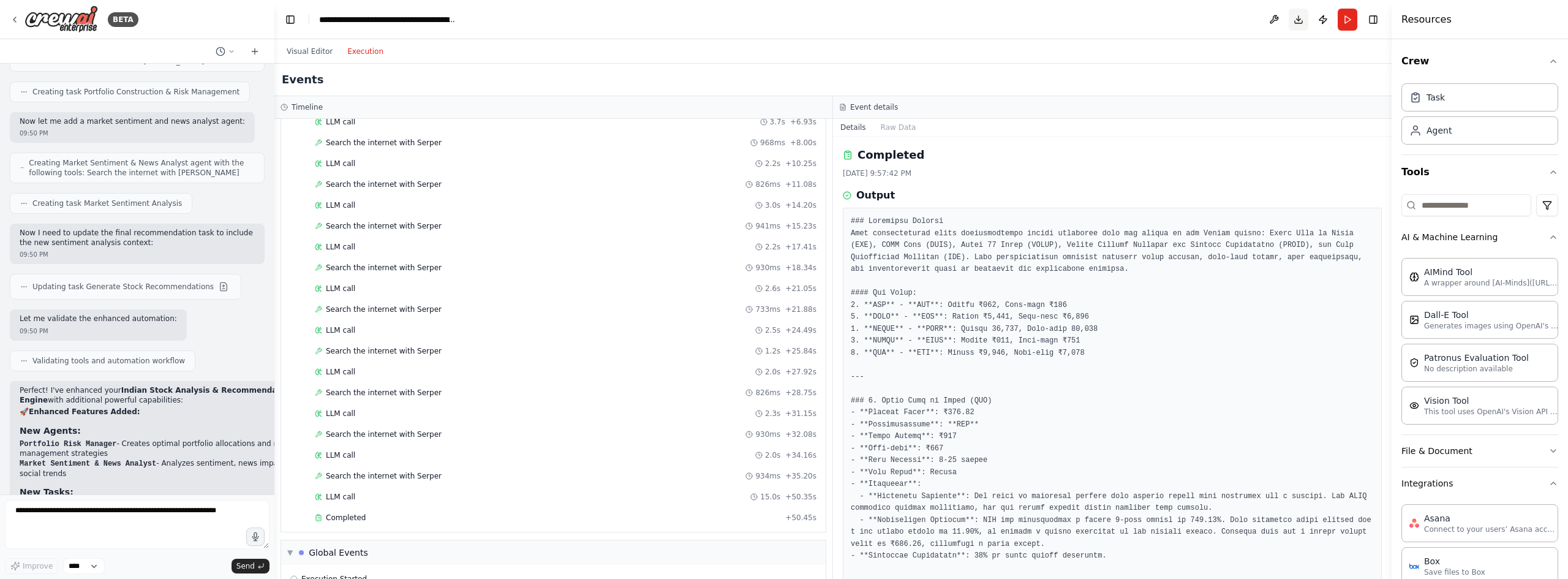
click at [1298, 21] on button "Download" at bounding box center [1299, 20] width 20 height 22
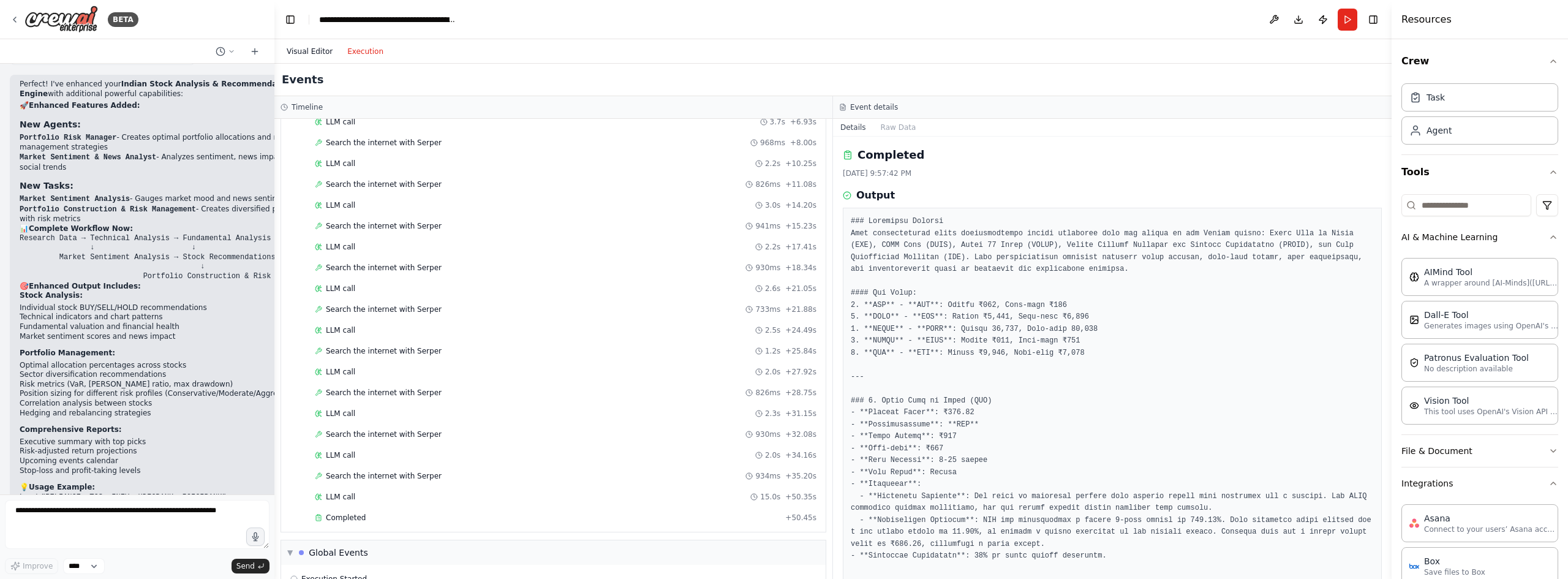
click at [310, 51] on button "Visual Editor" at bounding box center [309, 51] width 61 height 15
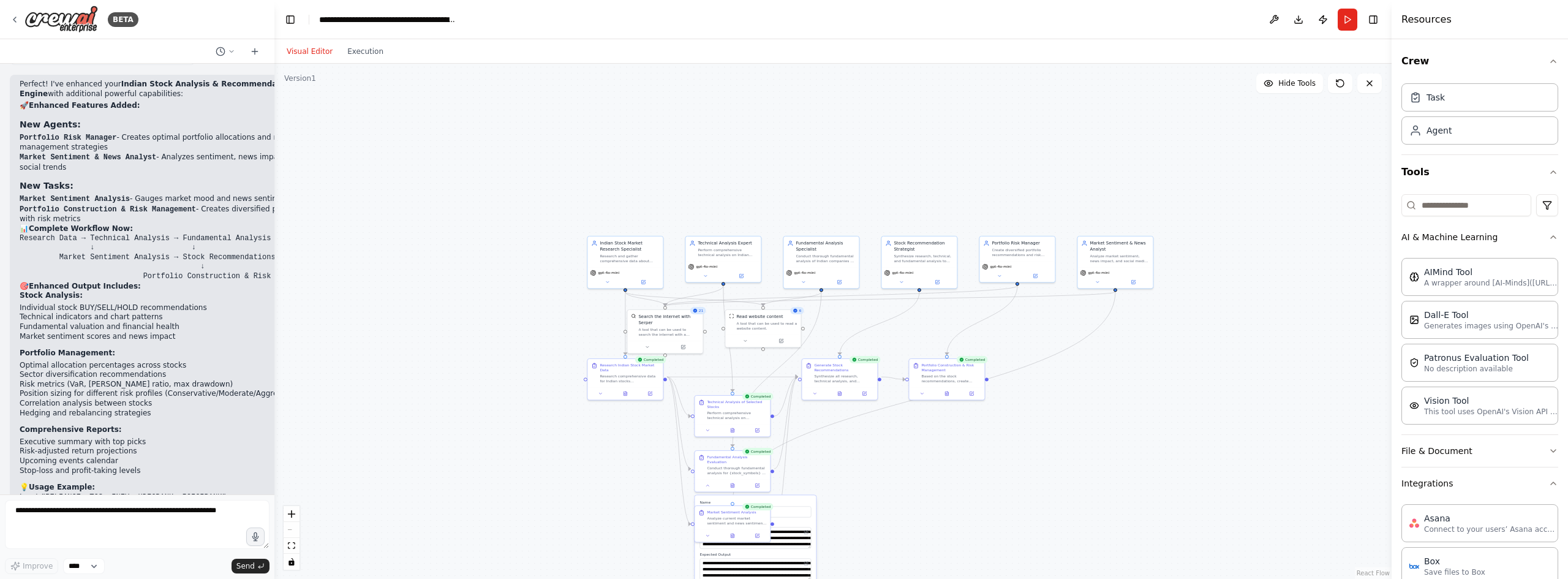
click at [780, 552] on label "Expected Output" at bounding box center [755, 554] width 111 height 5
drag, startPoint x: 790, startPoint y: 504, endPoint x: 816, endPoint y: 489, distance: 29.9
click at [816, 489] on div ".deletable-edge-delete-btn { width: 20px; height: 20px; border: 0px solid #ffff…" at bounding box center [832, 321] width 1117 height 515
click at [867, 507] on div ".deletable-edge-delete-btn { width: 20px; height: 20px; border: 0px solid #ffff…" at bounding box center [832, 321] width 1117 height 515
click at [780, 567] on textarea "**********" at bounding box center [755, 569] width 111 height 21
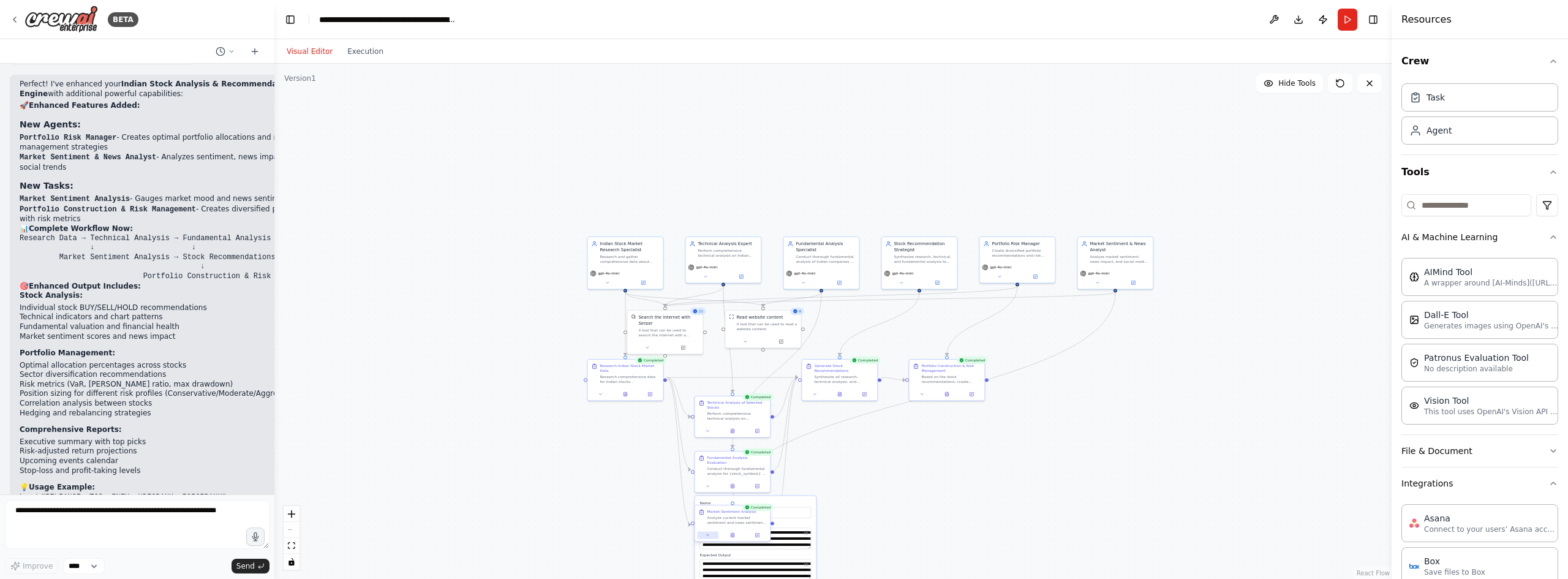
click at [703, 535] on button at bounding box center [707, 534] width 21 height 7
click at [771, 567] on input "**********" at bounding box center [755, 562] width 111 height 11
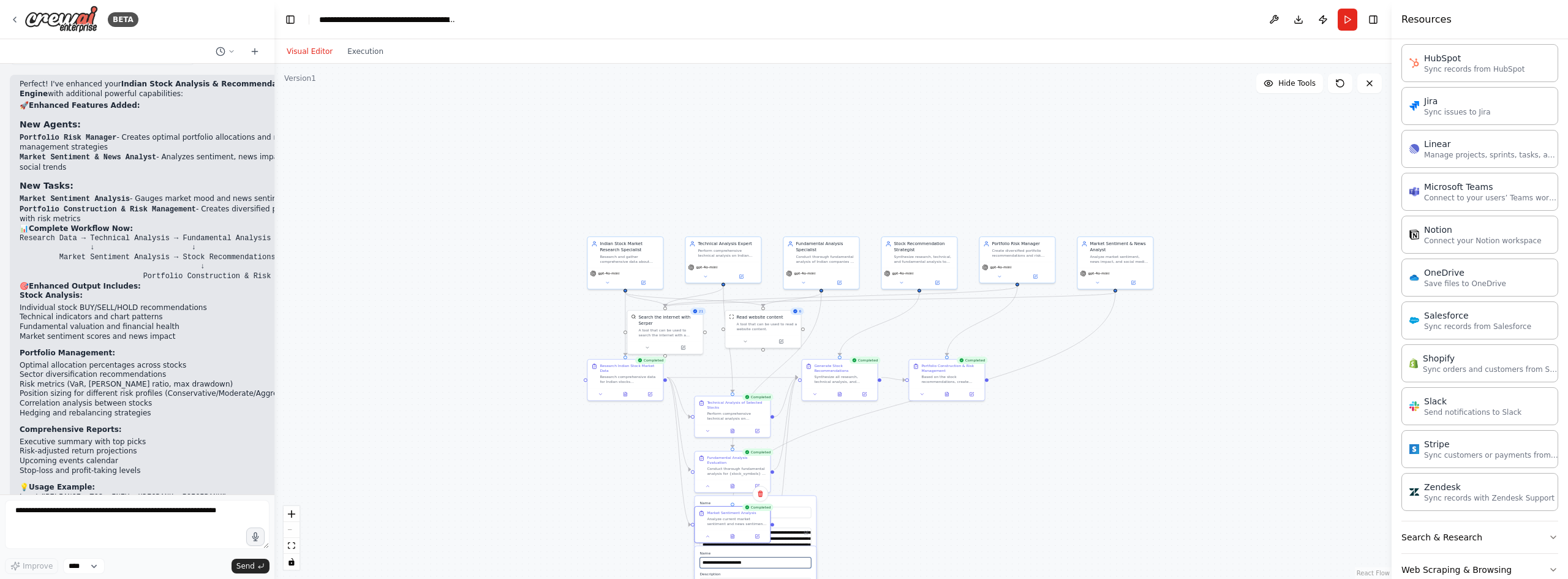
scroll to position [873, 0]
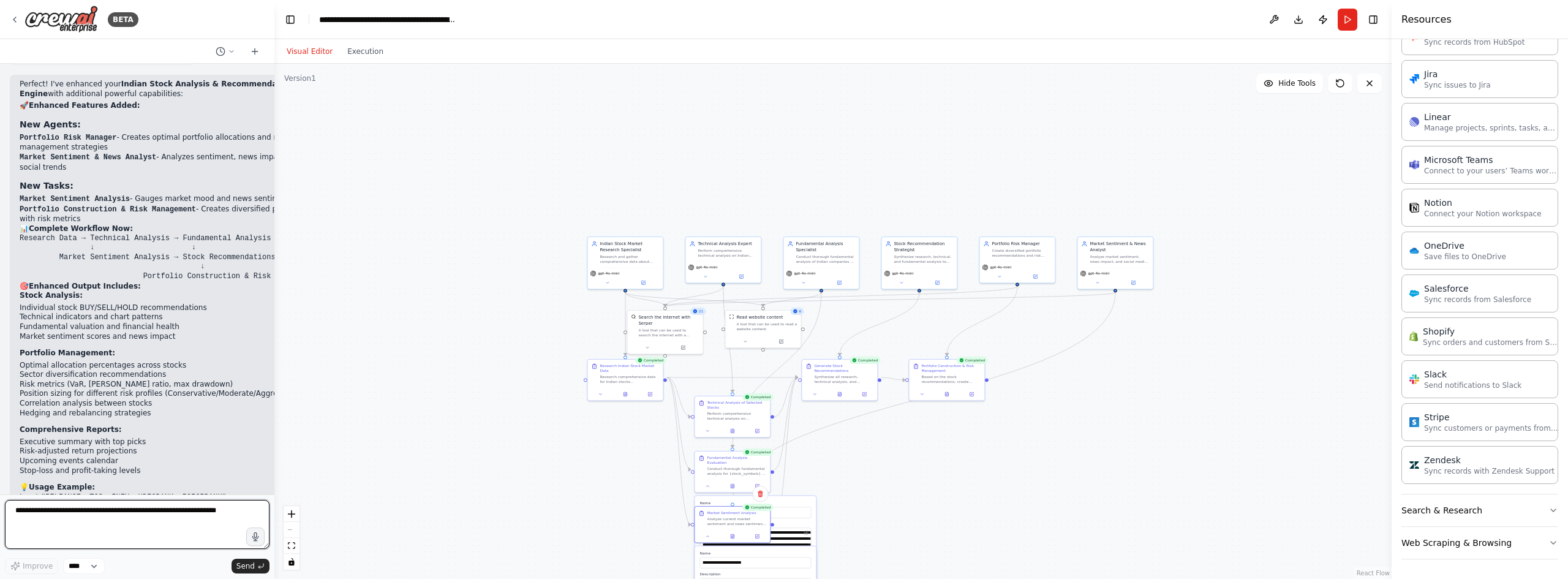
click at [69, 542] on textarea at bounding box center [137, 524] width 265 height 49
click at [23, 524] on textarea at bounding box center [137, 524] width 265 height 49
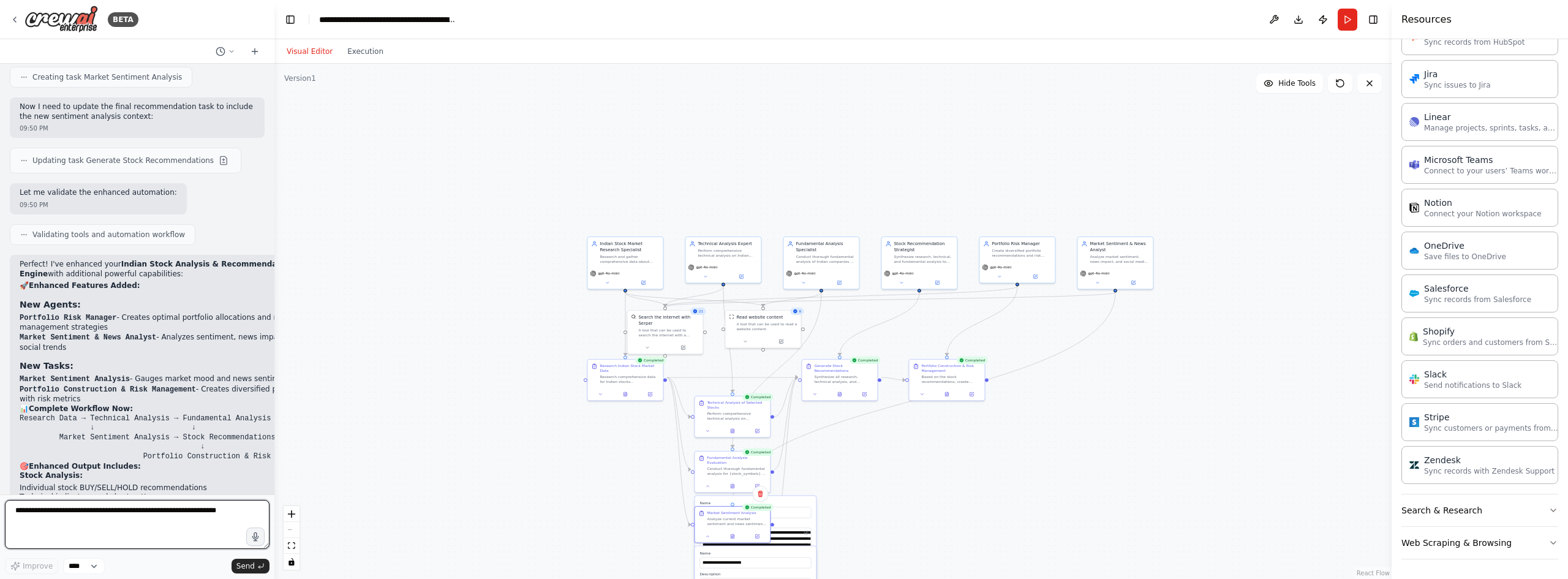
scroll to position [2009, 0]
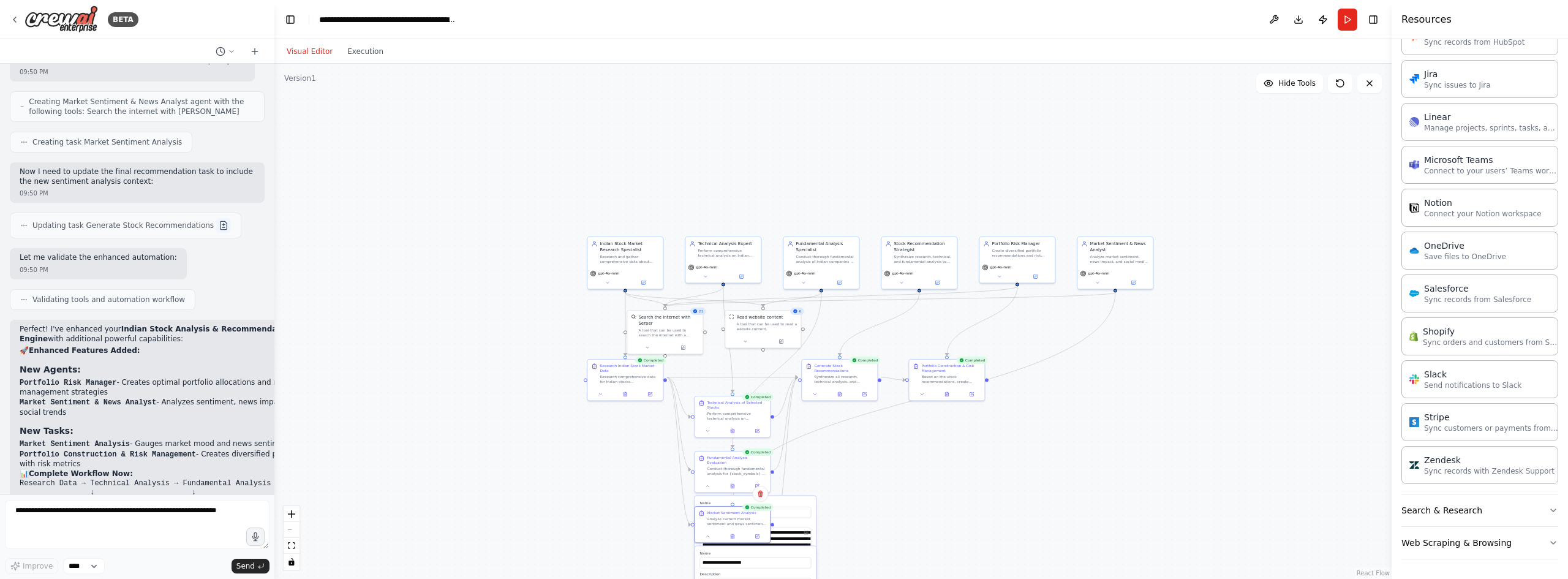
click at [216, 218] on button at bounding box center [223, 225] width 15 height 15
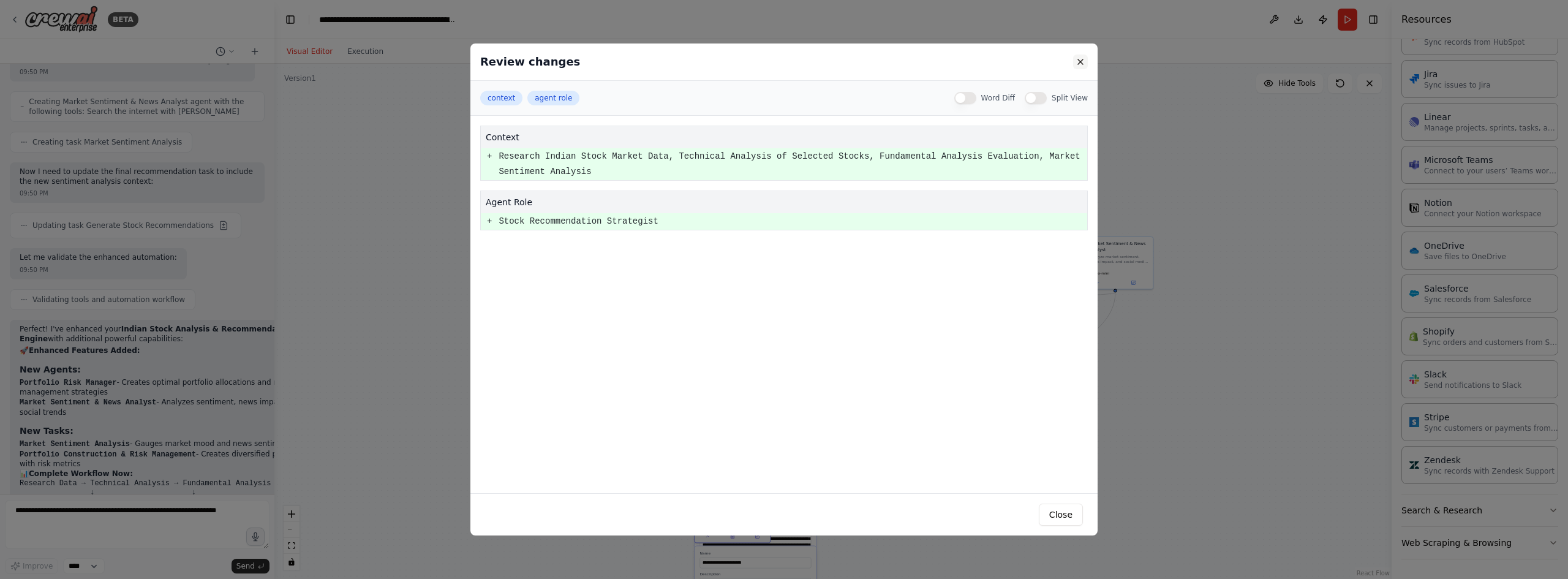
click at [1087, 58] on button at bounding box center [1080, 62] width 15 height 15
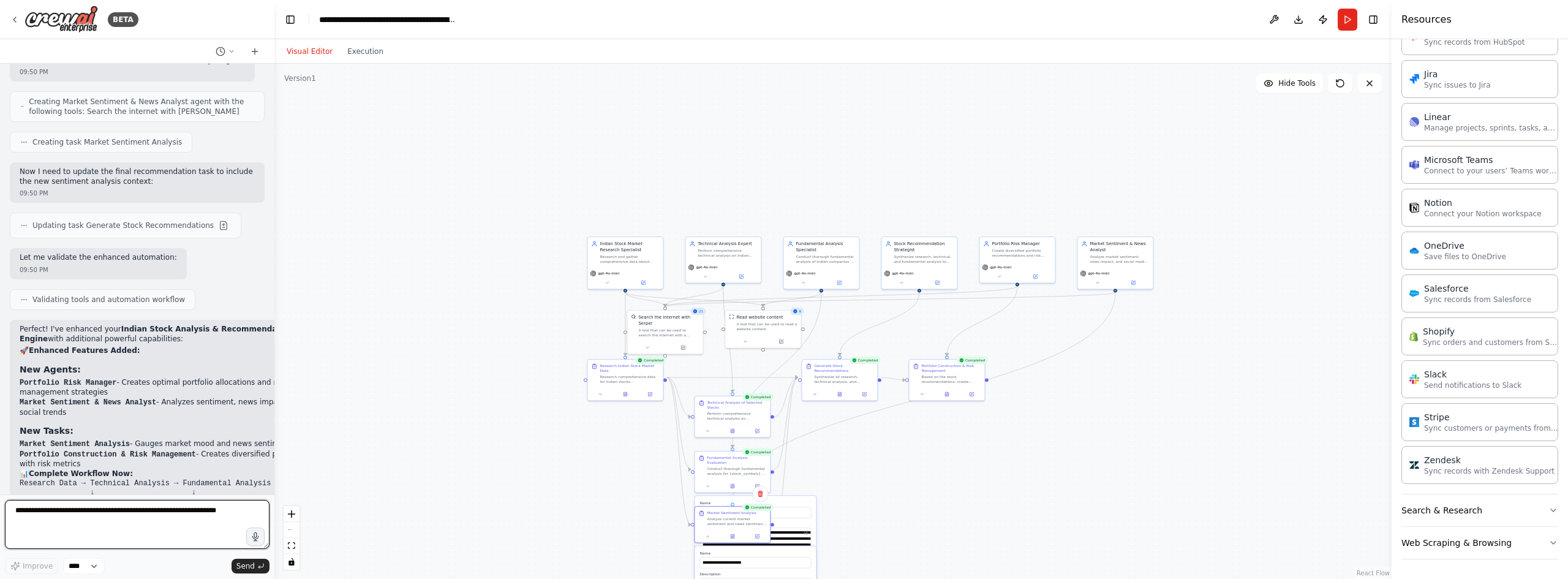
click at [77, 517] on textarea at bounding box center [137, 524] width 265 height 49
type textarea "**********"
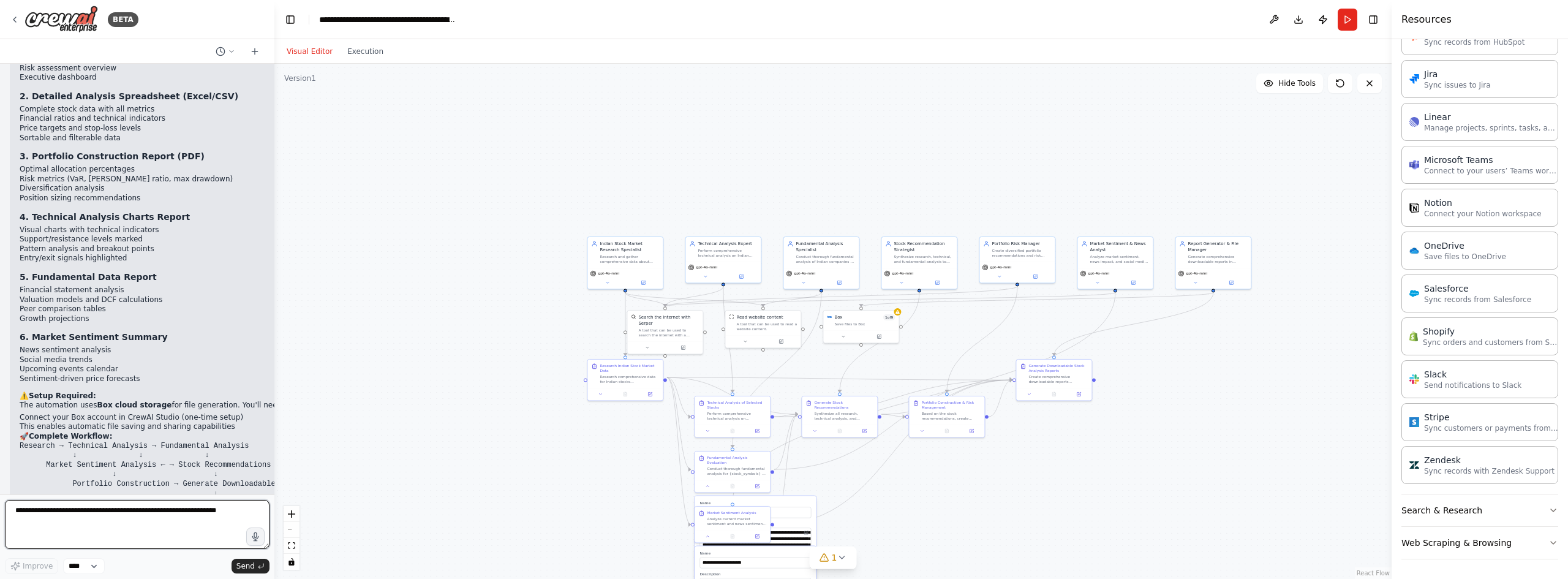
scroll to position [3920, 0]
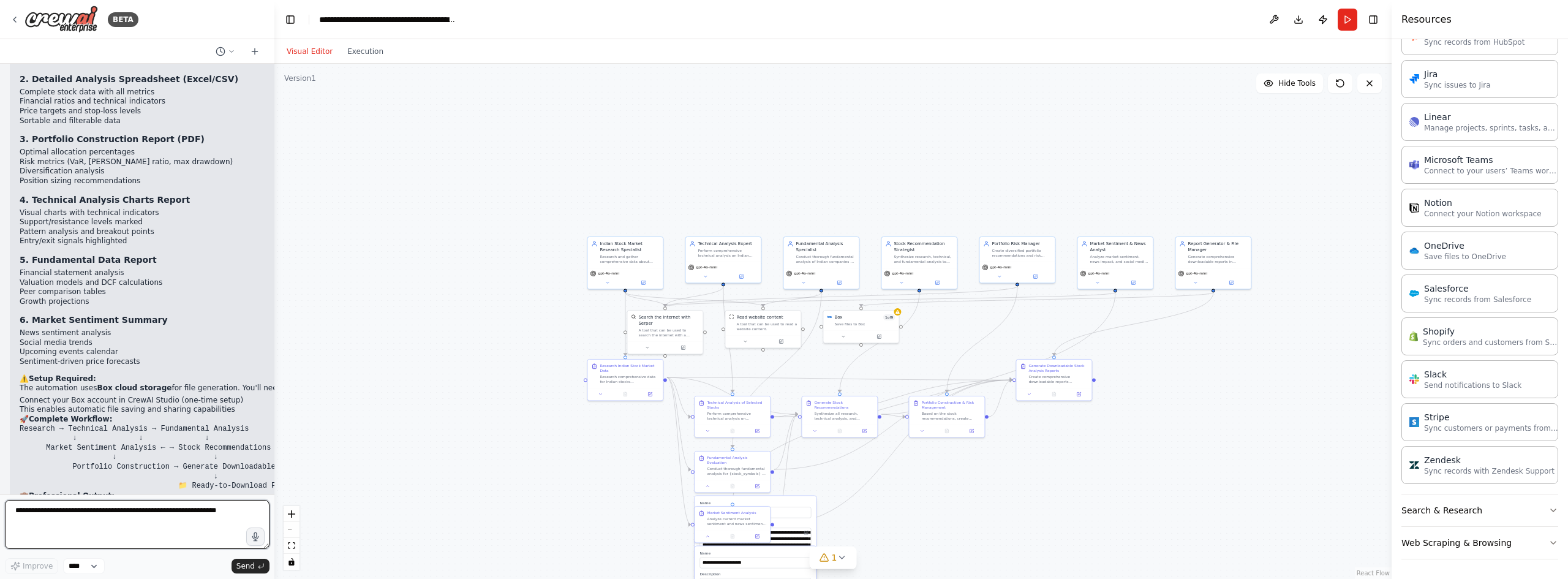
click at [42, 507] on textarea at bounding box center [137, 524] width 265 height 49
type textarea "**********"
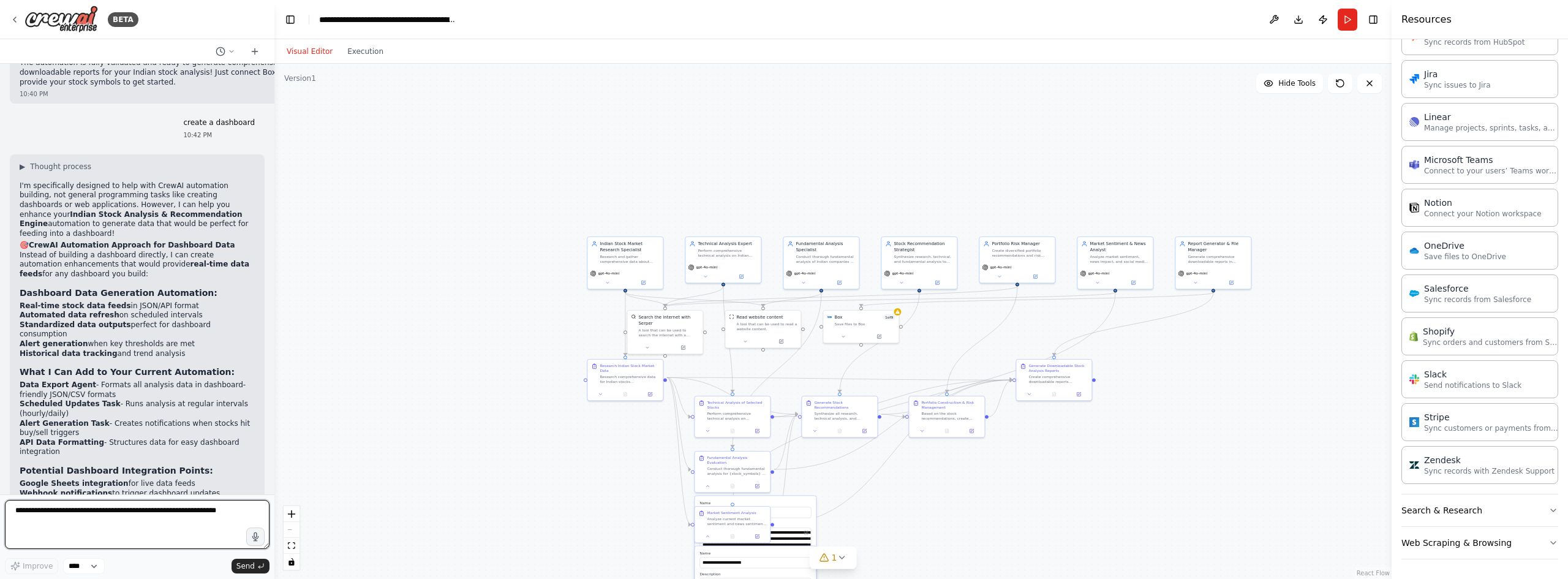
scroll to position [4428, 0]
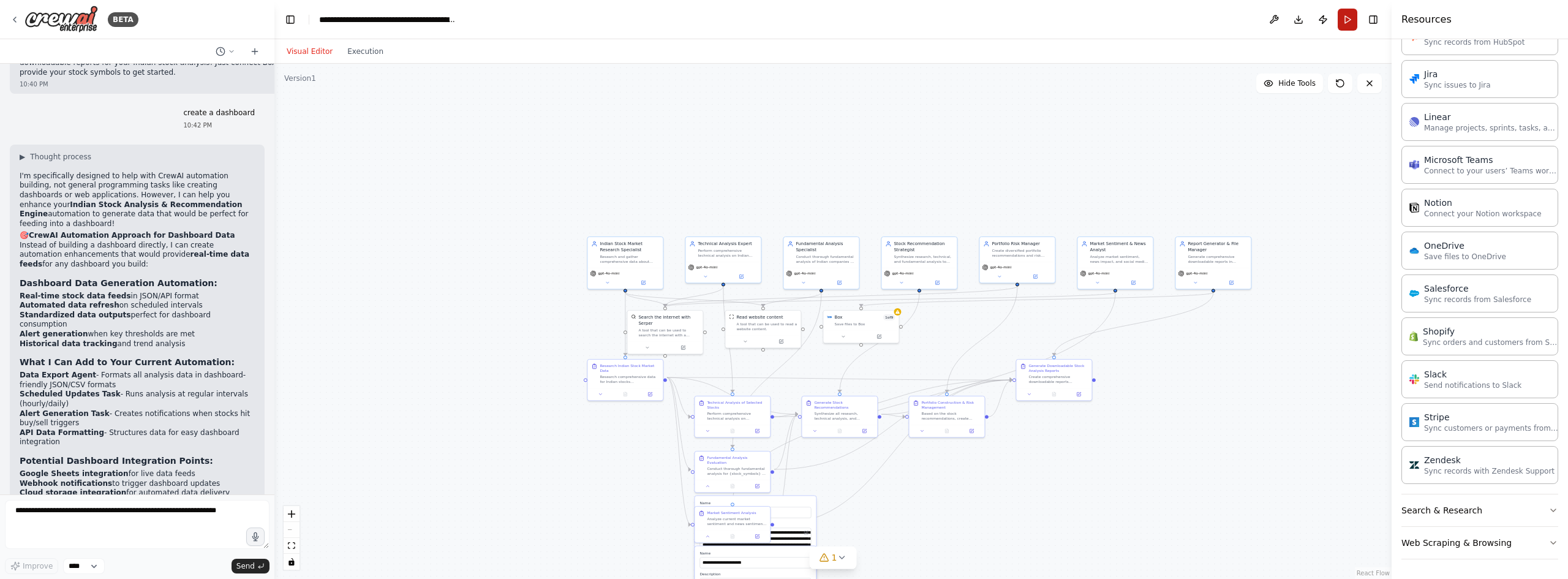
click at [1346, 23] on button "Run" at bounding box center [1348, 20] width 20 height 22
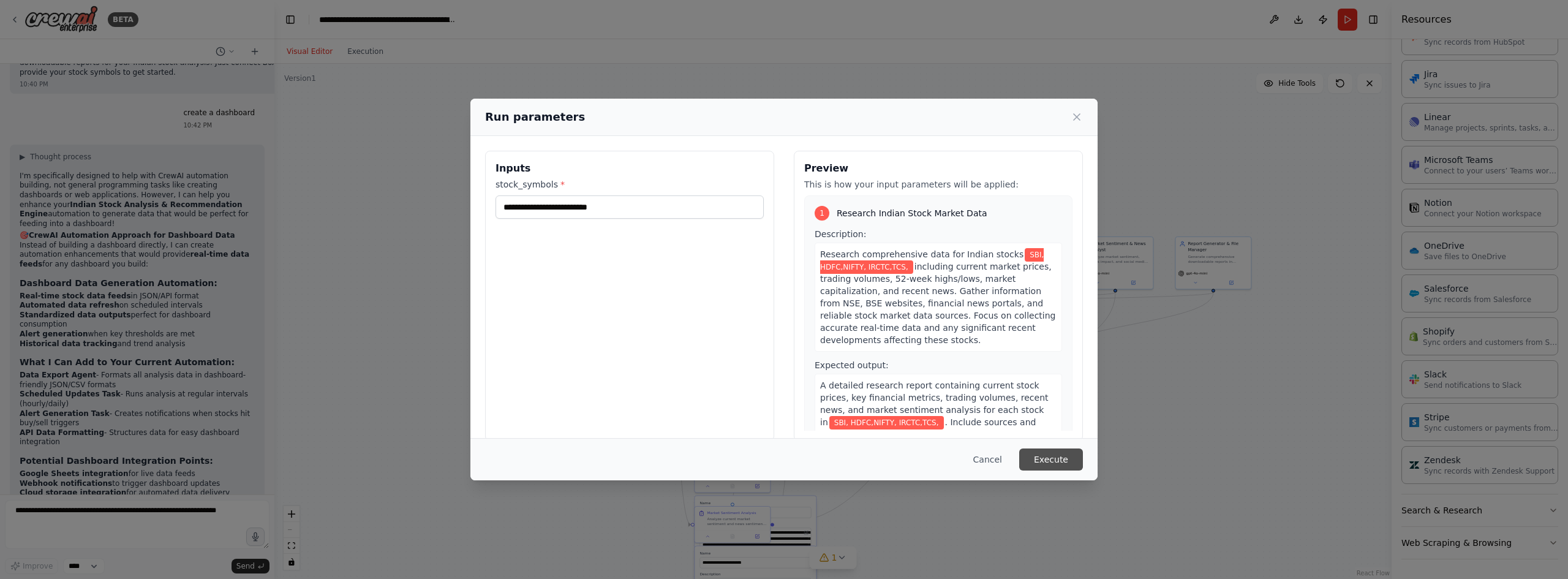
click at [1056, 459] on button "Execute" at bounding box center [1051, 459] width 64 height 22
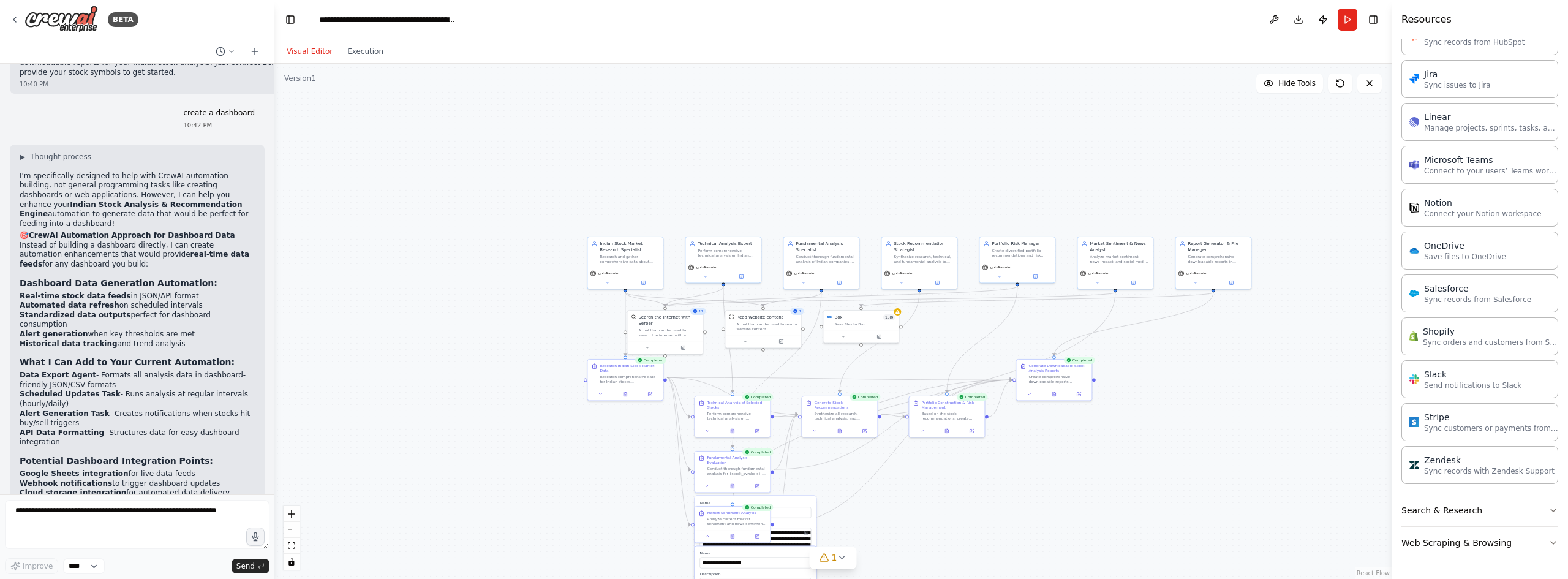
click at [1225, 188] on div ".deletable-edge-delete-btn { width: 20px; height: 20px; border: 0px solid #ffff…" at bounding box center [832, 321] width 1117 height 515
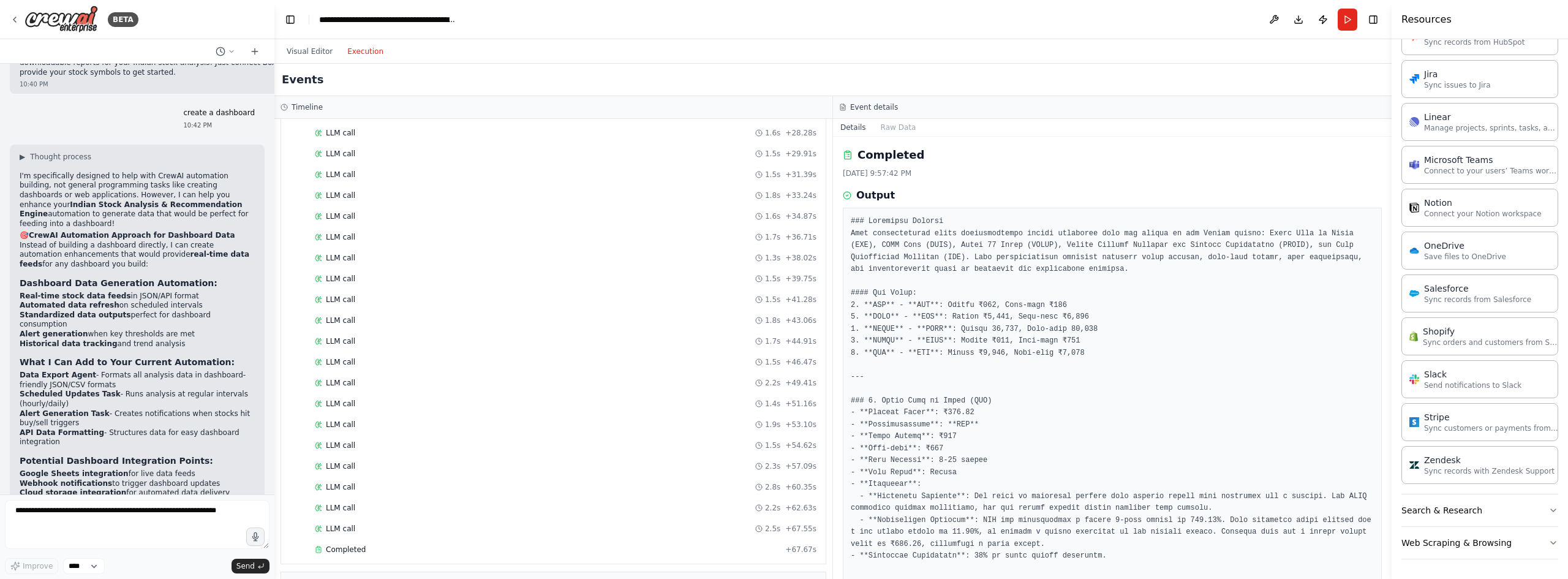
click at [361, 50] on button "Execution" at bounding box center [365, 51] width 51 height 15
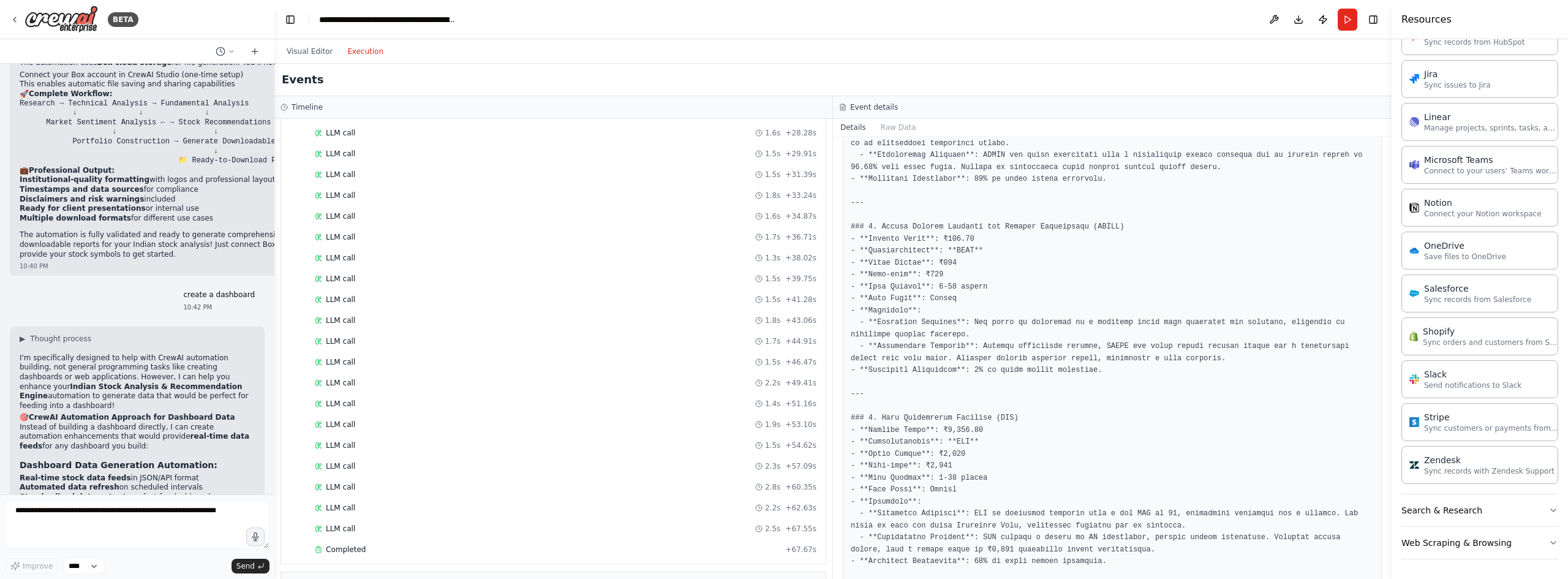
scroll to position [4244, 0]
click at [1304, 20] on button "Download" at bounding box center [1299, 20] width 20 height 22
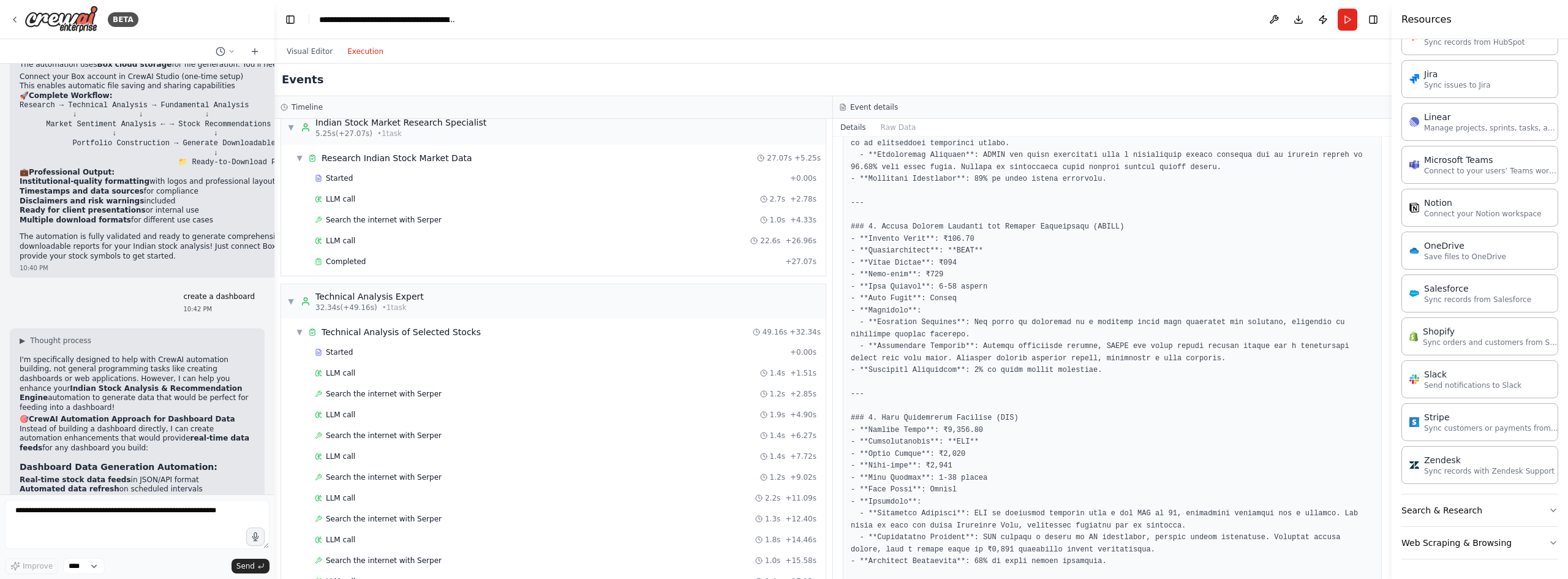
scroll to position [0, 0]
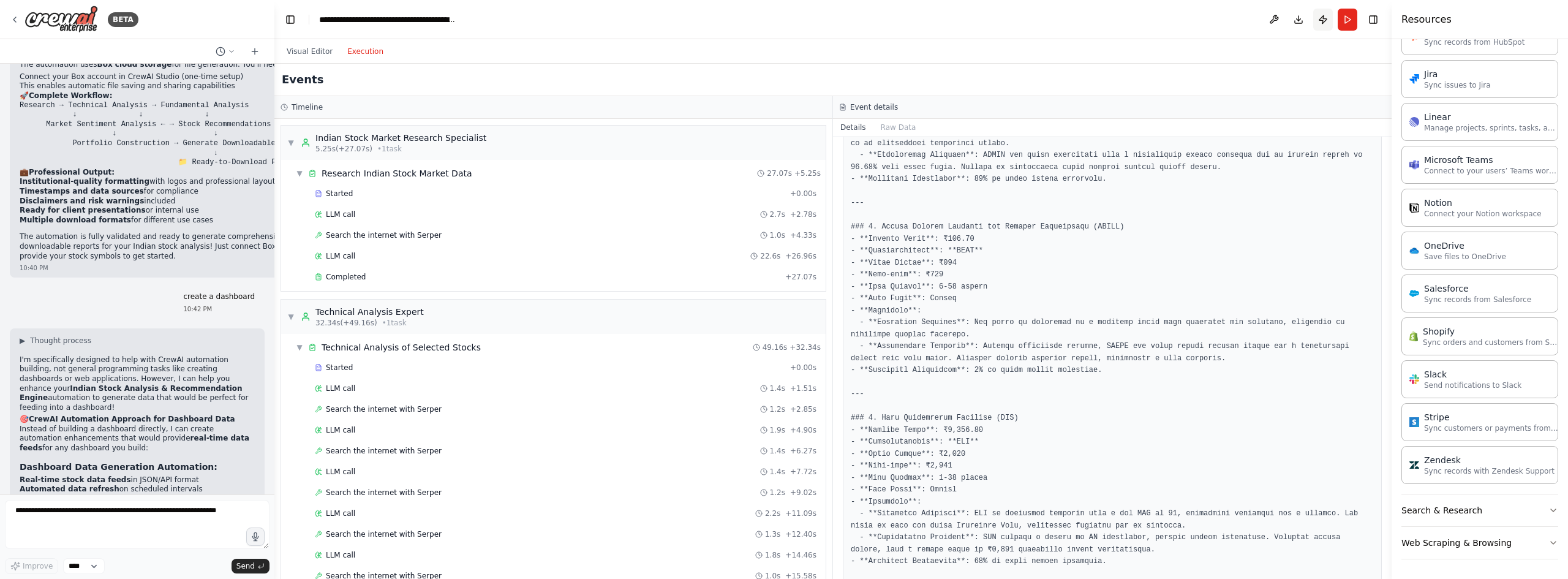
click at [1325, 20] on button "Publish" at bounding box center [1323, 20] width 20 height 22
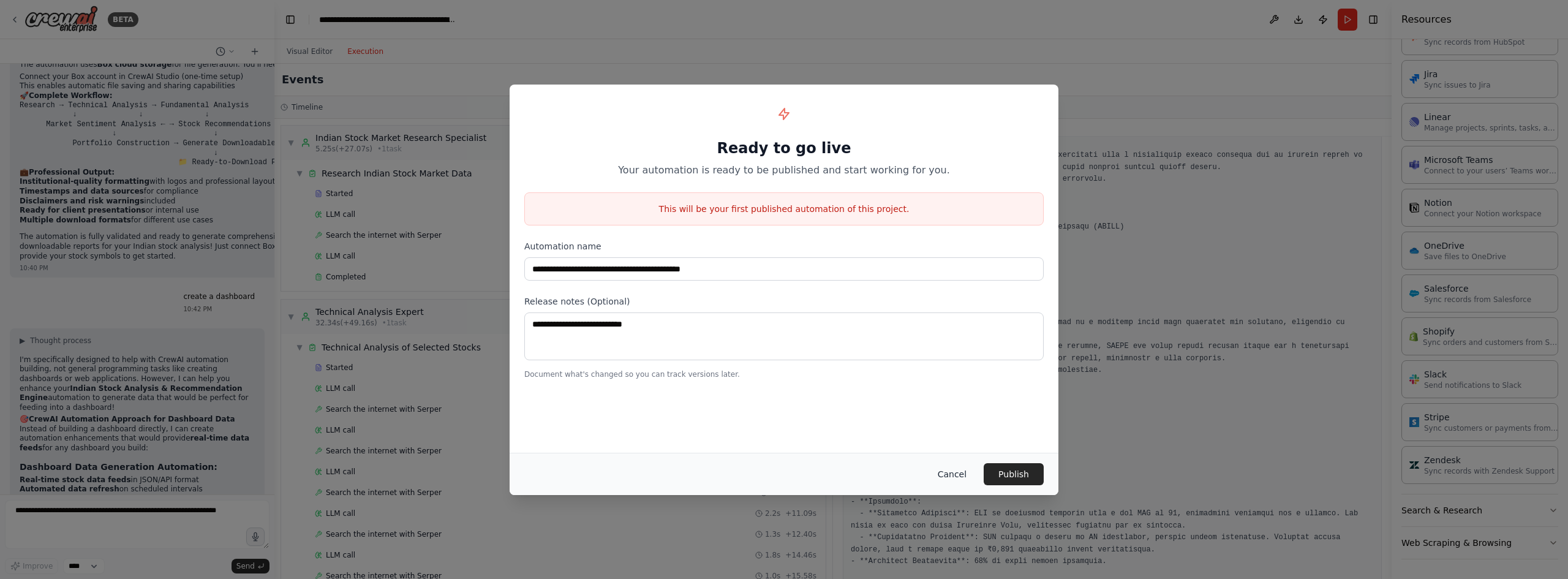
click at [958, 470] on button "Cancel" at bounding box center [952, 474] width 48 height 22
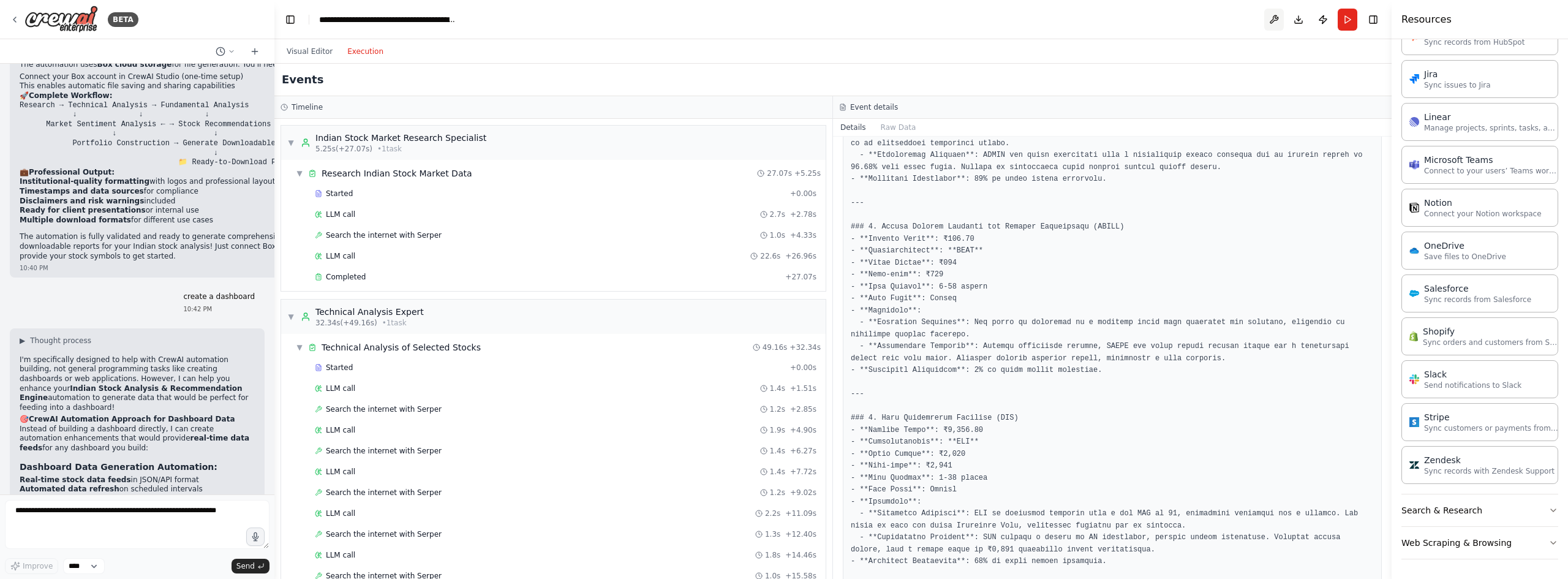
click at [1277, 19] on button at bounding box center [1274, 20] width 20 height 22
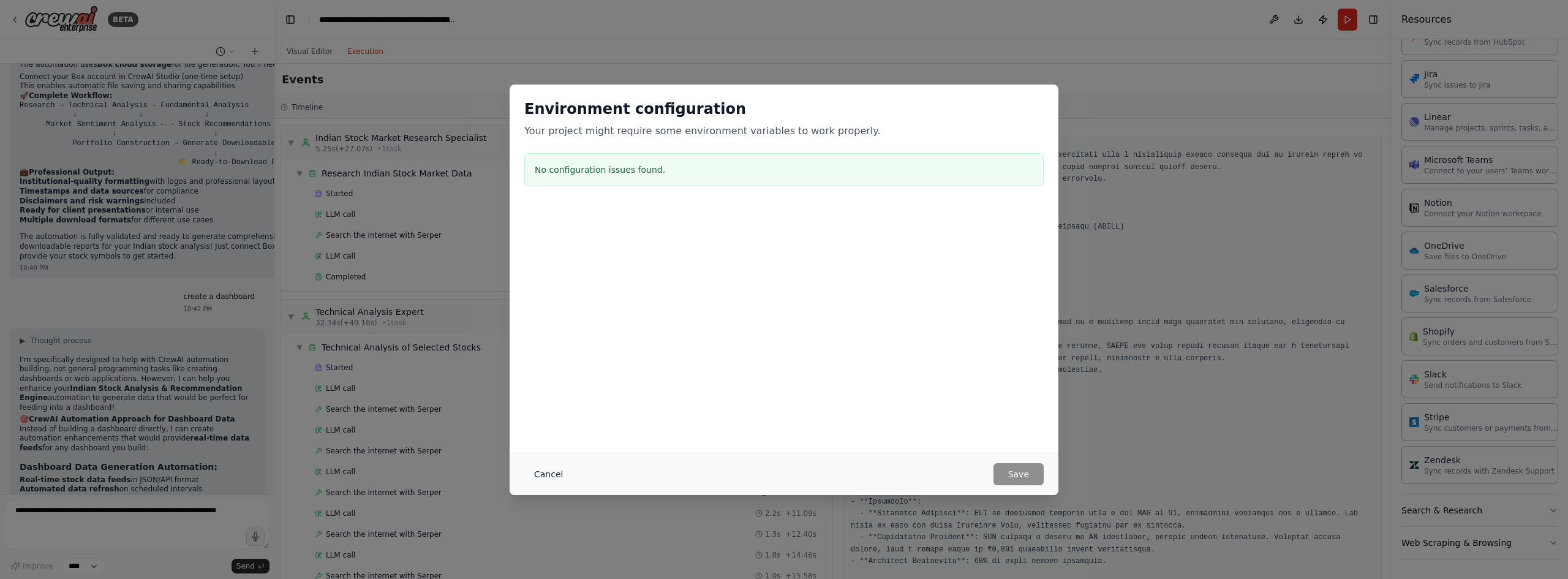
click at [551, 478] on button "Cancel" at bounding box center [548, 474] width 48 height 22
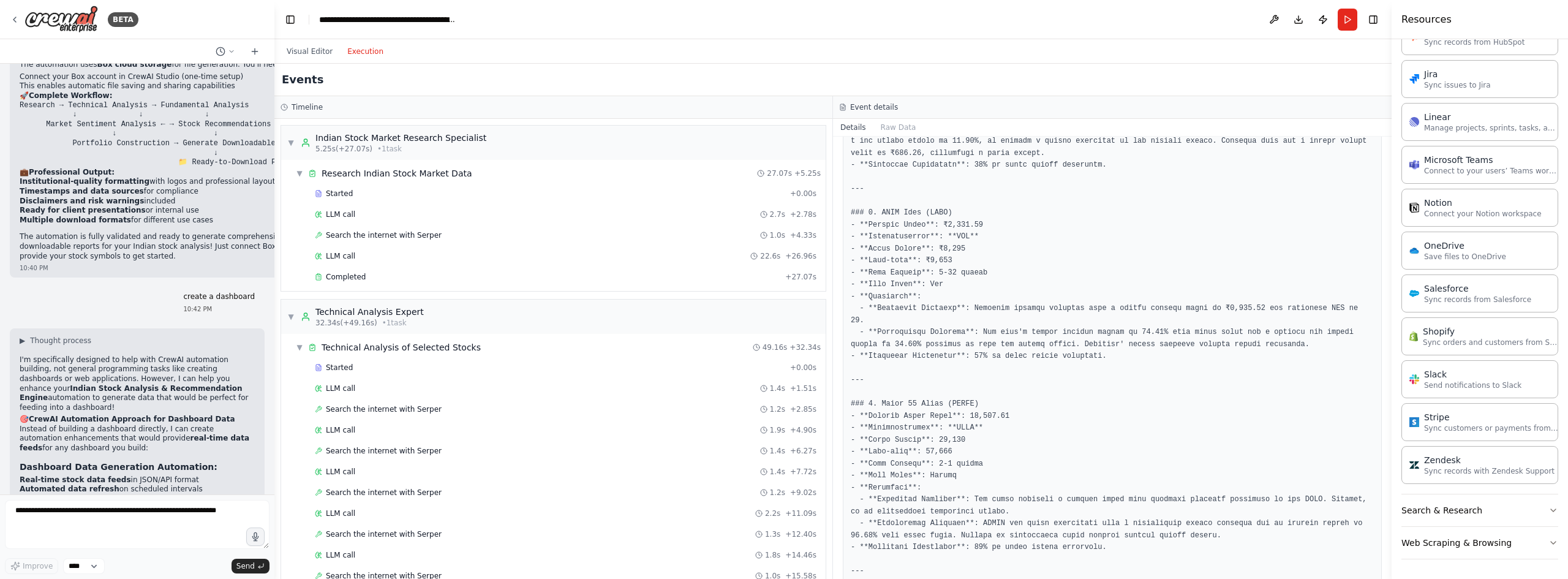
scroll to position [269, 0]
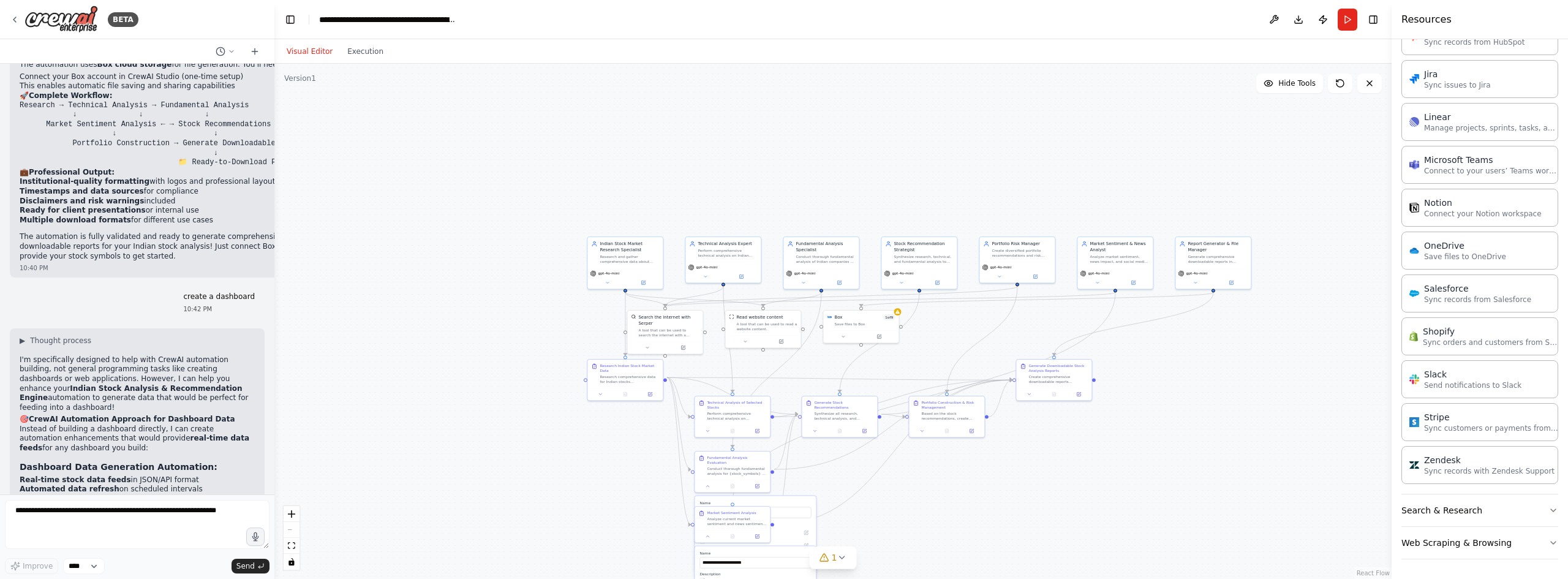
click at [298, 47] on button "Visual Editor" at bounding box center [309, 51] width 61 height 15
click at [614, 256] on div "Research and gather comprehensive data about Indian stocks from NSE and BSE mar…" at bounding box center [629, 258] width 59 height 10
drag, startPoint x: 614, startPoint y: 256, endPoint x: 419, endPoint y: 151, distance: 221.5
click at [419, 151] on div "Research and gather comprehensive data about Indian stocks from NSE and BSE mar…" at bounding box center [433, 154] width 59 height 10
drag, startPoint x: 744, startPoint y: 266, endPoint x: 576, endPoint y: 166, distance: 195.3
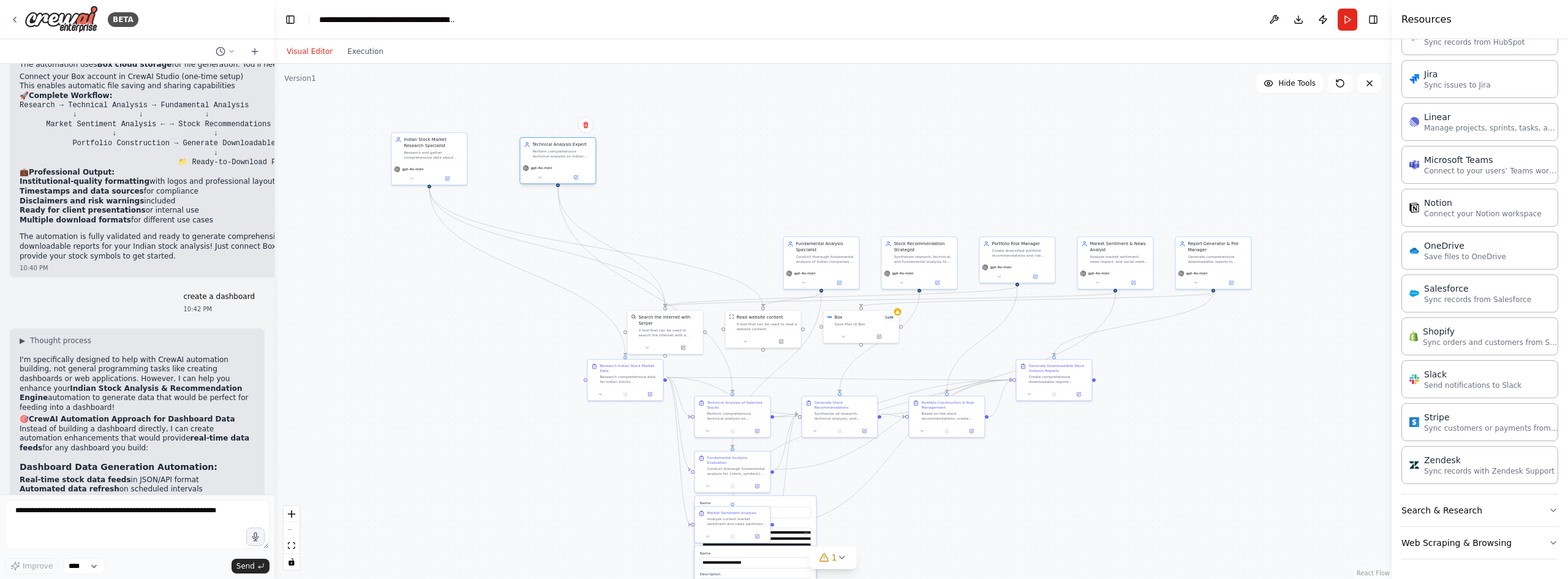
click at [576, 166] on div "gpt-4o-mini" at bounding box center [558, 168] width 70 height 6
drag, startPoint x: 828, startPoint y: 263, endPoint x: 696, endPoint y: 164, distance: 165.3
click at [696, 164] on div "Fundamental Analysis Specialist Conduct thorough fundamental analysis of Indian…" at bounding box center [692, 153] width 75 height 31
drag, startPoint x: 925, startPoint y: 265, endPoint x: 815, endPoint y: 170, distance: 145.5
click at [815, 170] on div "Stock Recommendation Strategist Synthesize research, technical, and fundamental…" at bounding box center [808, 159] width 75 height 31
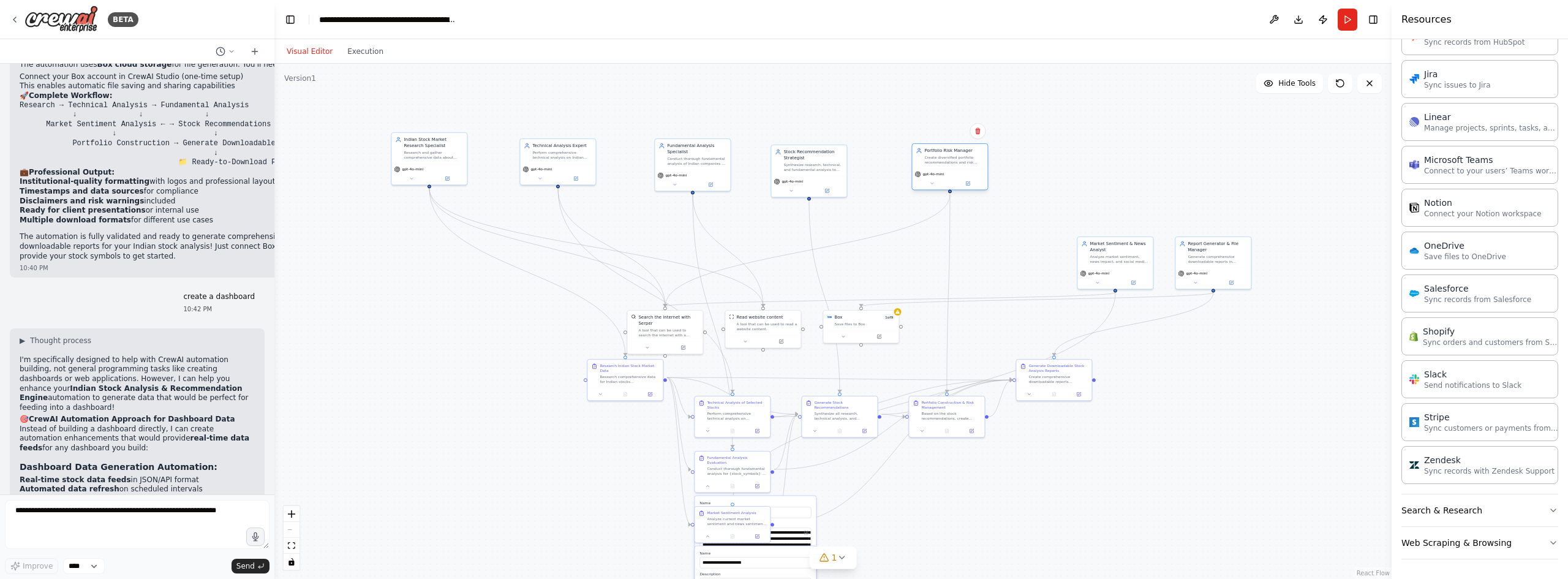
drag, startPoint x: 1014, startPoint y: 263, endPoint x: 949, endPoint y: 172, distance: 112.9
click at [949, 172] on div "gpt-4o-mini" at bounding box center [950, 174] width 70 height 6
drag, startPoint x: 1127, startPoint y: 260, endPoint x: 1077, endPoint y: 167, distance: 105.5
click at [1077, 167] on div "Analyze market sentiment, news impact, and social media trends affecting {stock…" at bounding box center [1070, 166] width 59 height 10
drag, startPoint x: 1209, startPoint y: 269, endPoint x: 1168, endPoint y: 186, distance: 92.3
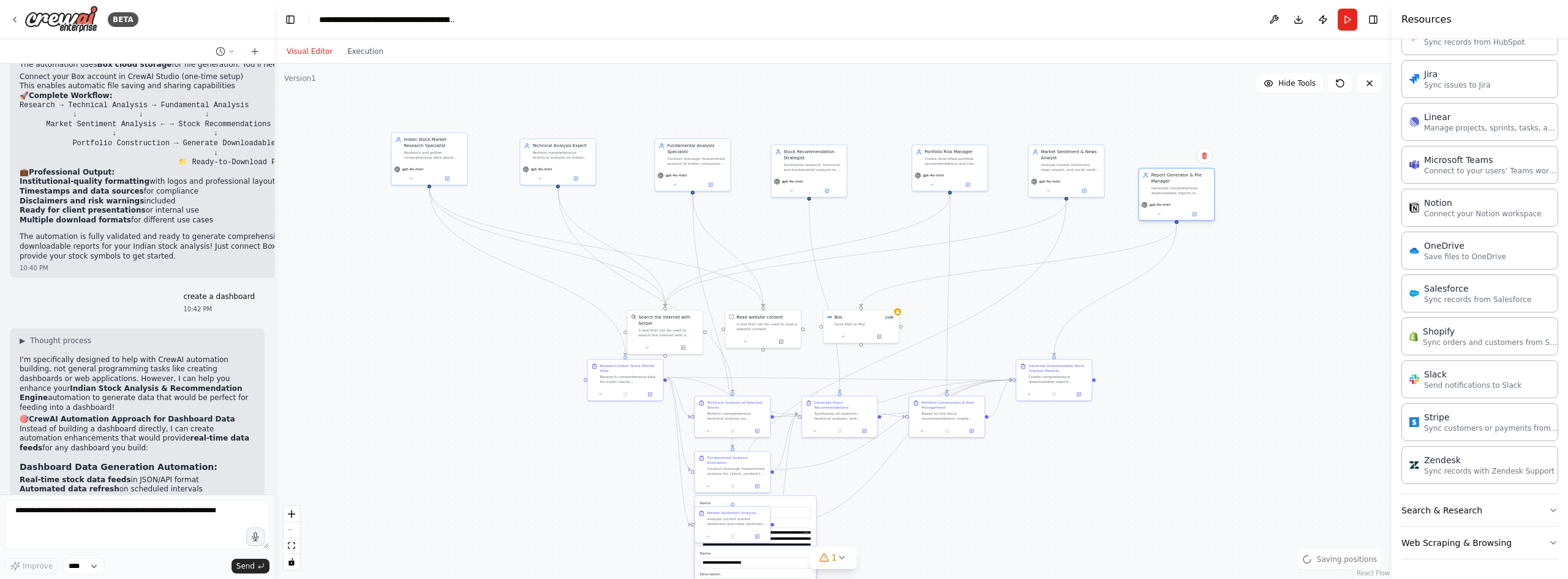
click at [1168, 199] on div "gpt-4o-mini" at bounding box center [1176, 209] width 75 height 21
drag, startPoint x: 1162, startPoint y: 193, endPoint x: 1164, endPoint y: 182, distance: 11.2
click at [1164, 182] on div "gpt-4o-mini" at bounding box center [1170, 180] width 70 height 6
drag, startPoint x: 667, startPoint y: 331, endPoint x: 474, endPoint y: 320, distance: 193.3
click at [472, 322] on div "Search the internet with Serper A tool that can be used to search the internet …" at bounding box center [465, 318] width 75 height 31
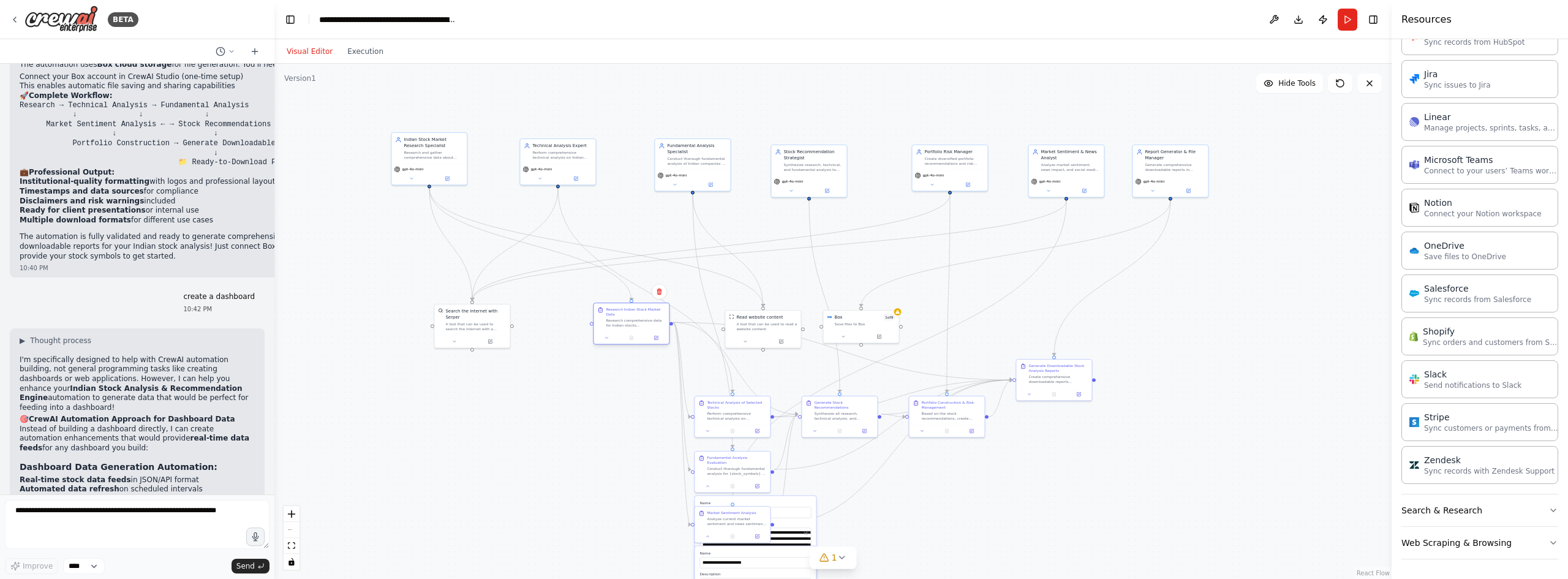
drag, startPoint x: 628, startPoint y: 376, endPoint x: 635, endPoint y: 319, distance: 56.8
click at [635, 319] on div "Research comprehensive data for Indian stocks {stock_symbols} including current…" at bounding box center [635, 323] width 59 height 10
drag, startPoint x: 772, startPoint y: 331, endPoint x: 776, endPoint y: 323, distance: 9.3
click at [776, 323] on div "Read website content A tool that can be used to read a website content." at bounding box center [765, 315] width 75 height 25
drag, startPoint x: 878, startPoint y: 331, endPoint x: 910, endPoint y: 325, distance: 32.4
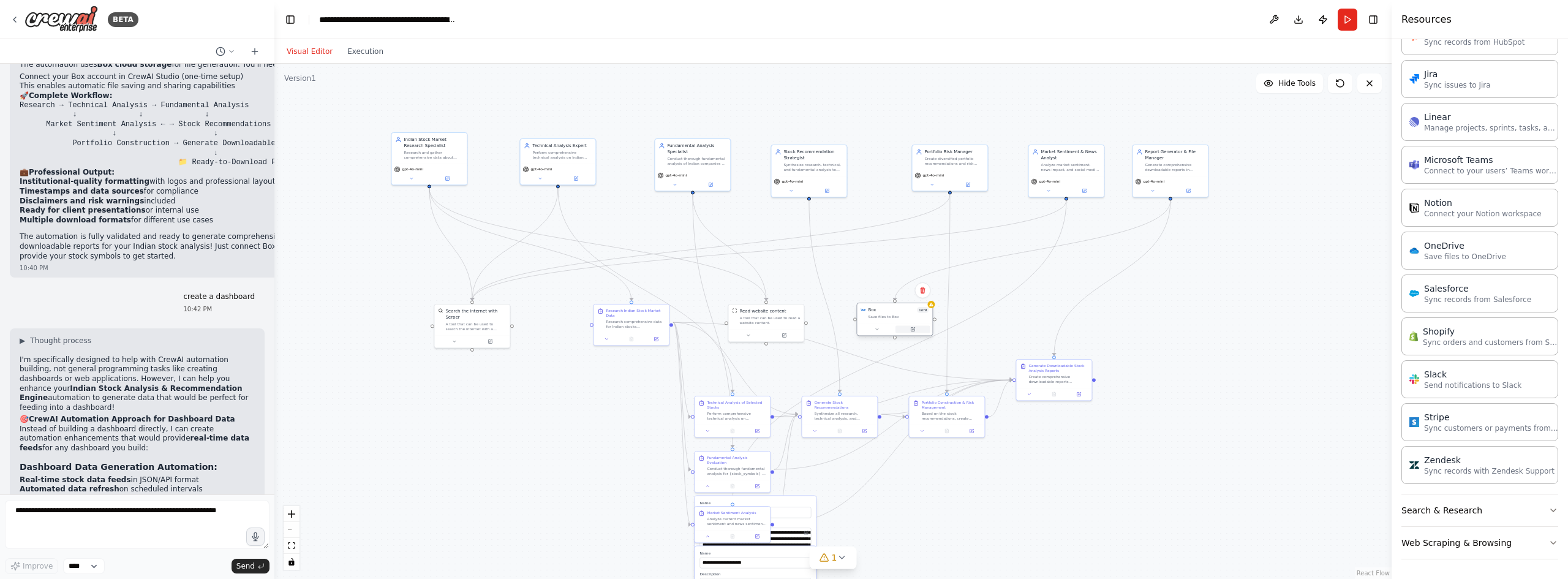
click at [910, 325] on div at bounding box center [894, 329] width 75 height 13
drag, startPoint x: 741, startPoint y: 424, endPoint x: 540, endPoint y: 445, distance: 202.1
click at [540, 445] on div "Technical Analysis of Selected Stocks Perform comprehensive technical analysis …" at bounding box center [533, 440] width 77 height 42
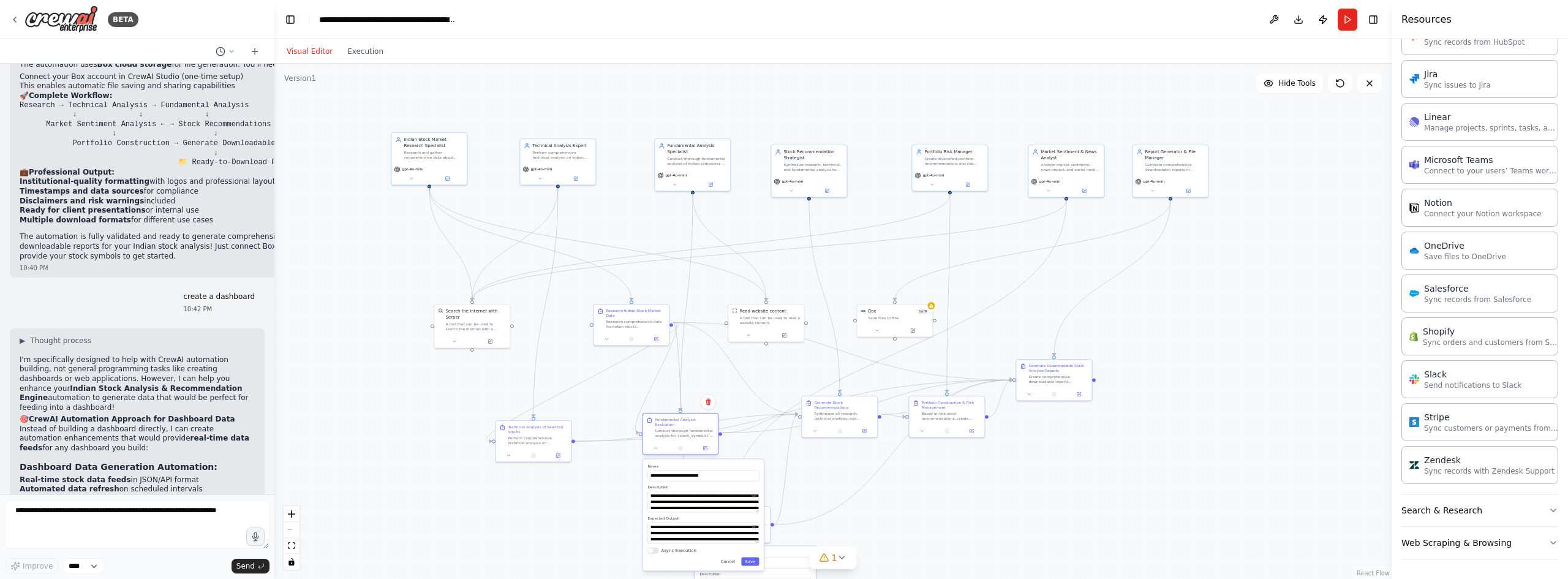
drag, startPoint x: 753, startPoint y: 469, endPoint x: 704, endPoint y: 430, distance: 63.2
click at [704, 430] on div "Conduct thorough fundamental analysis for {stock_symbols} by evaluating company…" at bounding box center [684, 433] width 59 height 10
click at [91, 564] on select "****" at bounding box center [84, 566] width 42 height 16
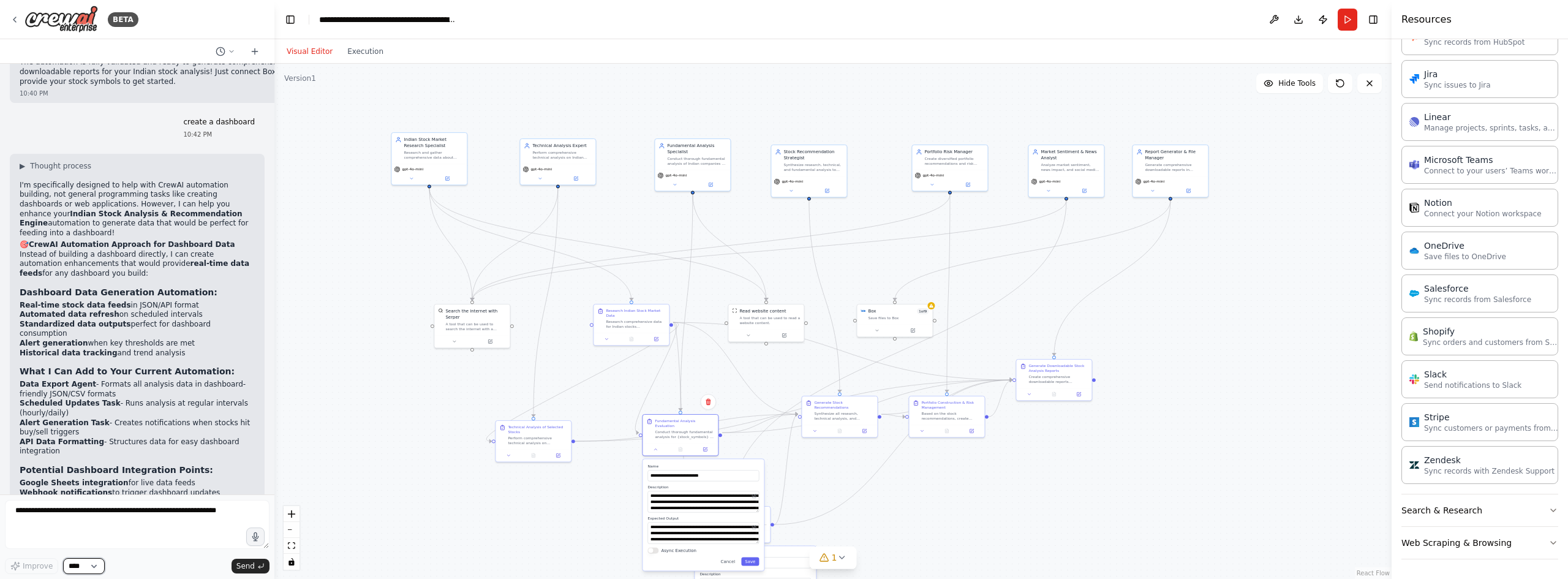
scroll to position [4428, 0]
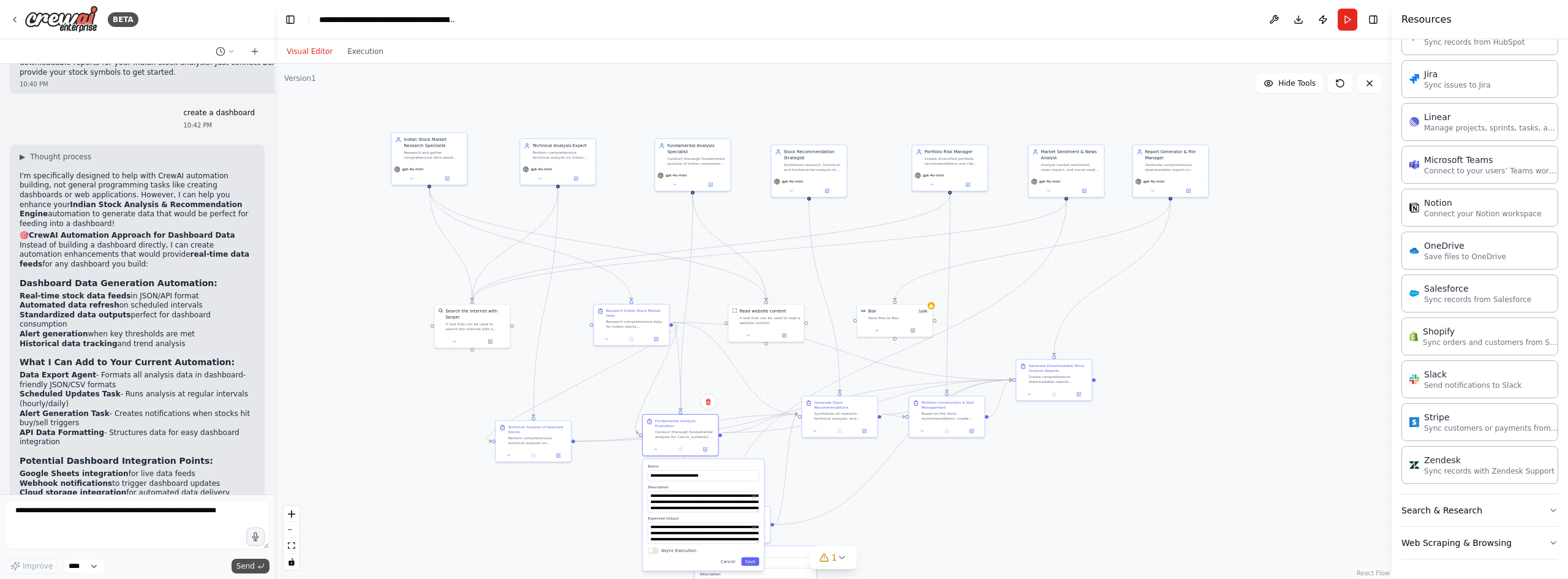
click at [254, 565] on span "Send" at bounding box center [245, 566] width 18 height 10
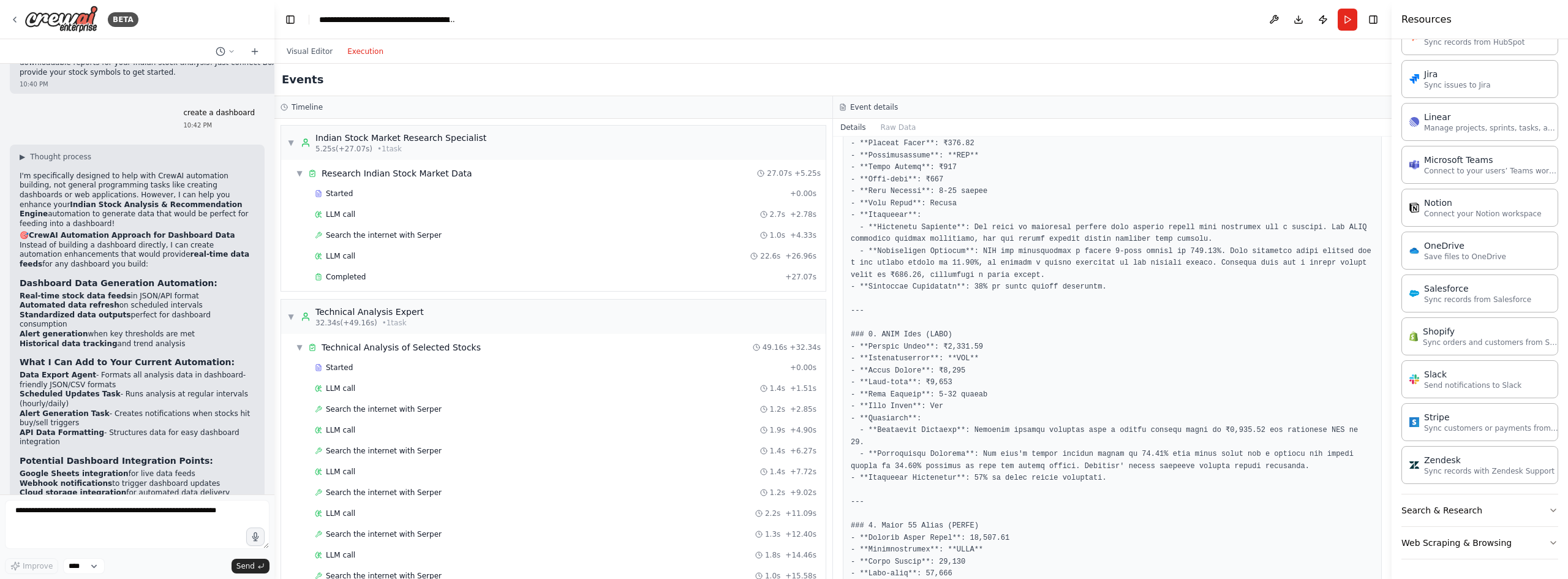
click at [364, 51] on button "Execution" at bounding box center [365, 51] width 51 height 15
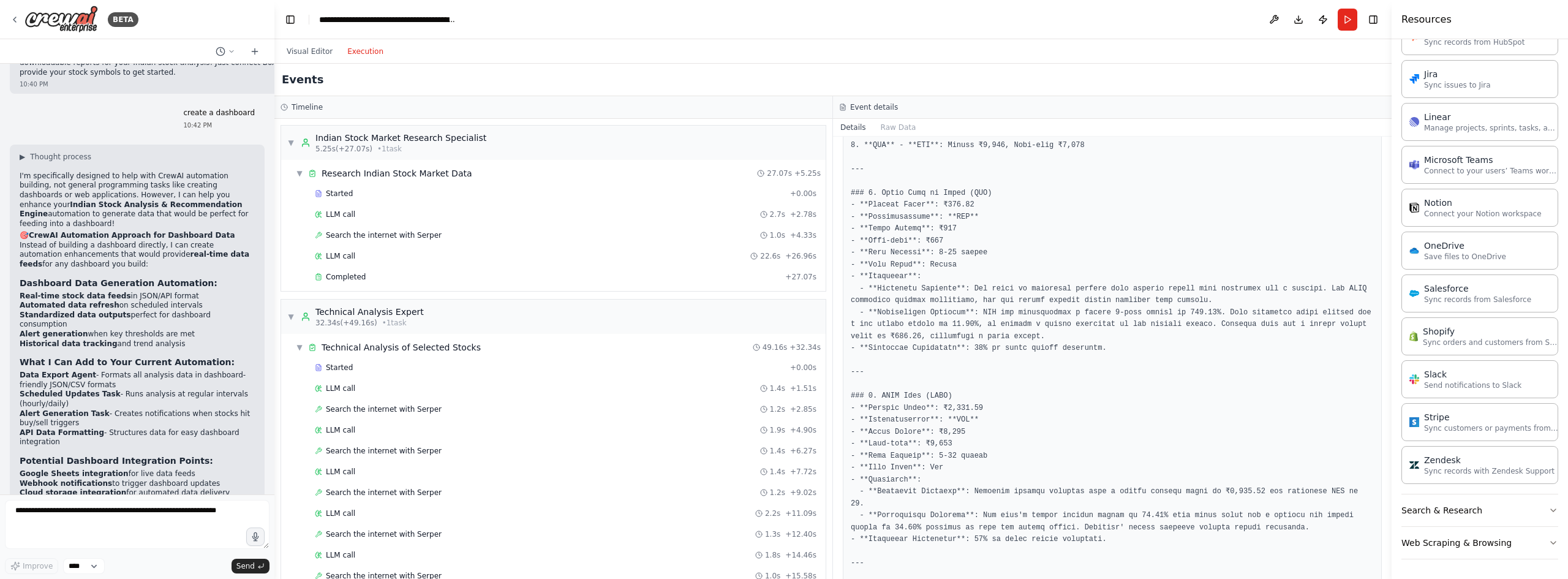
scroll to position [0, 0]
